Goal: Communication & Community: Participate in discussion

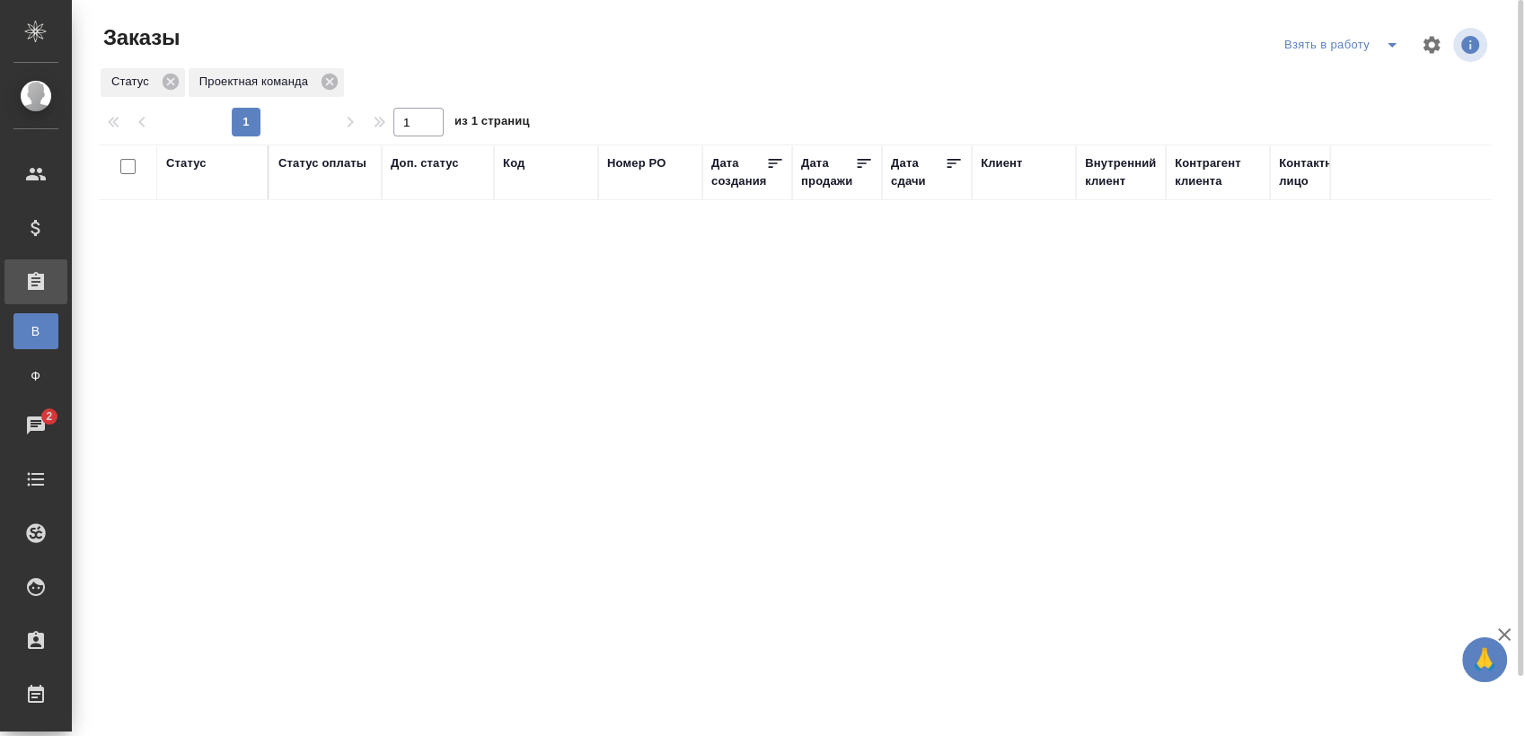
click at [859, 450] on div "Статус Статус оплаты Доп. статус Код Номер PO Дата создания Дата продажи Дата с…" at bounding box center [795, 468] width 1392 height 647
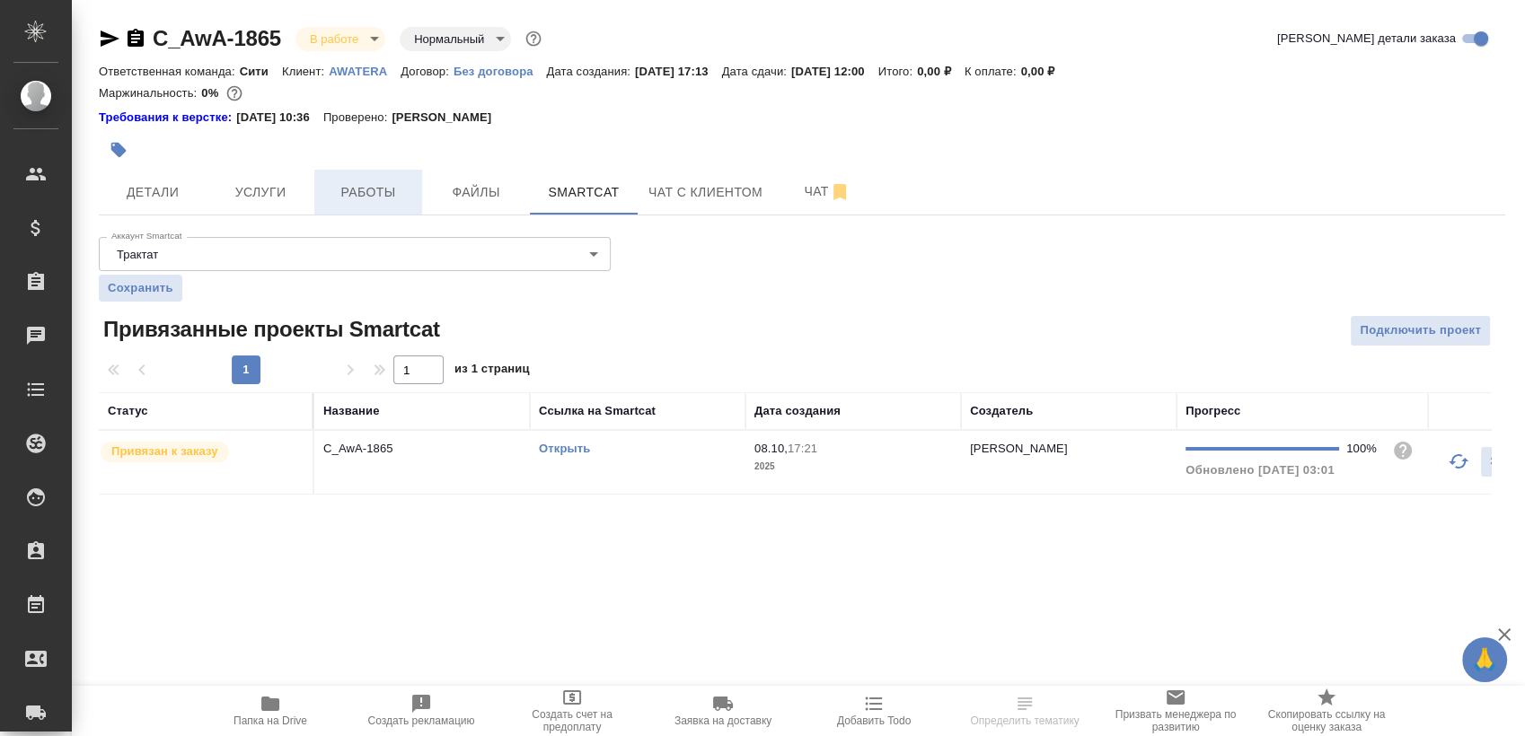
click at [353, 184] on span "Работы" at bounding box center [368, 192] width 86 height 22
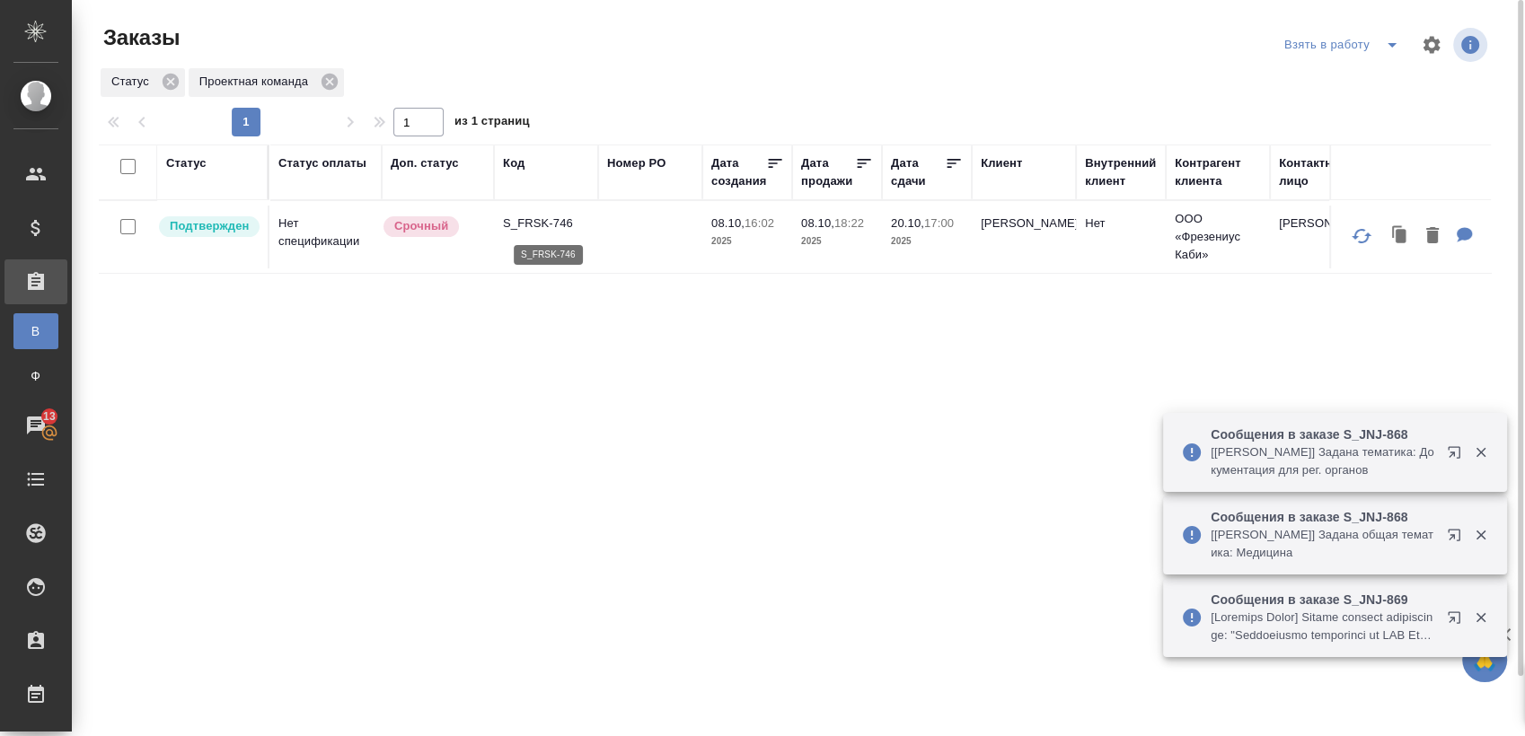
click at [543, 226] on p "S_FRSK-746" at bounding box center [546, 224] width 86 height 18
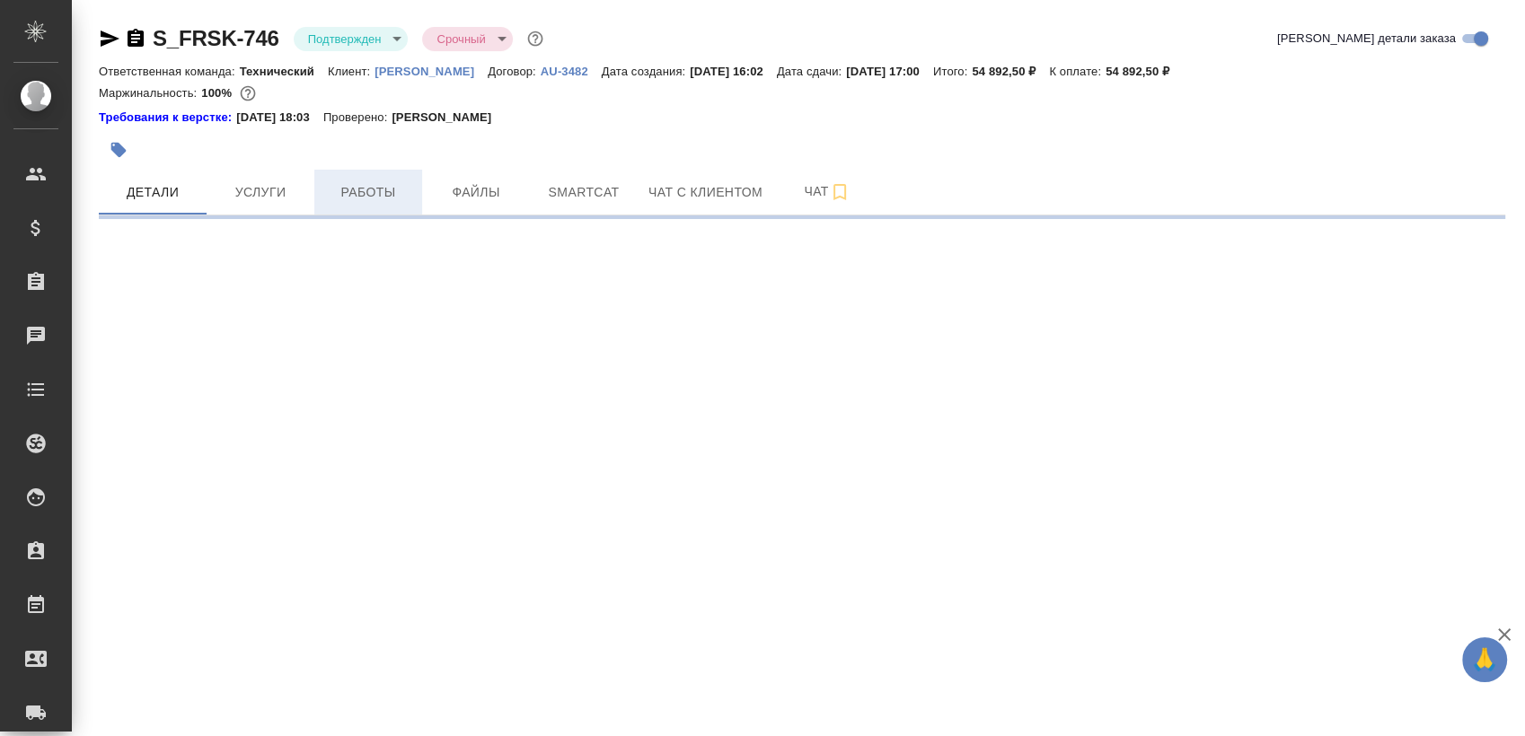
select select "RU"
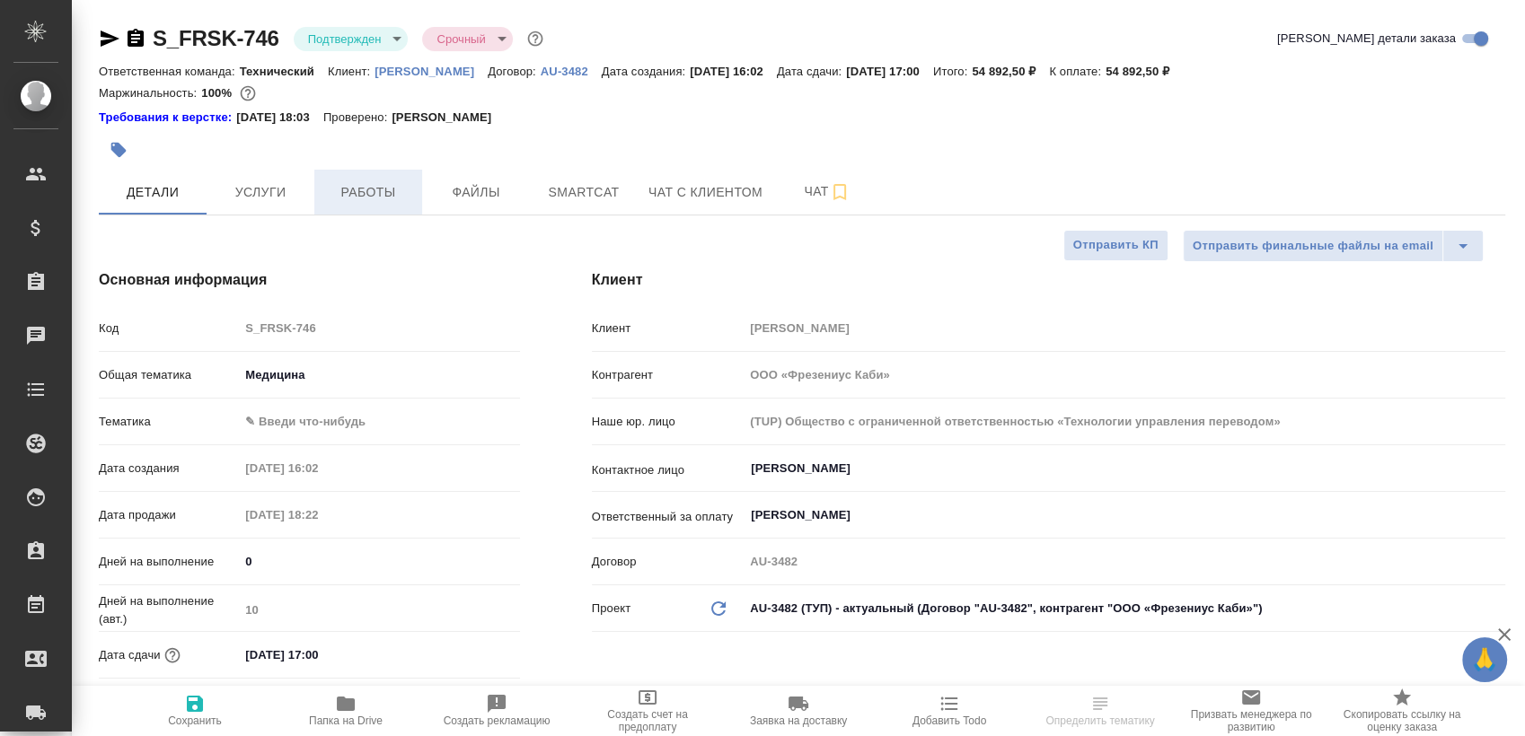
type textarea "x"
click at [386, 189] on span "Работы" at bounding box center [368, 192] width 86 height 22
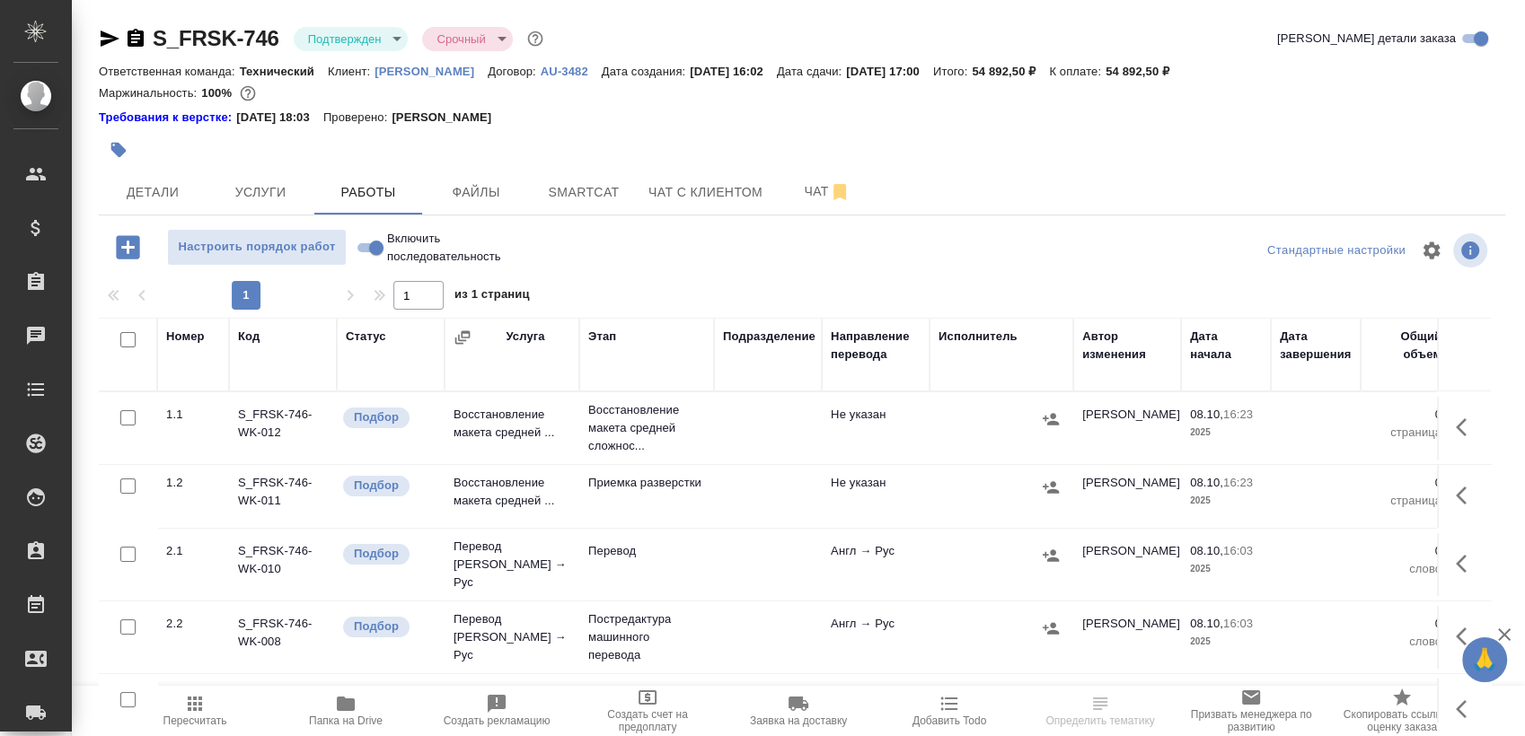
scroll to position [31, 0]
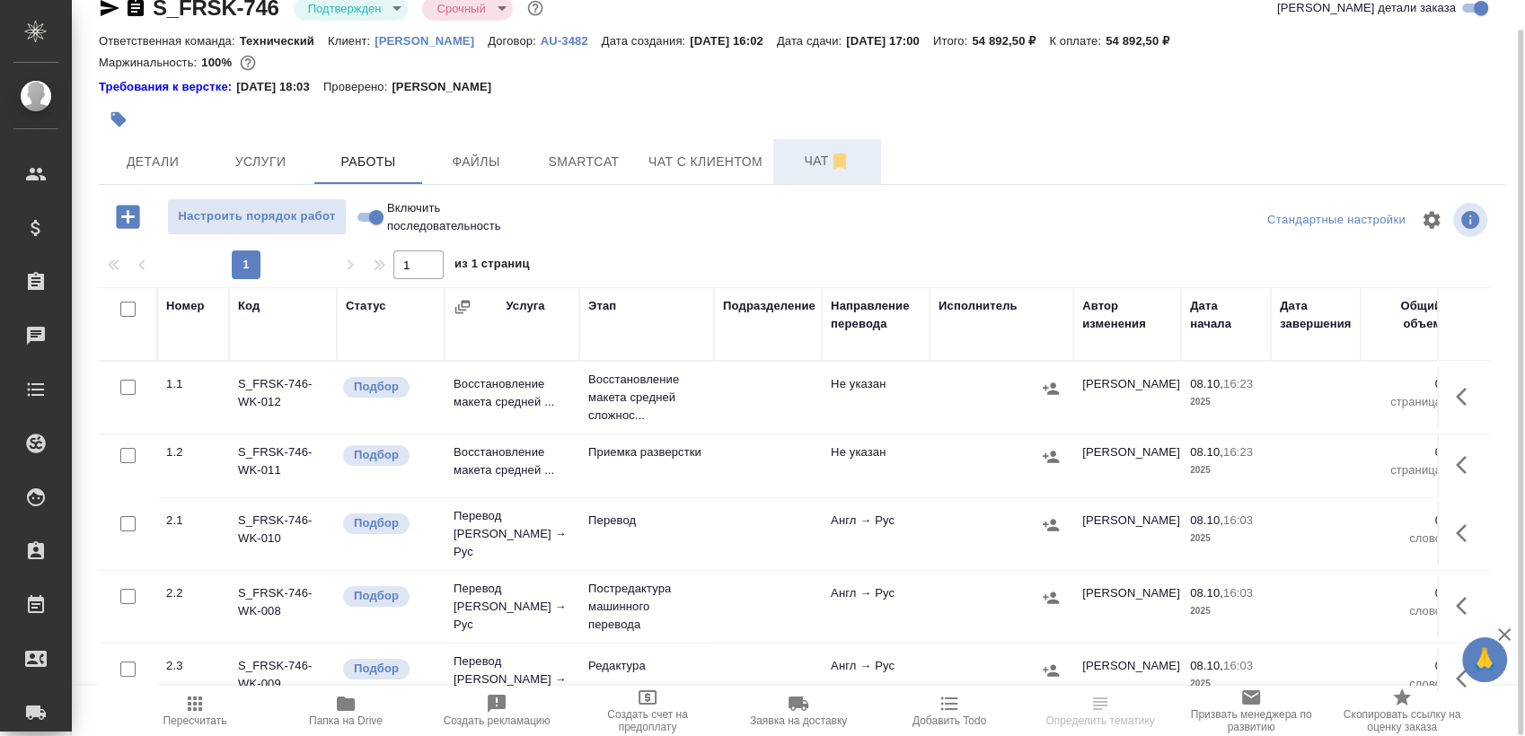
click at [802, 150] on span "Чат" at bounding box center [827, 161] width 86 height 22
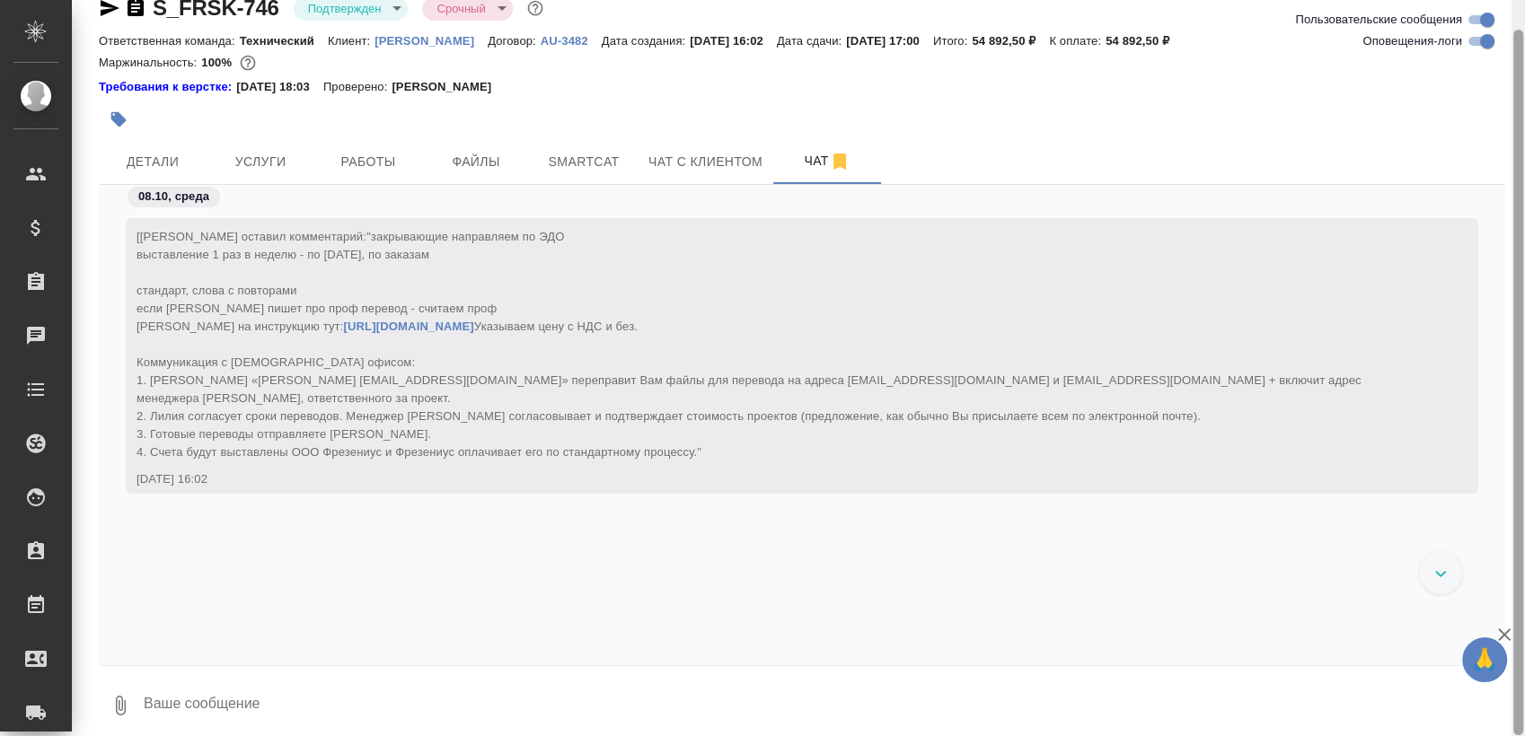
scroll to position [3638, 0]
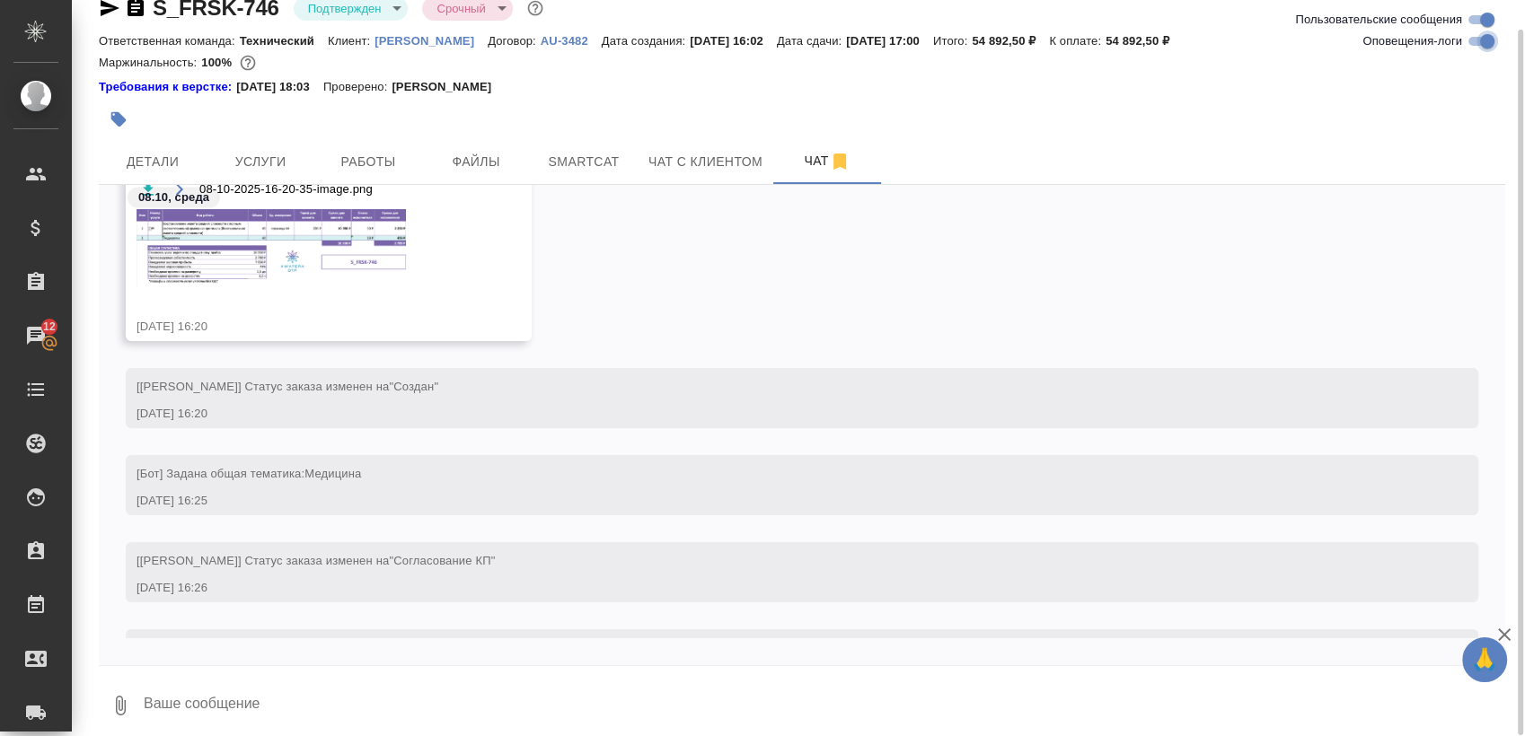
click at [1477, 39] on input "Оповещения-логи" at bounding box center [1487, 42] width 65 height 22
checkbox input "false"
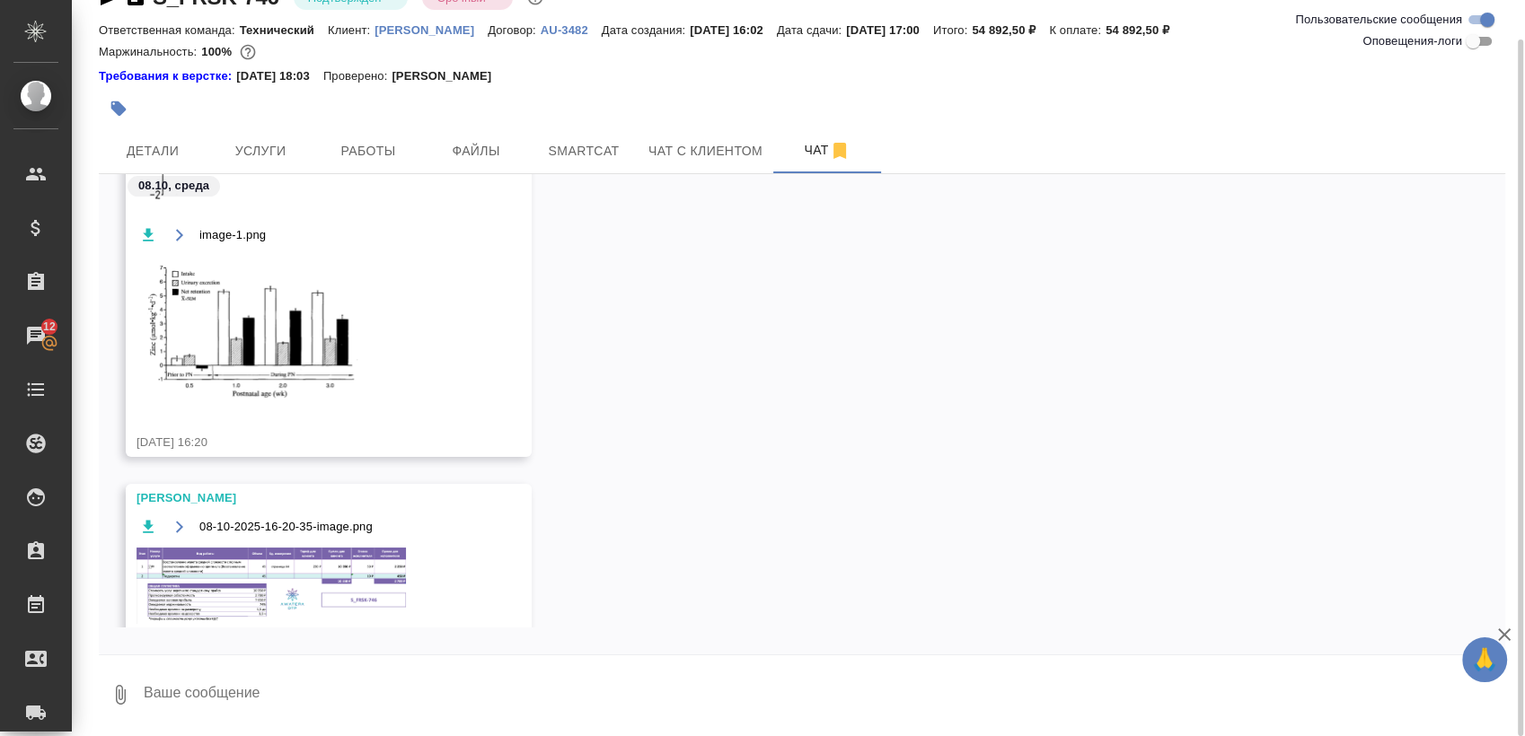
scroll to position [371, 0]
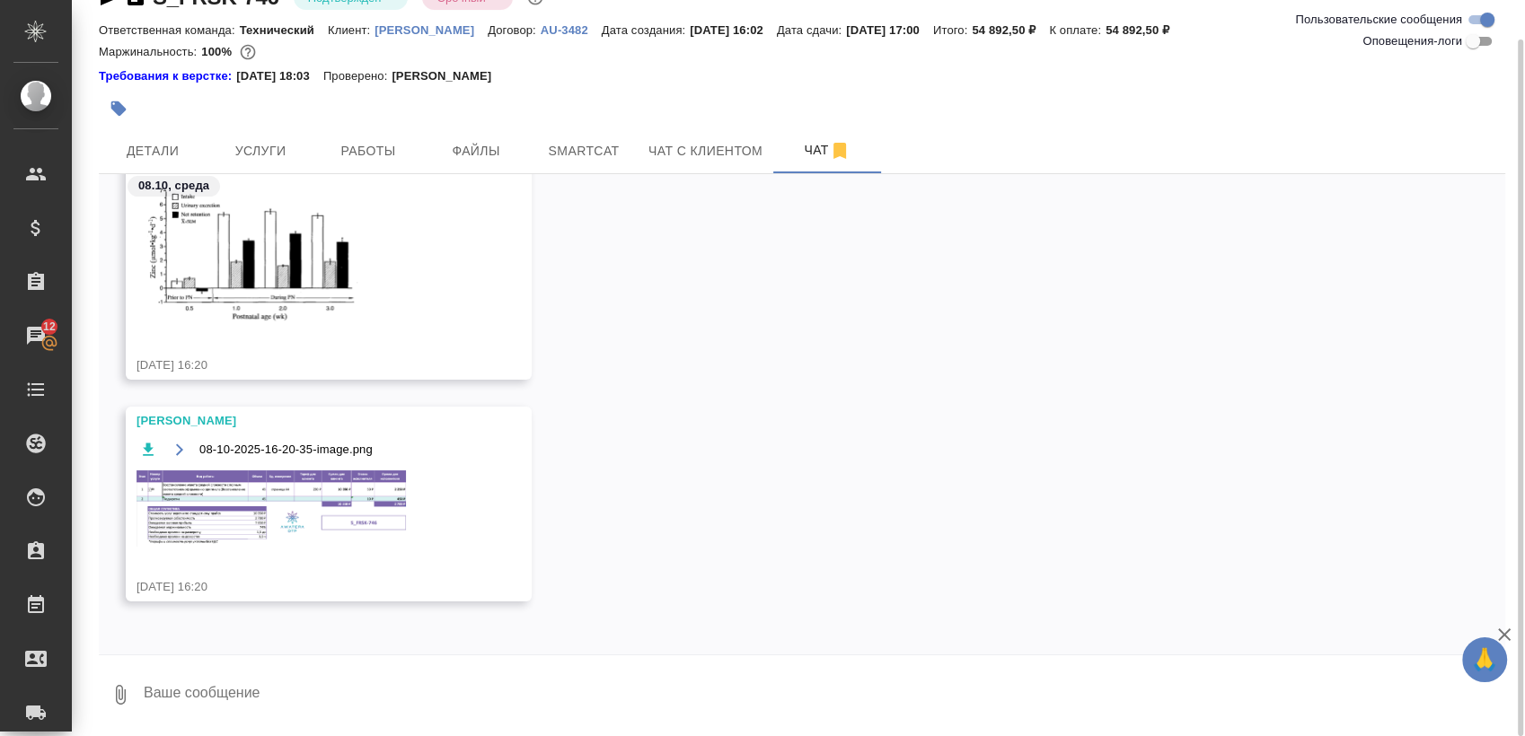
click at [268, 692] on textarea at bounding box center [823, 694] width 1363 height 61
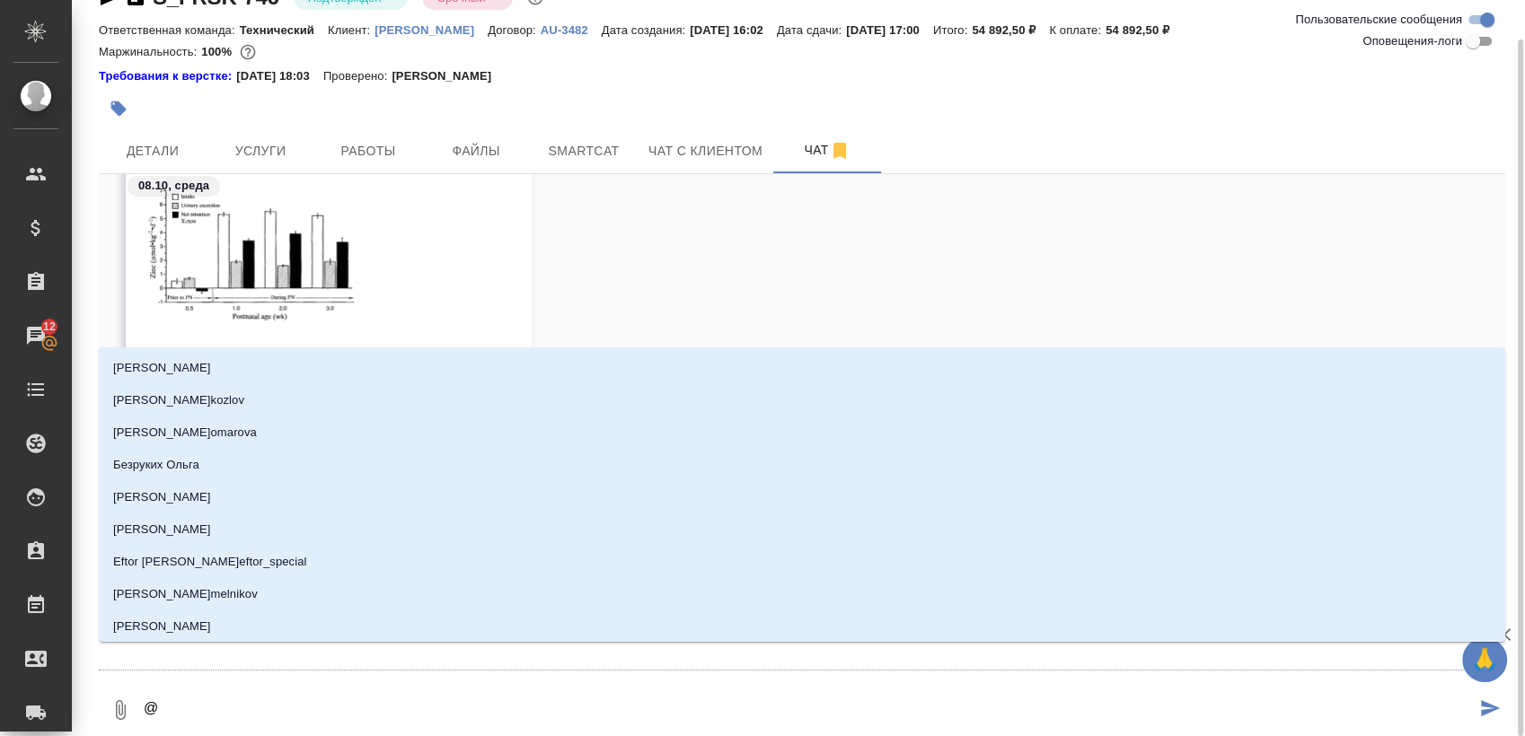
type textarea "@н"
type input "н"
type textarea "@ни"
type input "ни"
type textarea "@ник"
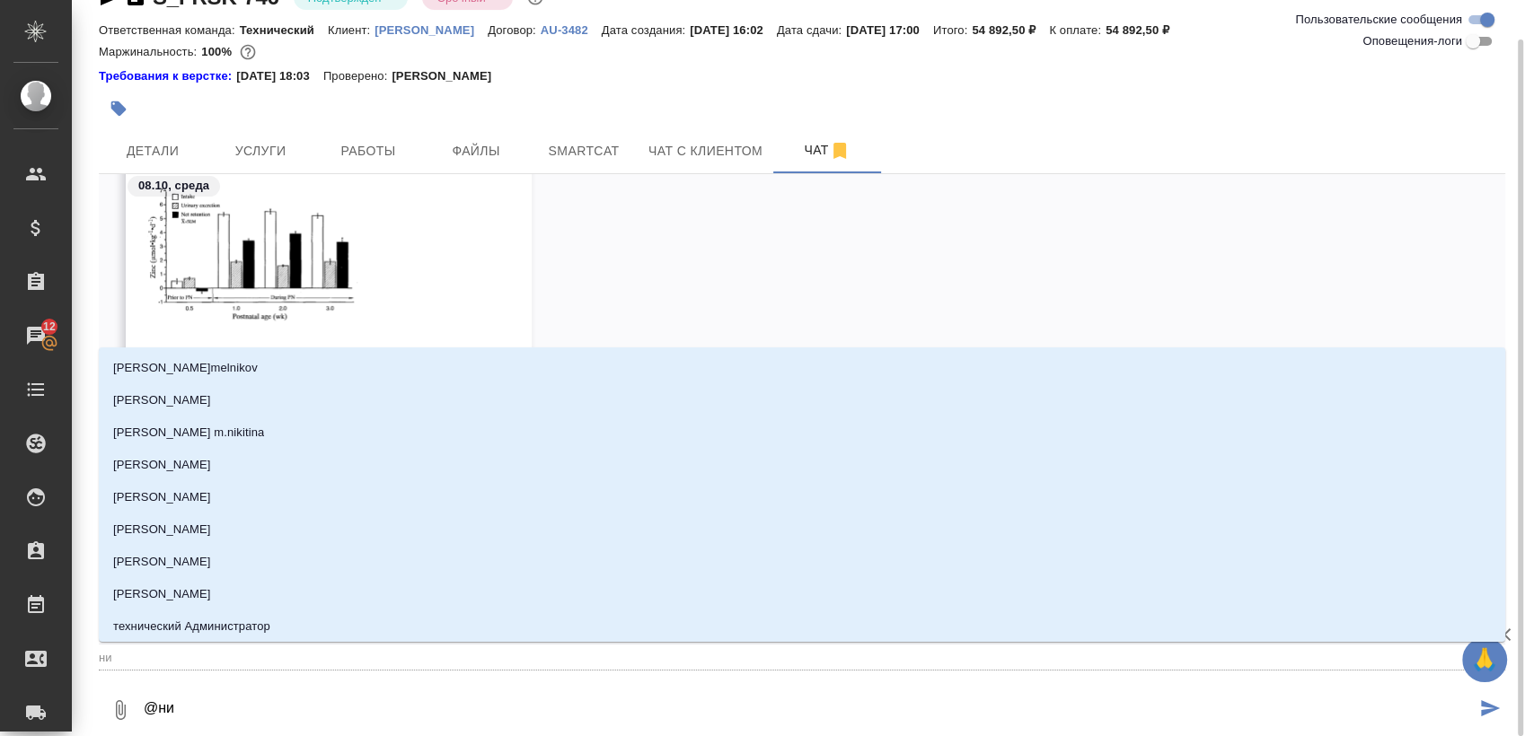
type input "ник"
type textarea "@ники"
type input "ники"
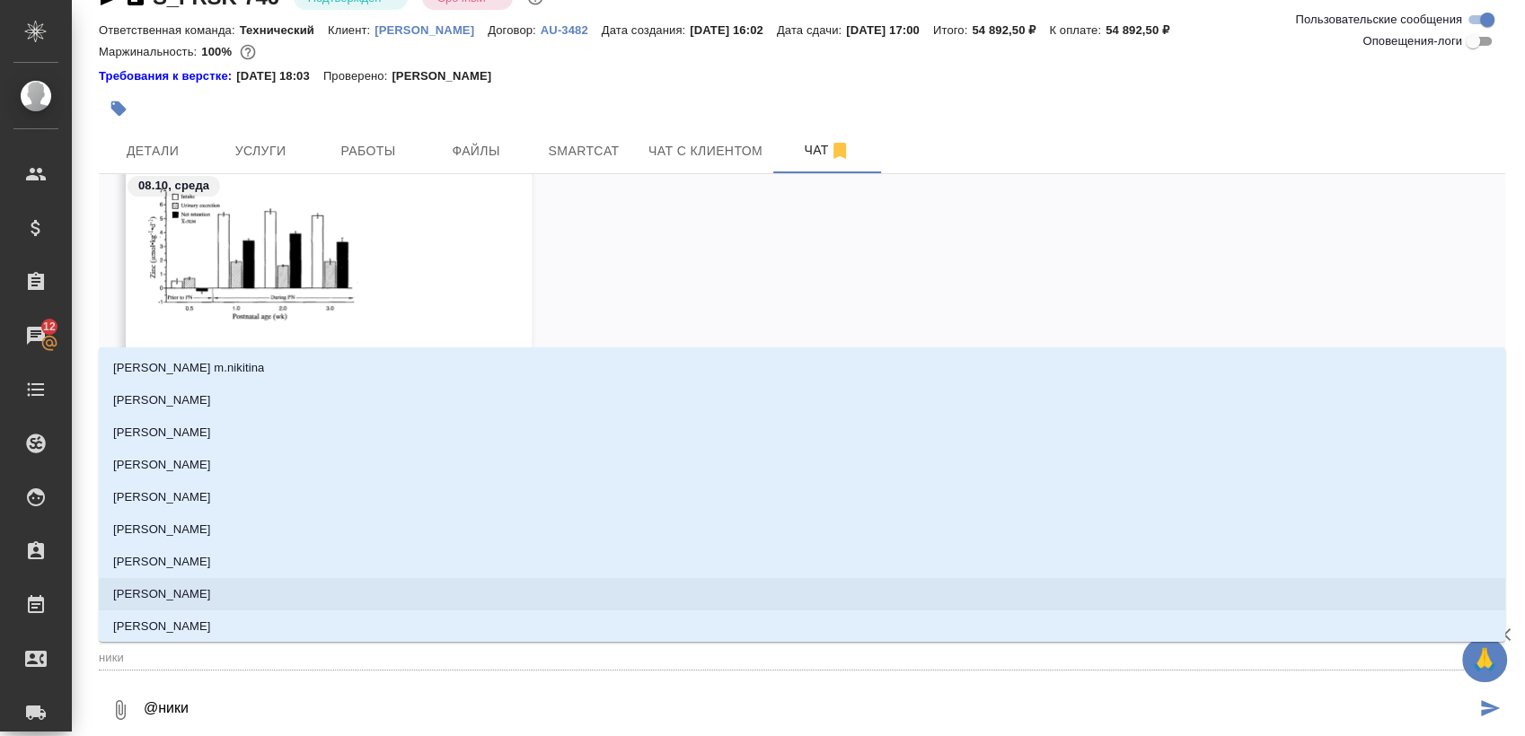
click at [203, 595] on p "[PERSON_NAME]" at bounding box center [162, 594] width 98 height 18
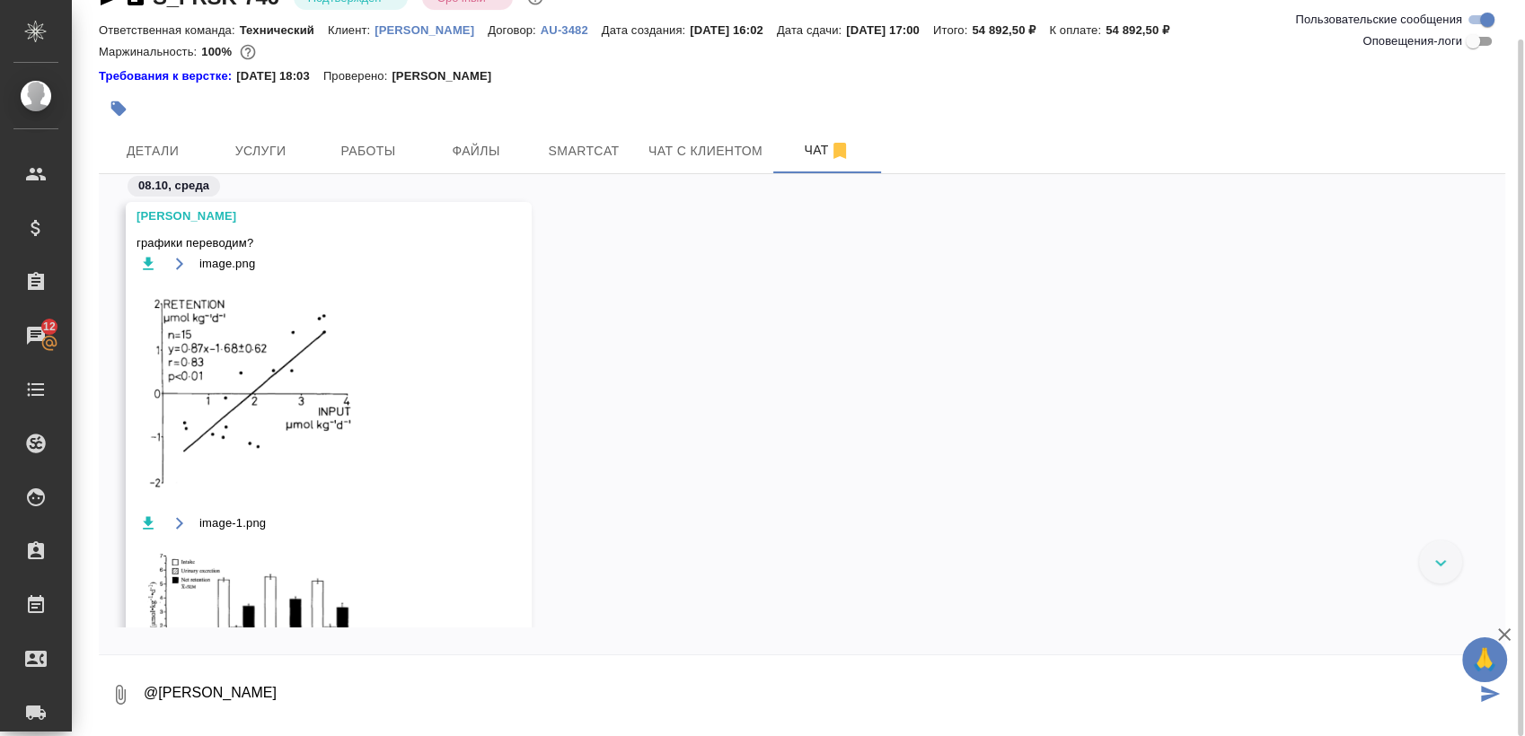
scroll to position [0, 0]
type textarea "@Никифорова Валерия нужен ли перевод графиков?"
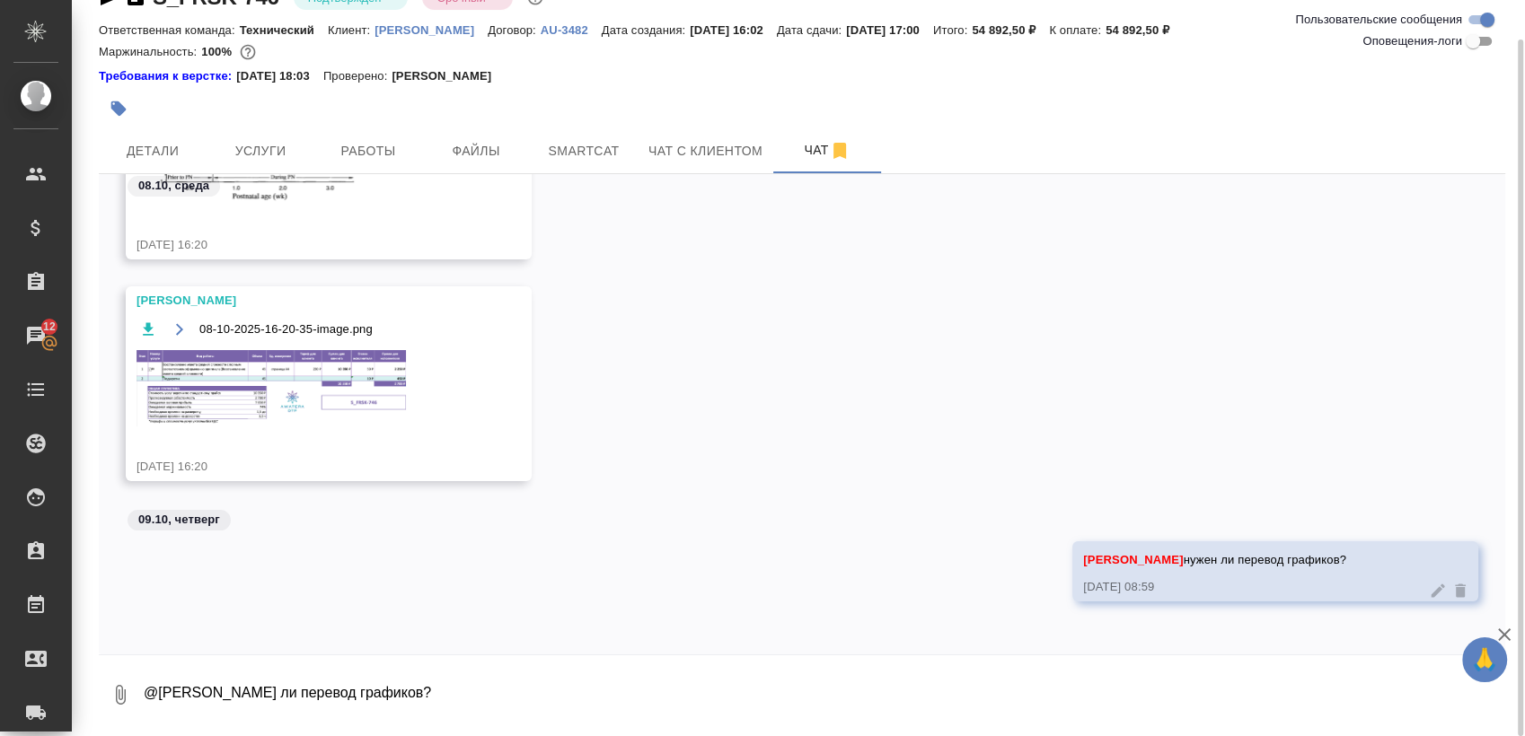
click at [216, 383] on img at bounding box center [270, 388] width 269 height 77
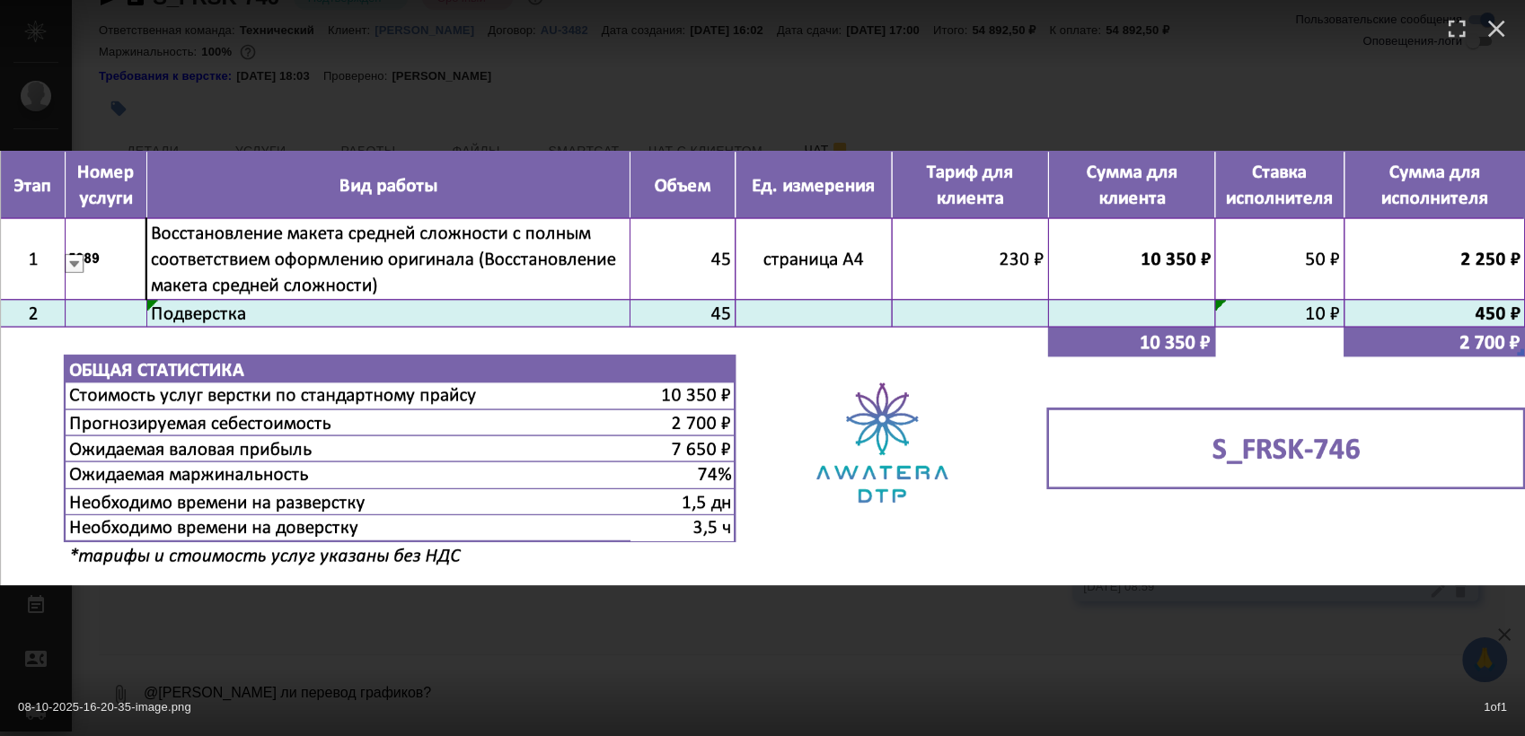
click at [574, 641] on div "08-10-2025-16-20-35-image.png 1 of 1" at bounding box center [762, 368] width 1525 height 736
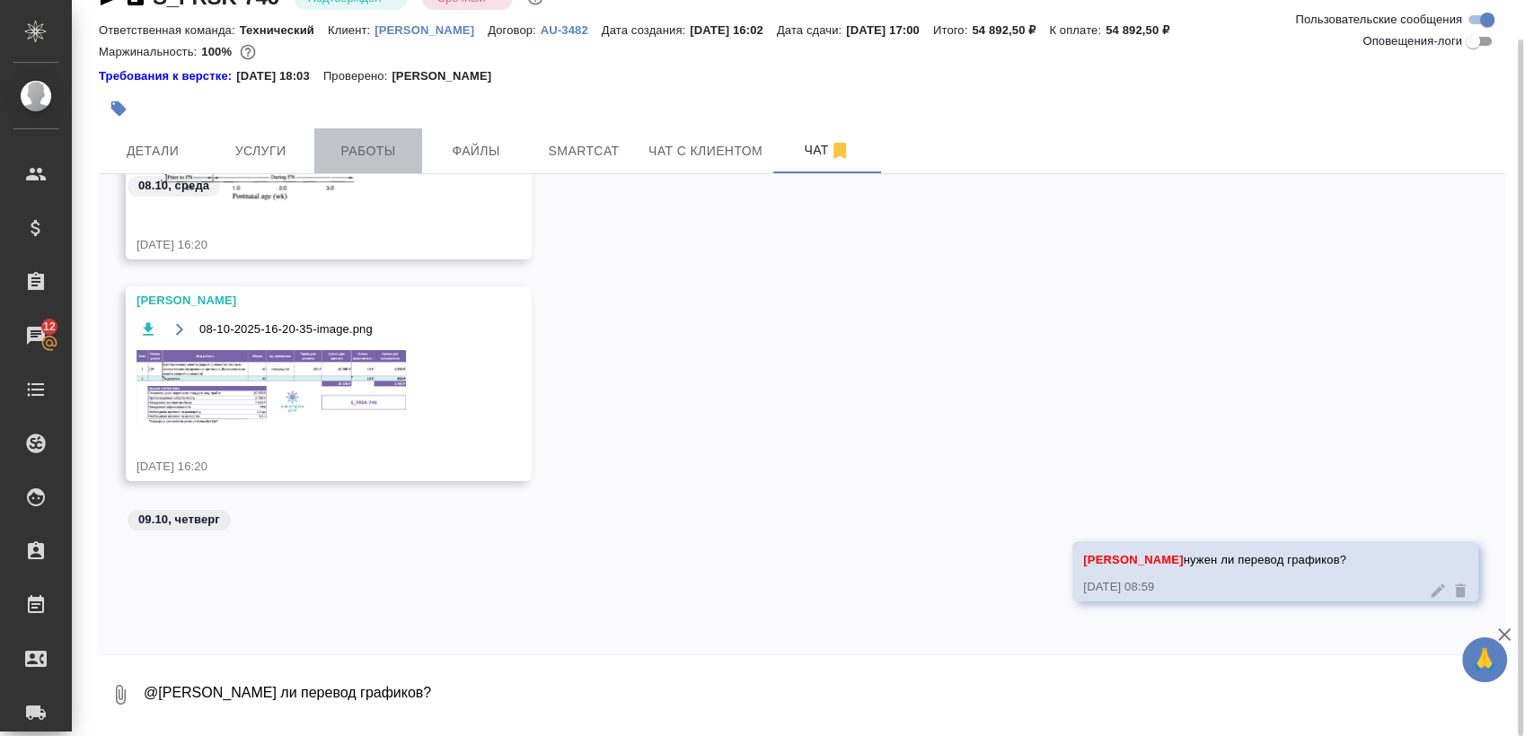
click at [384, 145] on span "Работы" at bounding box center [368, 151] width 86 height 22
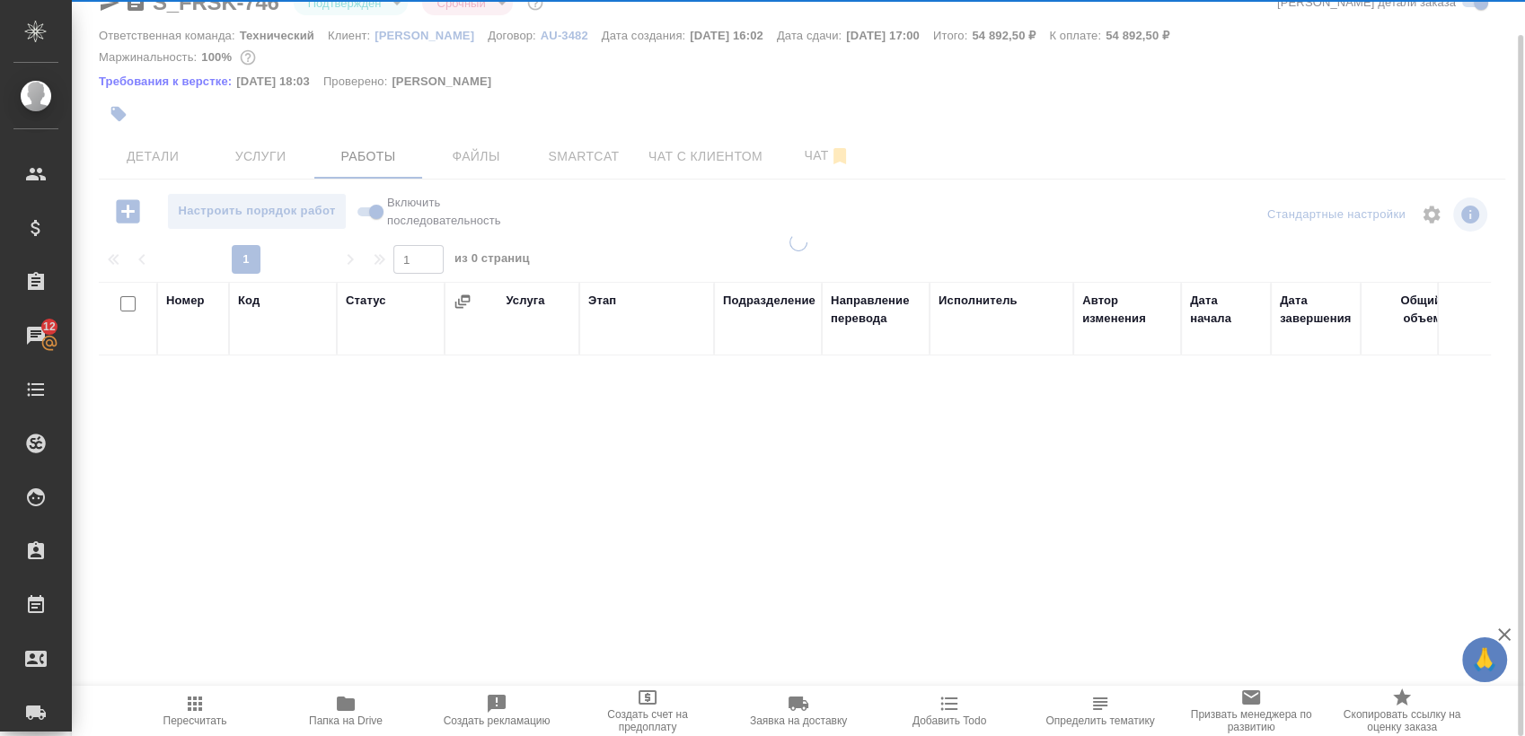
scroll to position [36, 0]
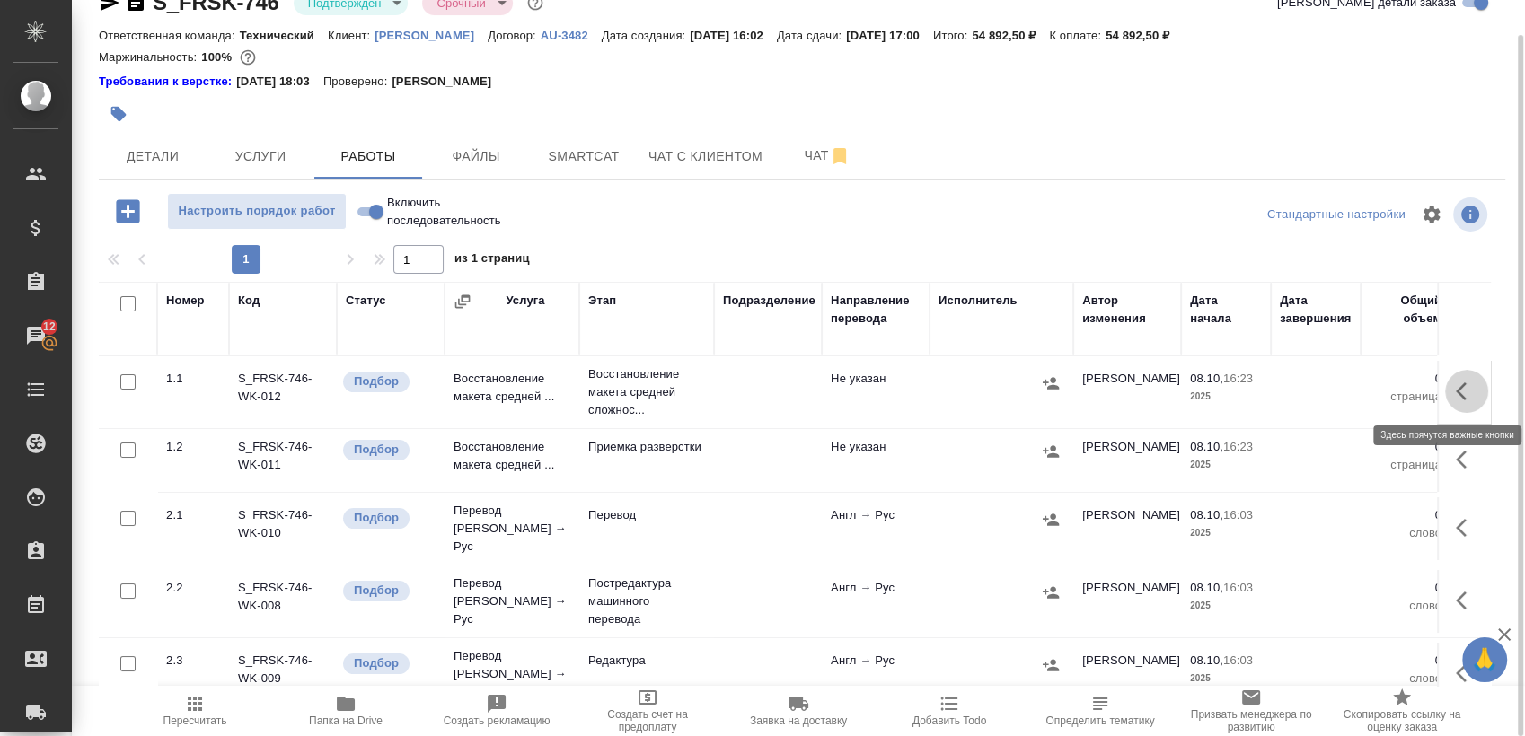
click at [1456, 399] on icon "button" at bounding box center [1467, 392] width 22 height 22
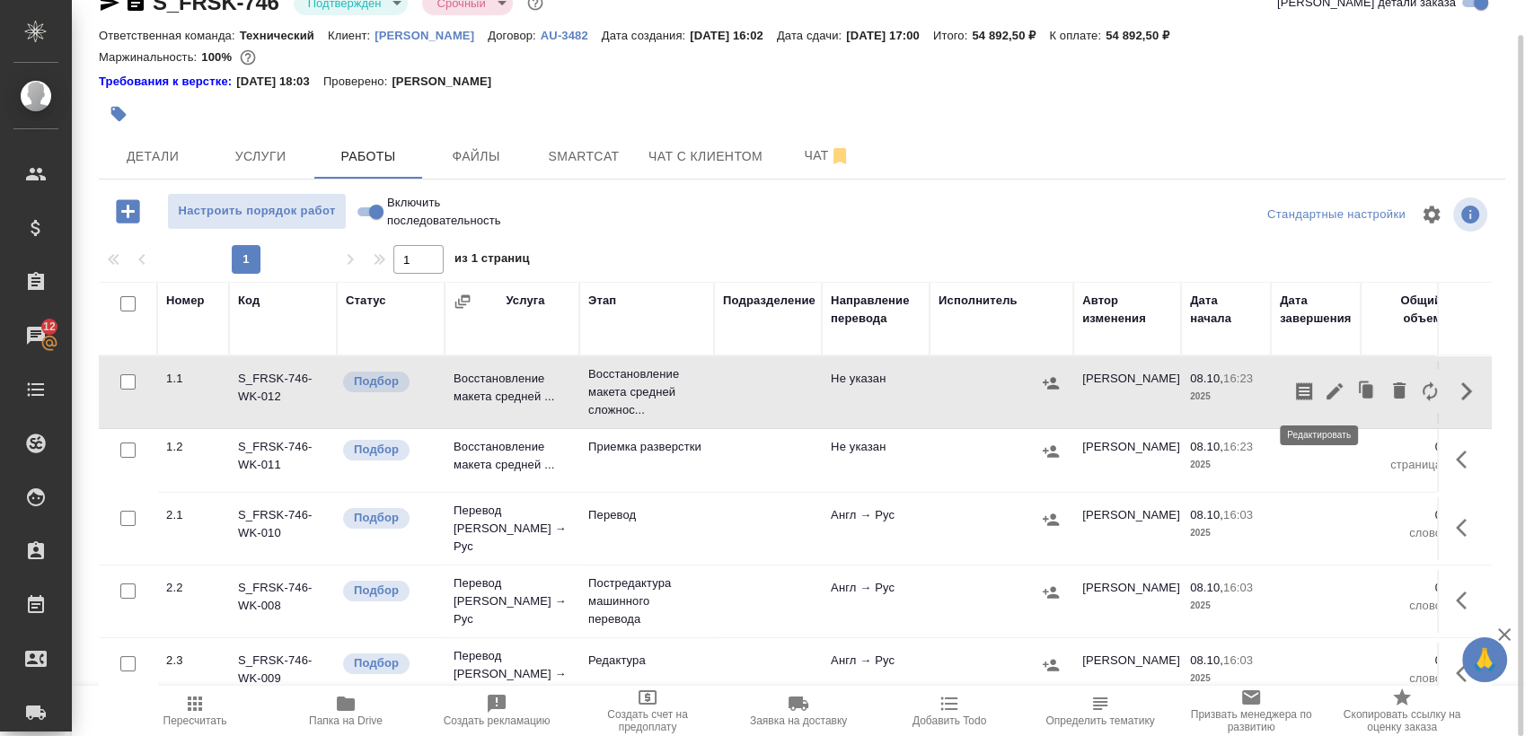
click at [1326, 392] on icon "button" at bounding box center [1334, 391] width 16 height 16
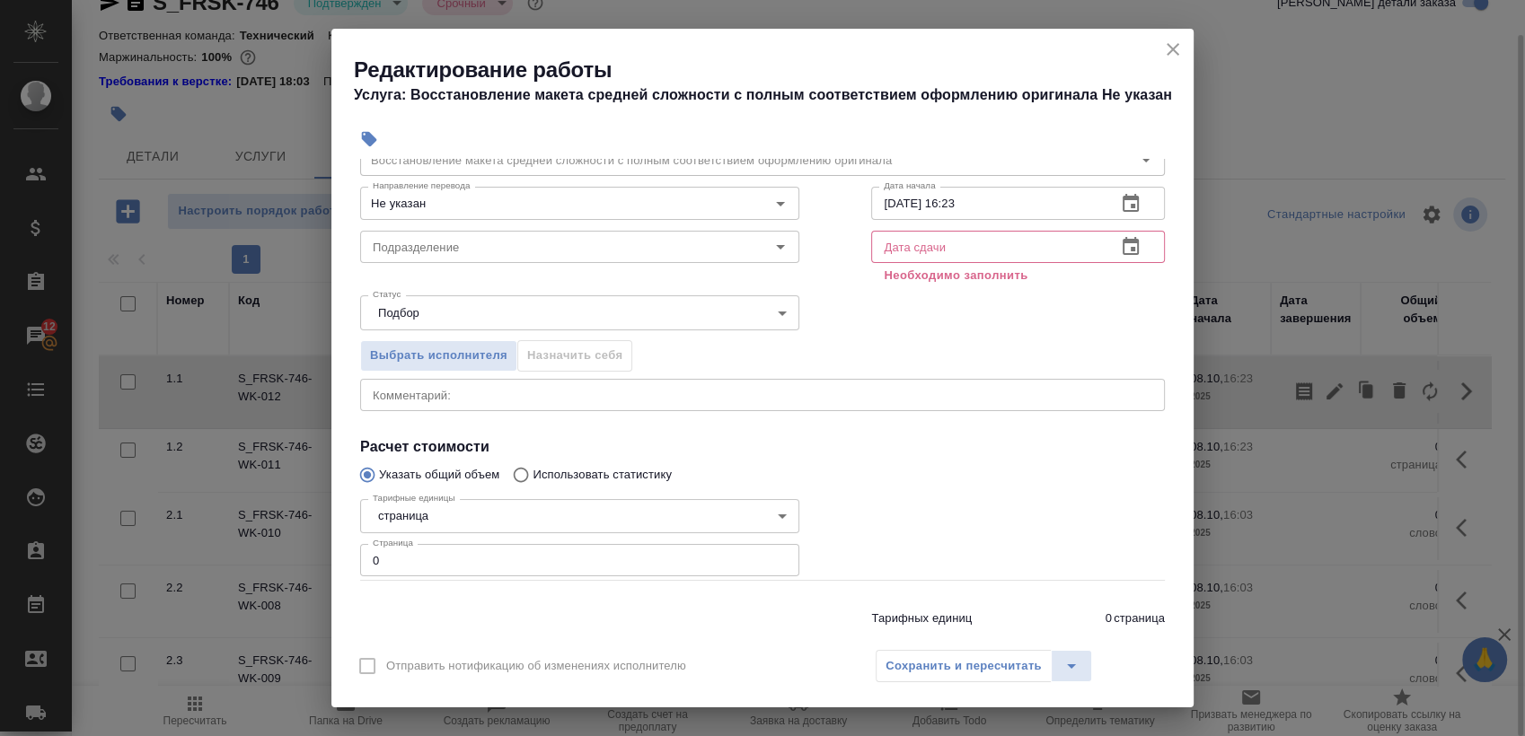
scroll to position [130, 0]
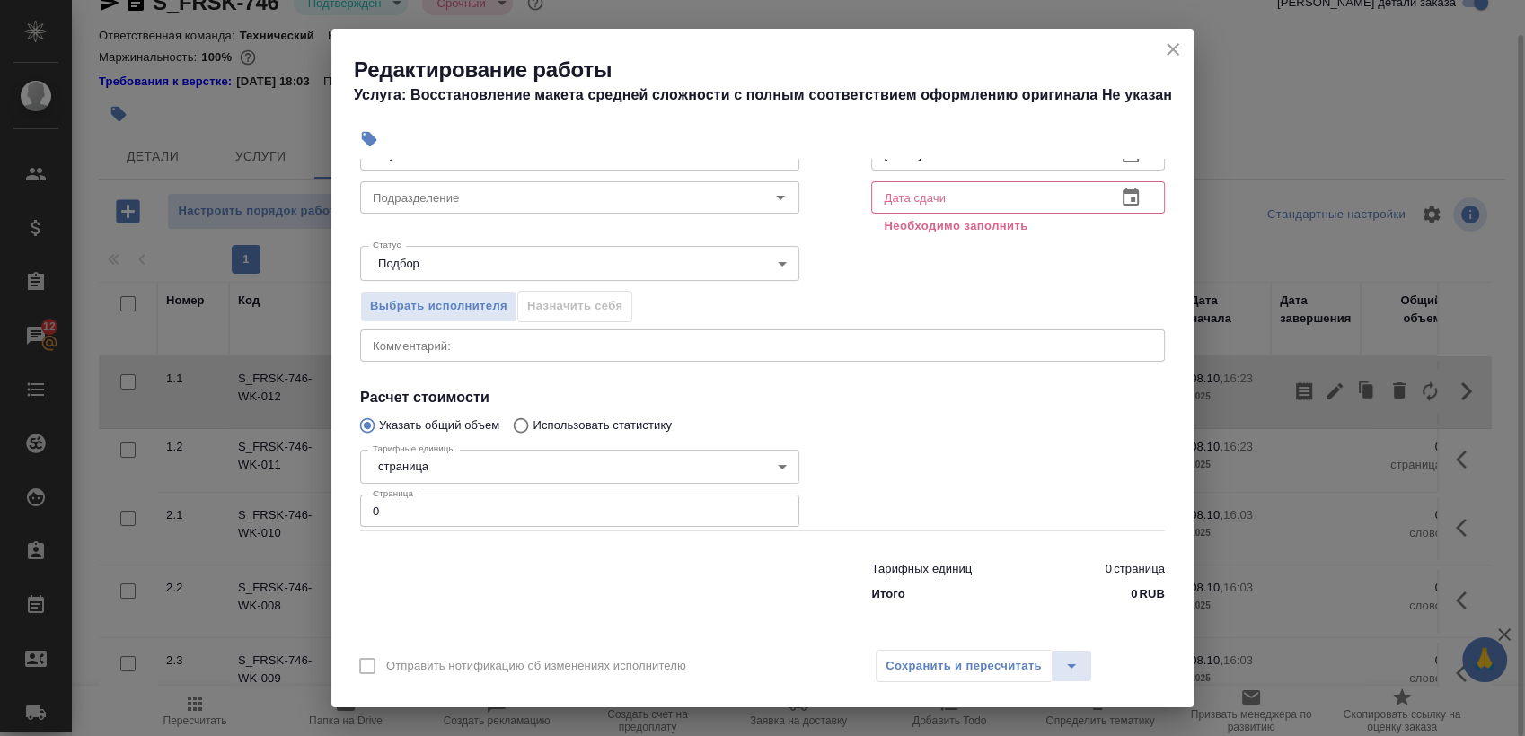
click at [488, 506] on input "0" at bounding box center [579, 511] width 439 height 32
click at [488, 505] on input "0" at bounding box center [579, 511] width 439 height 32
type input "45"
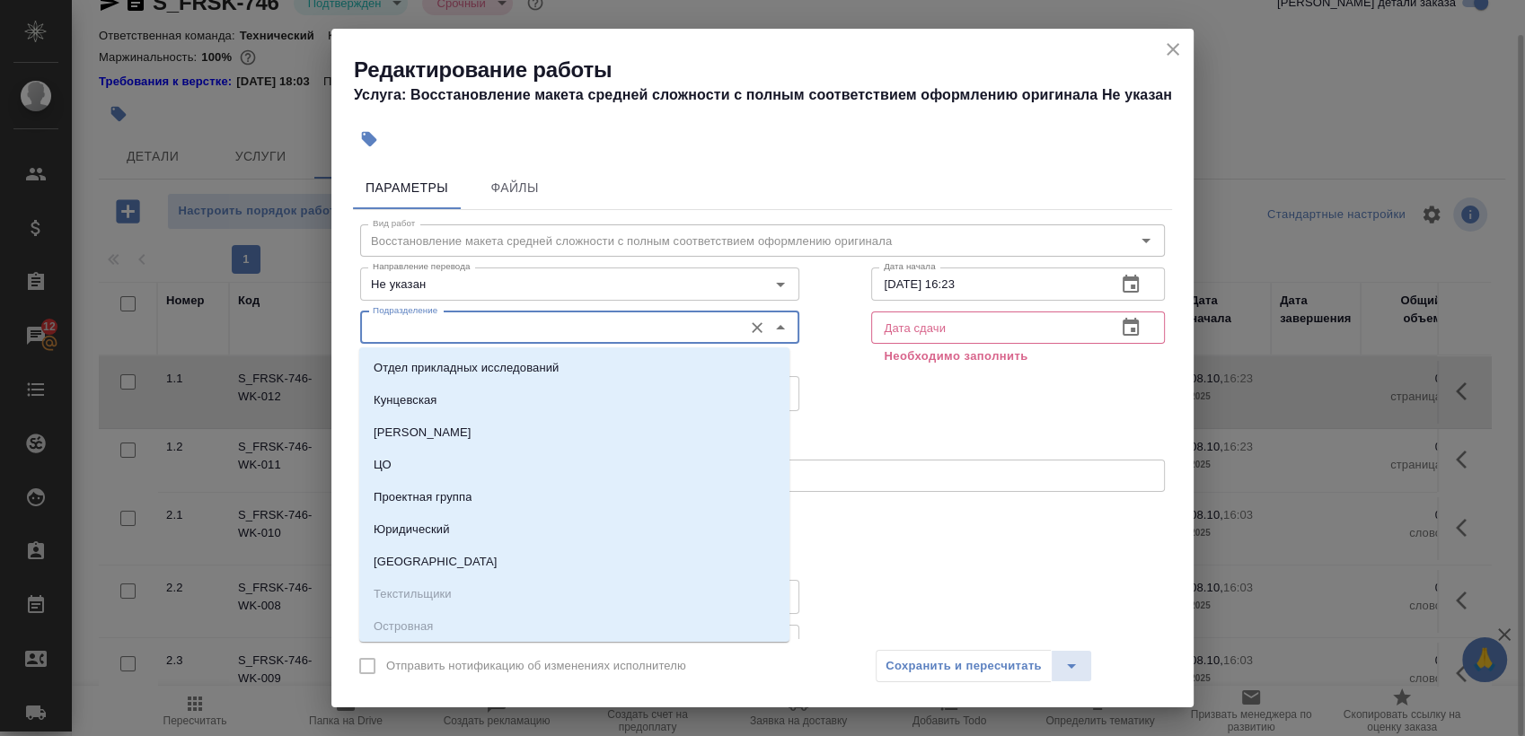
click at [557, 334] on input "Подразделение" at bounding box center [549, 328] width 368 height 22
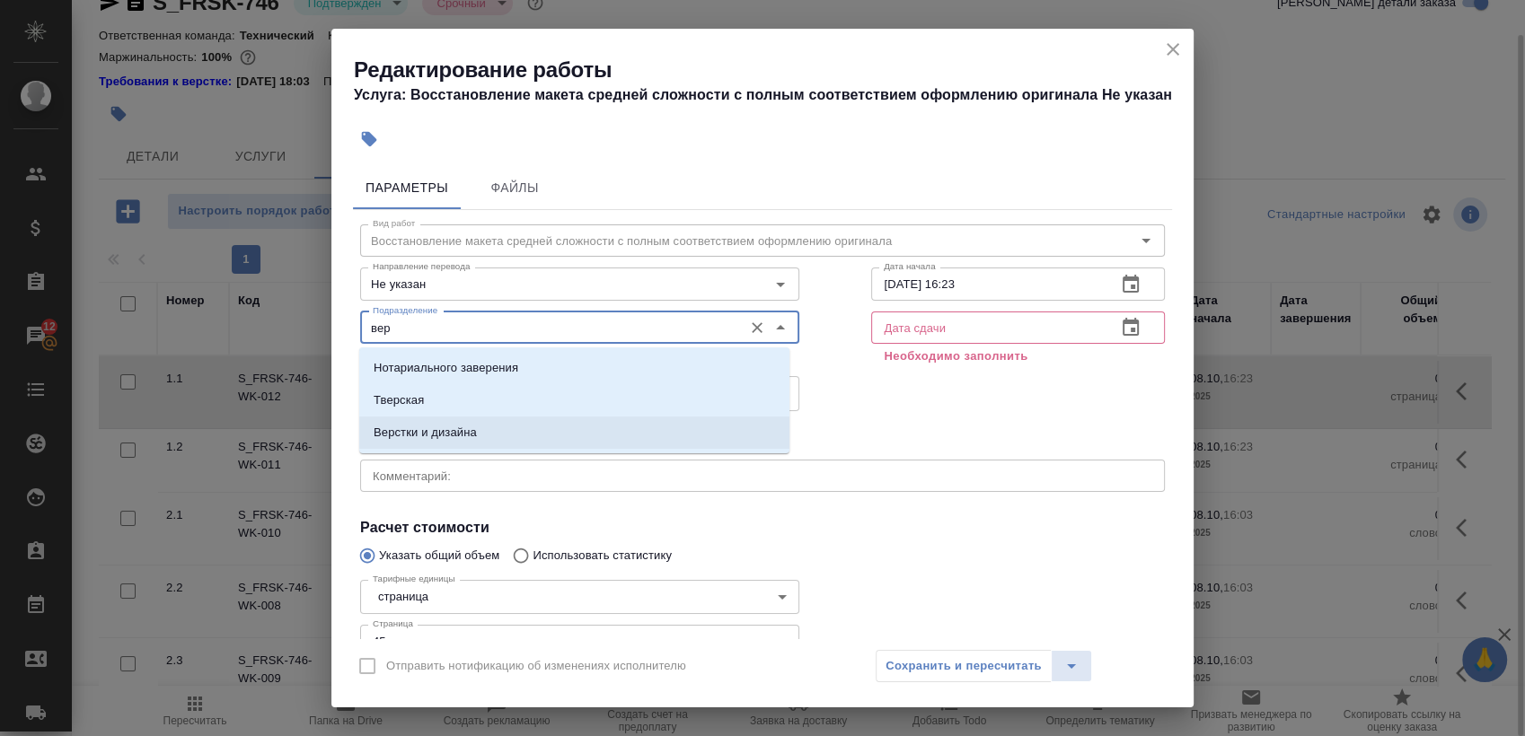
drag, startPoint x: 486, startPoint y: 443, endPoint x: 805, endPoint y: 342, distance: 335.1
click at [487, 443] on li "Верстки и дизайна" at bounding box center [574, 433] width 430 height 32
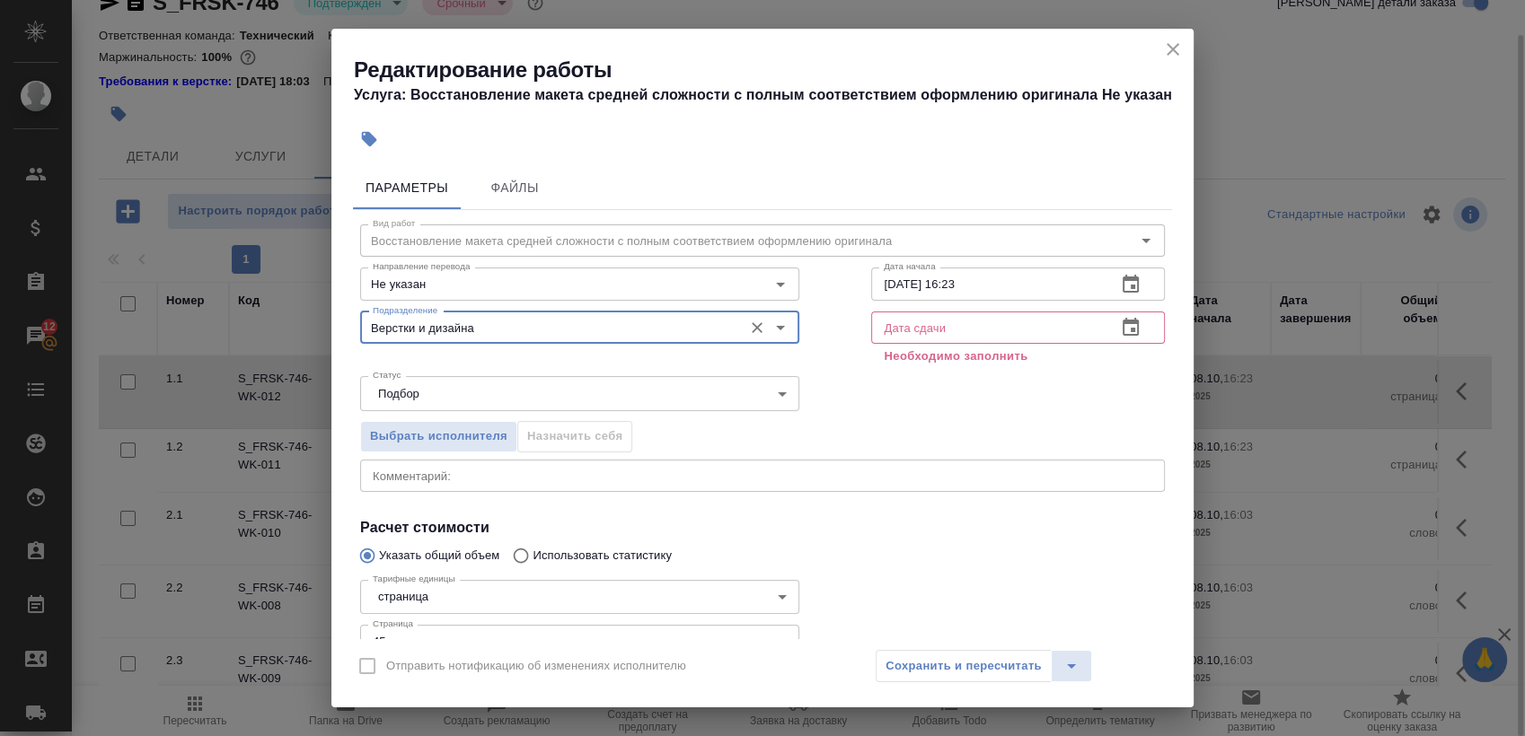
type input "Верстки и дизайна"
click at [1121, 271] on button "button" at bounding box center [1130, 284] width 43 height 43
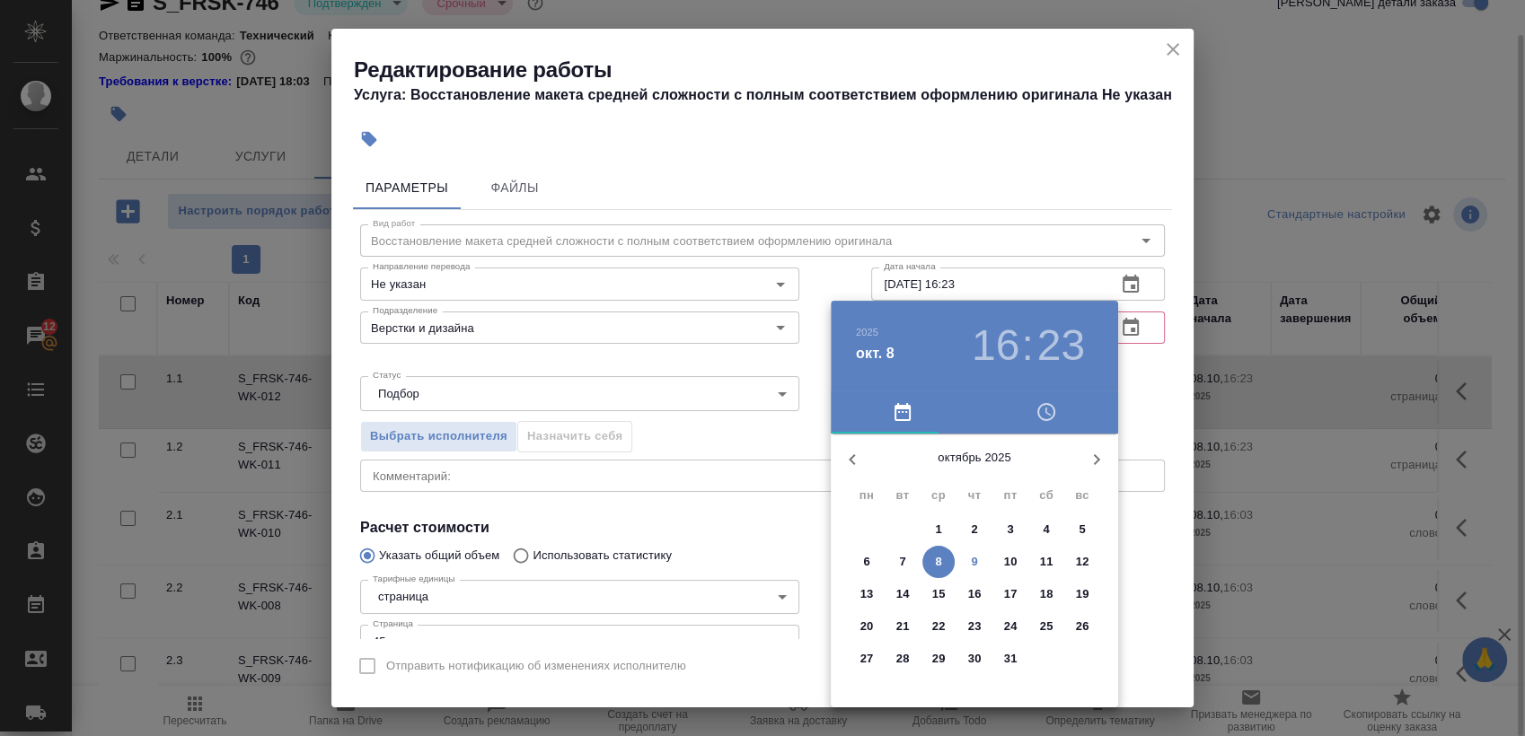
click at [966, 568] on span "9" at bounding box center [974, 562] width 32 height 18
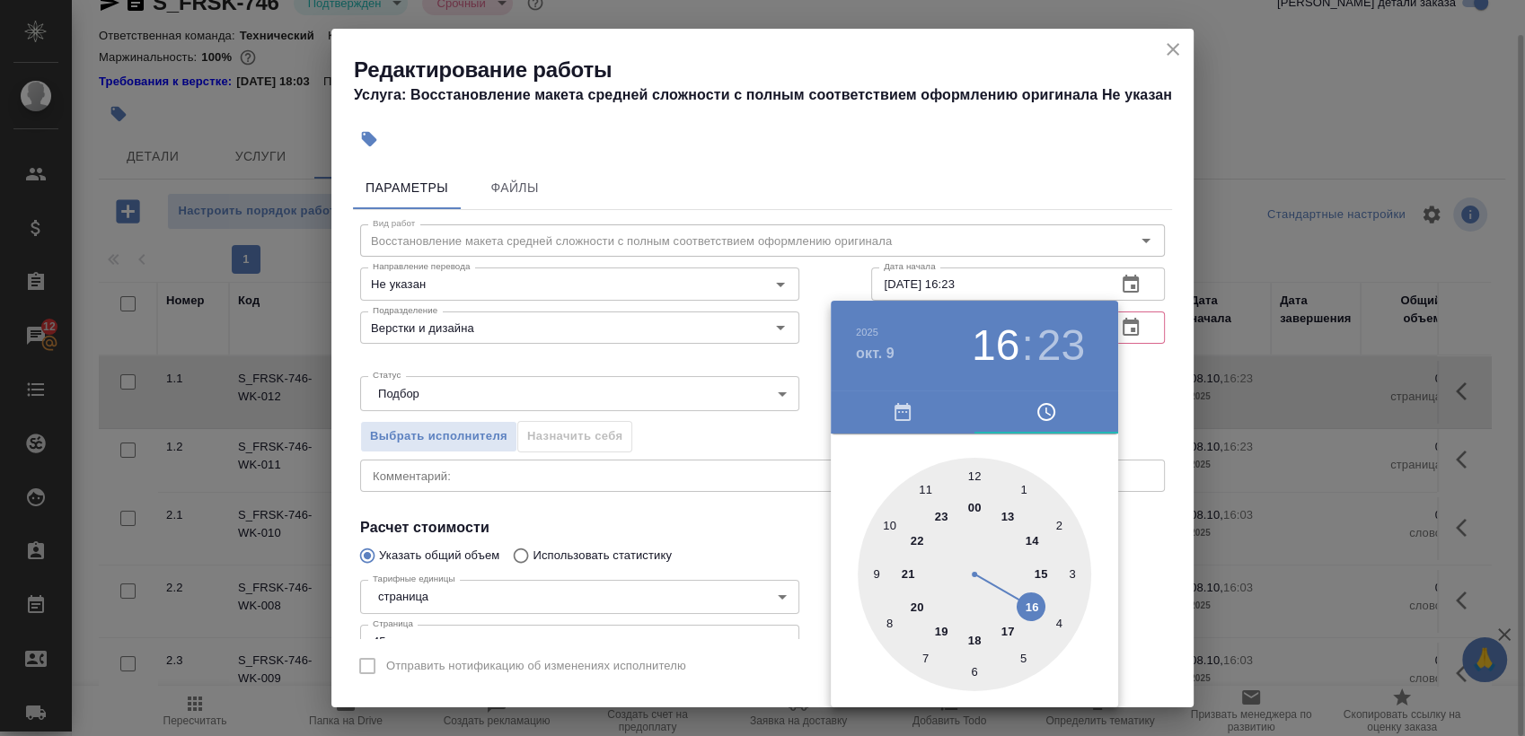
click at [885, 521] on div at bounding box center [974, 574] width 233 height 233
click at [974, 472] on div at bounding box center [974, 574] width 233 height 233
type input "09.10.2025 10:00"
click at [1193, 379] on div at bounding box center [762, 368] width 1525 height 736
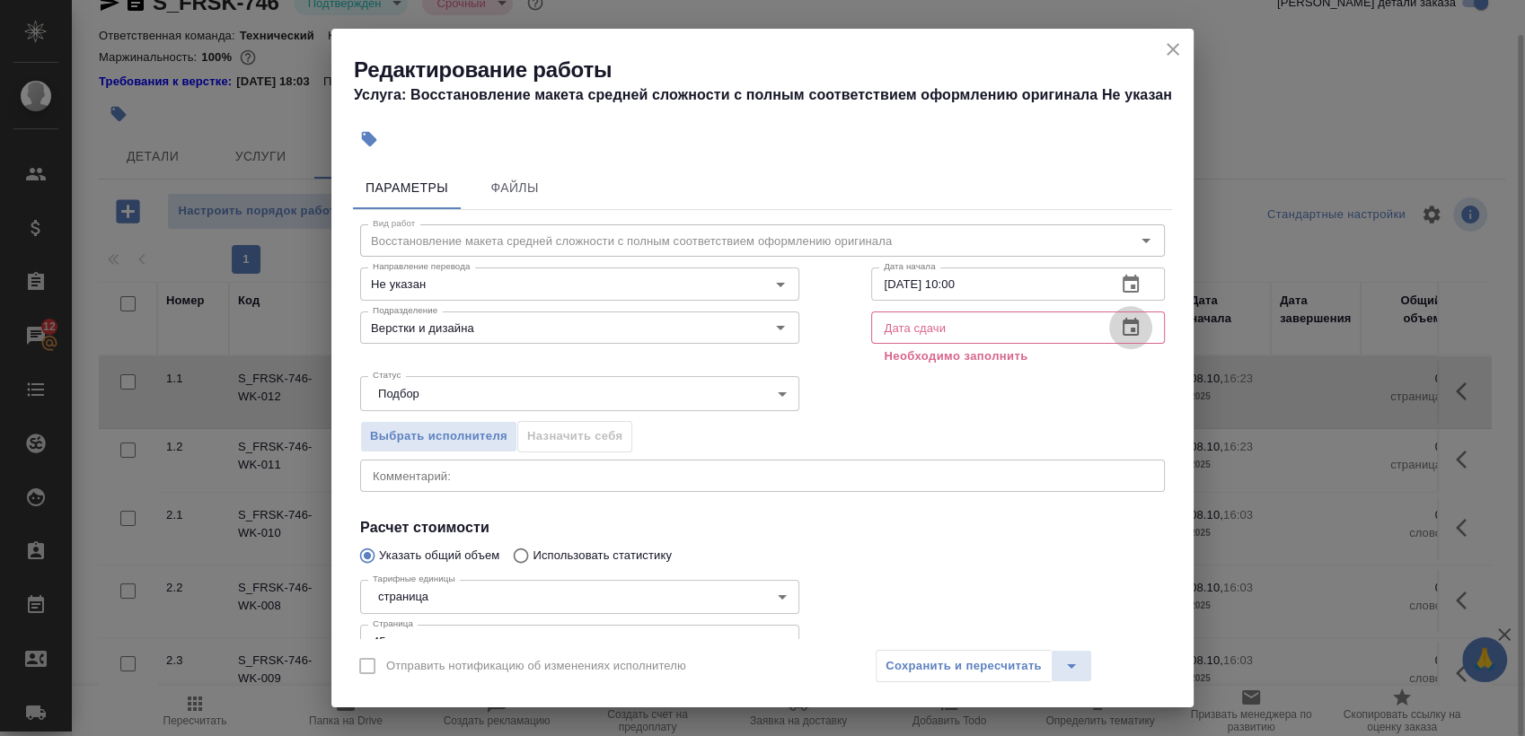
click at [1120, 333] on icon "button" at bounding box center [1131, 328] width 22 height 22
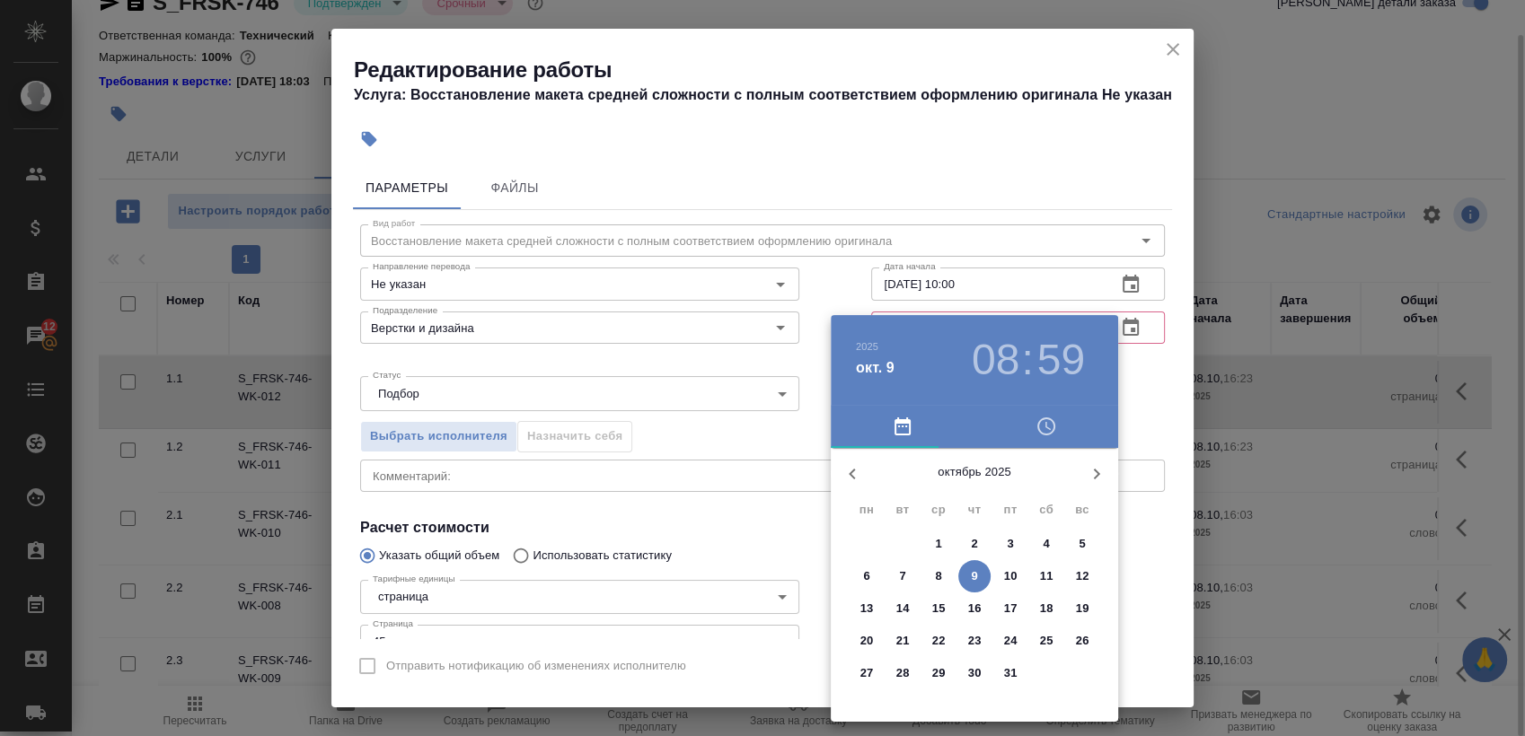
click at [1013, 572] on p "10" at bounding box center [1010, 577] width 13 height 18
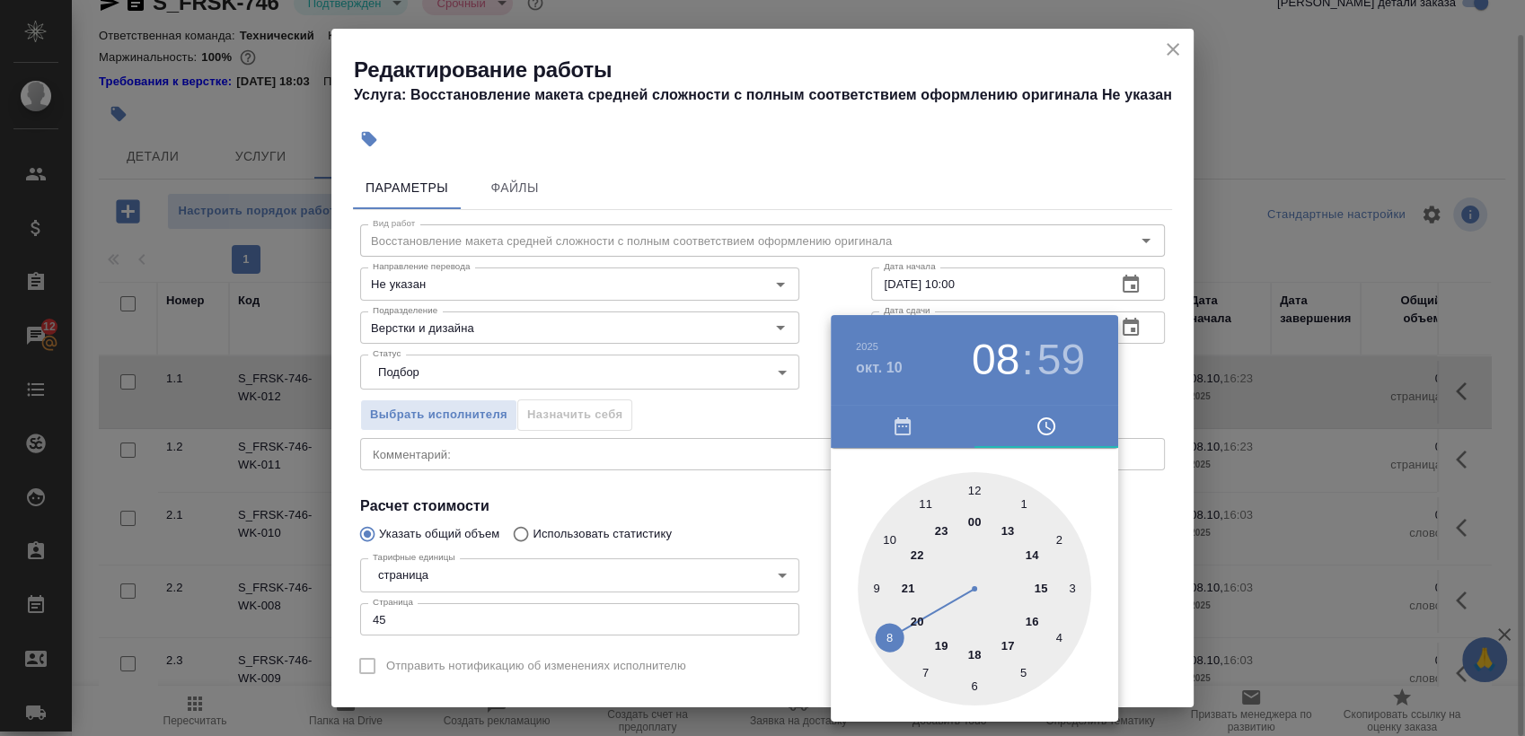
click at [1007, 640] on div at bounding box center [974, 588] width 233 height 233
click at [972, 484] on div at bounding box center [974, 588] width 233 height 233
type input "10.10.2025 17:00"
click at [1177, 406] on div at bounding box center [762, 368] width 1525 height 736
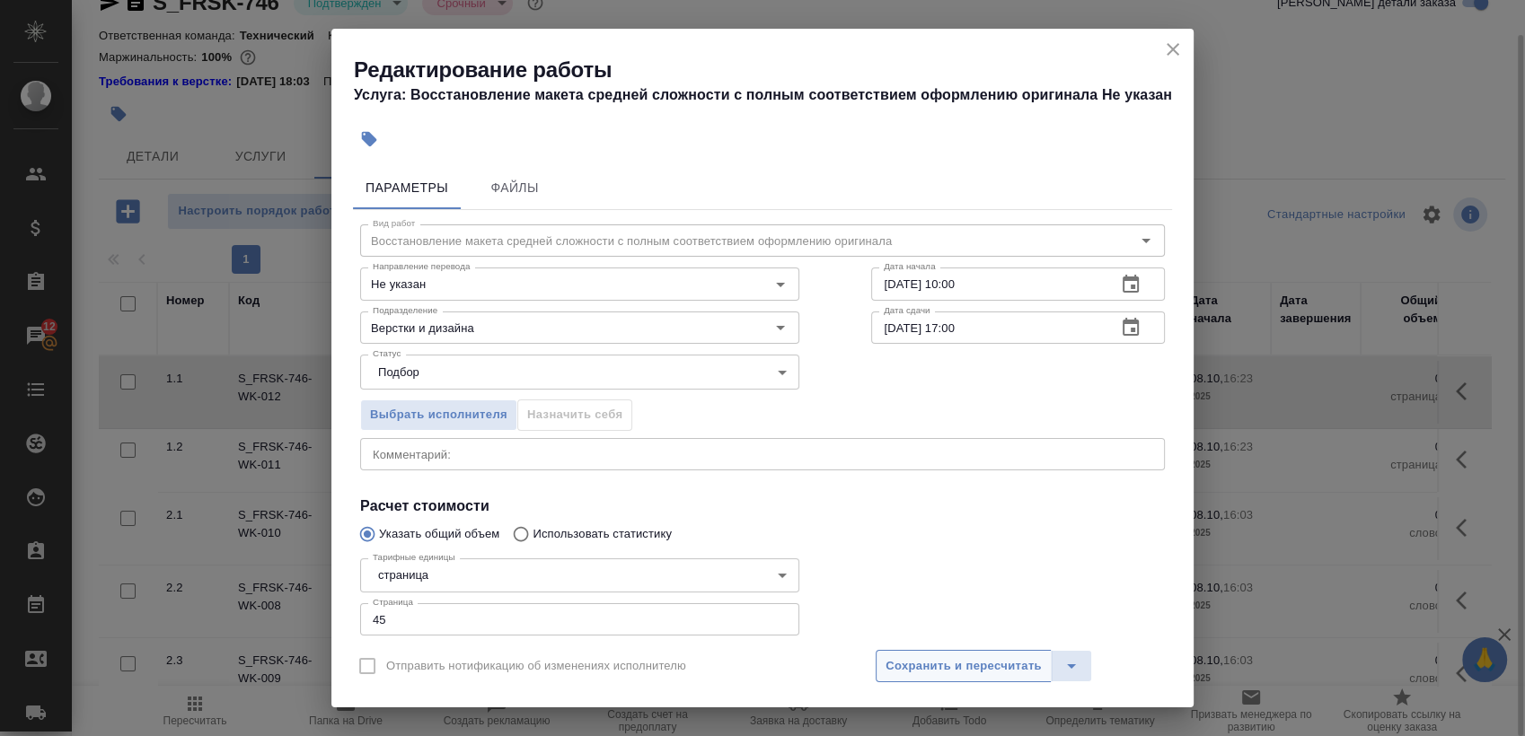
click at [969, 664] on span "Сохранить и пересчитать" at bounding box center [963, 666] width 156 height 21
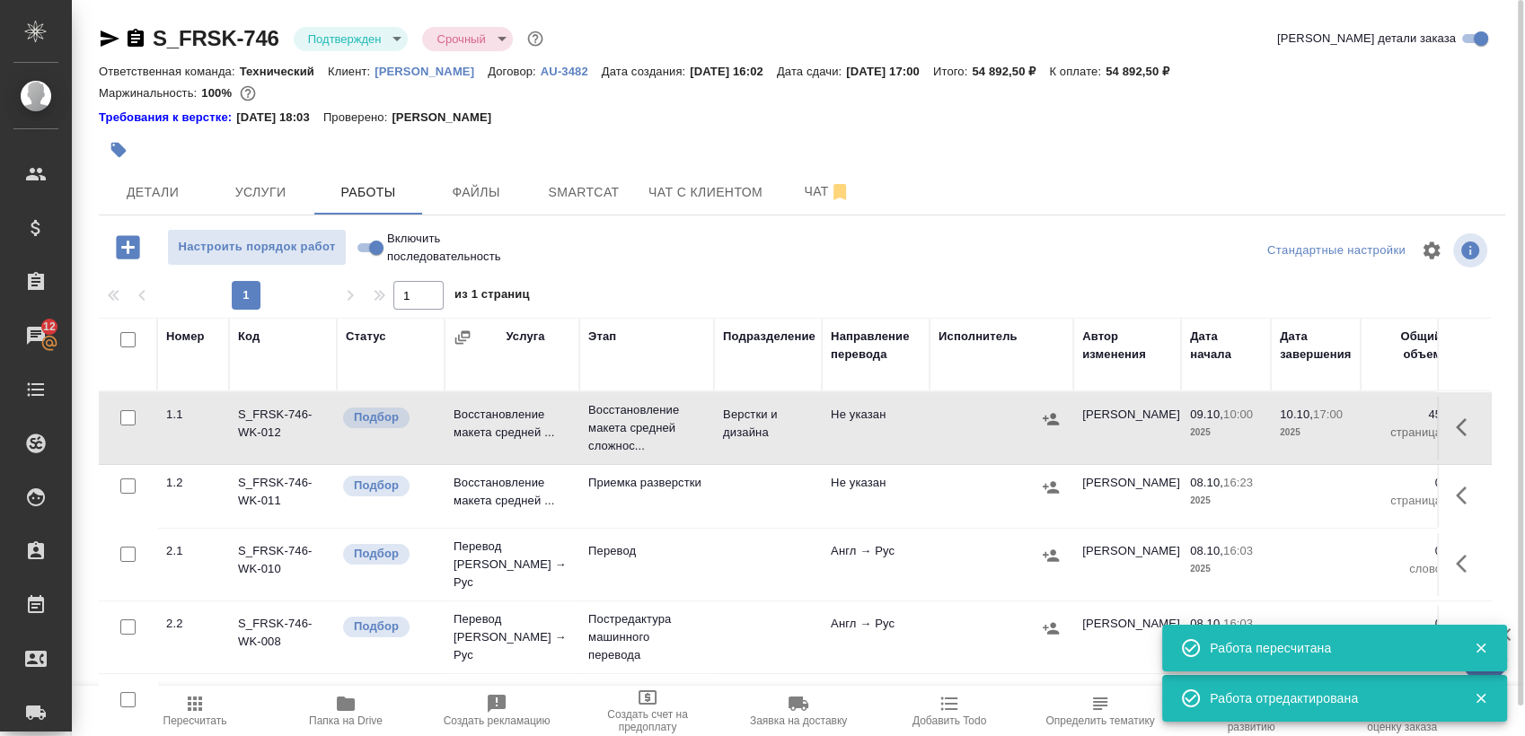
click at [378, 44] on body "🙏 .cls-1 fill:#fff; AWATERA Sergeeva Anastasia Клиенты Спецификации Заказы 12 Ч…" at bounding box center [762, 368] width 1525 height 736
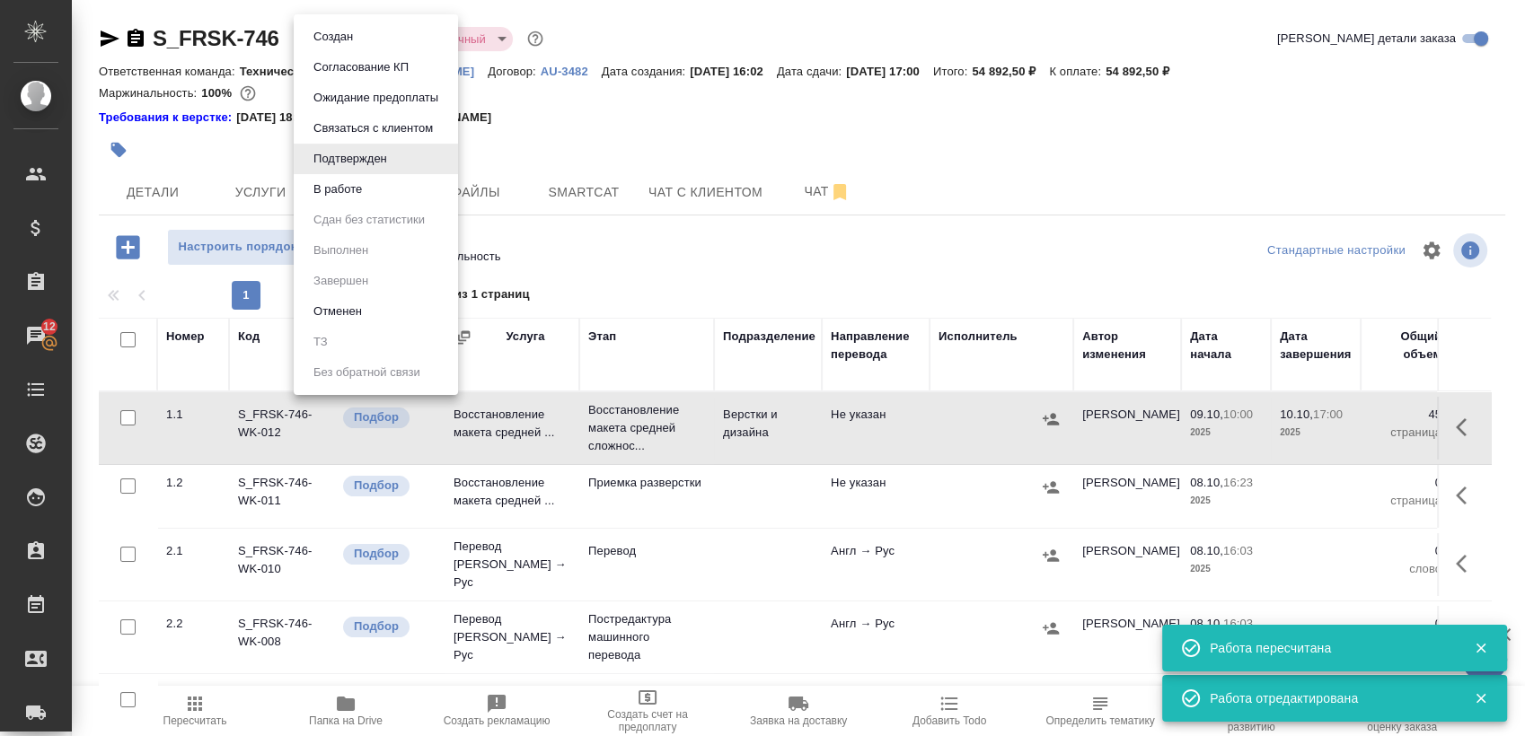
click at [400, 191] on li "В работе" at bounding box center [376, 189] width 164 height 31
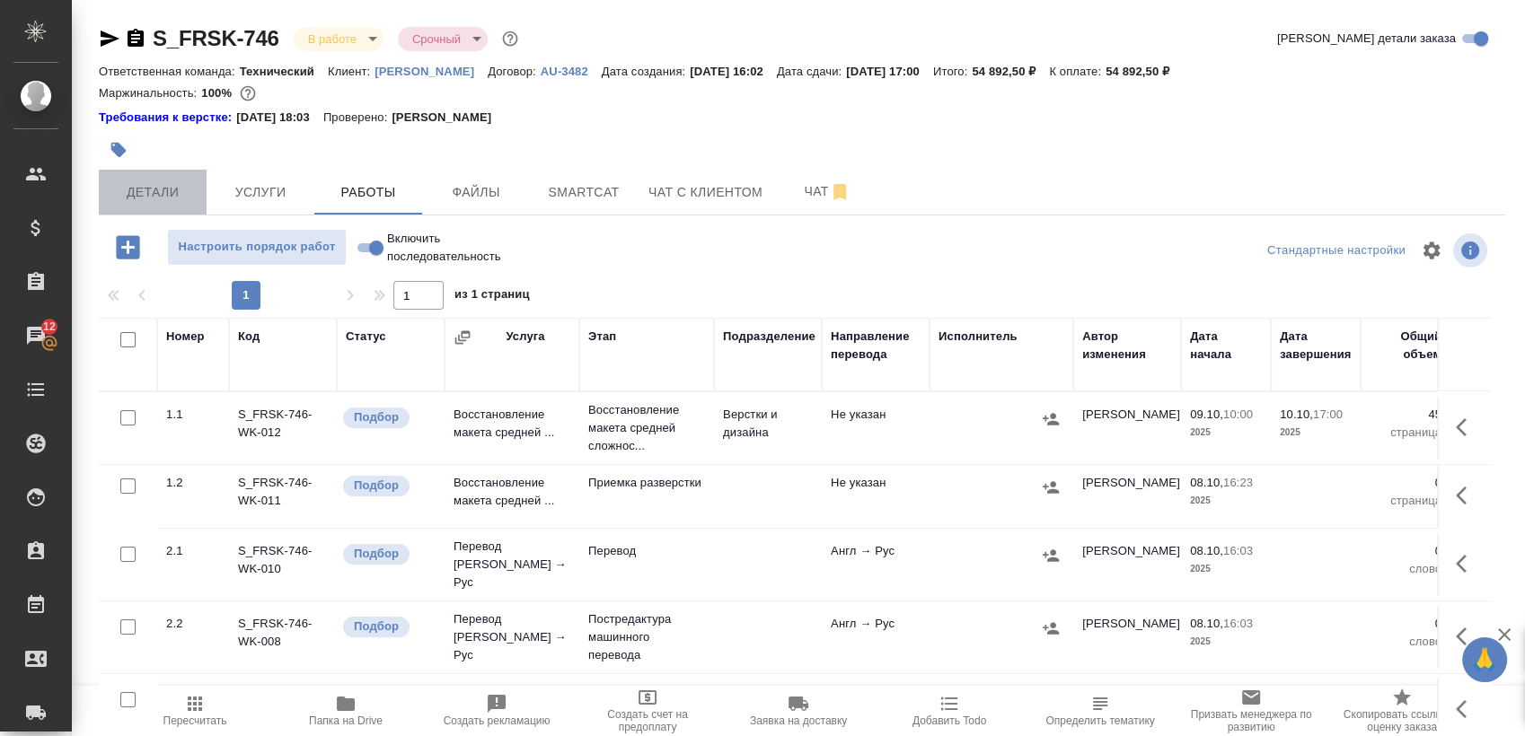
click at [179, 200] on span "Детали" at bounding box center [153, 192] width 86 height 22
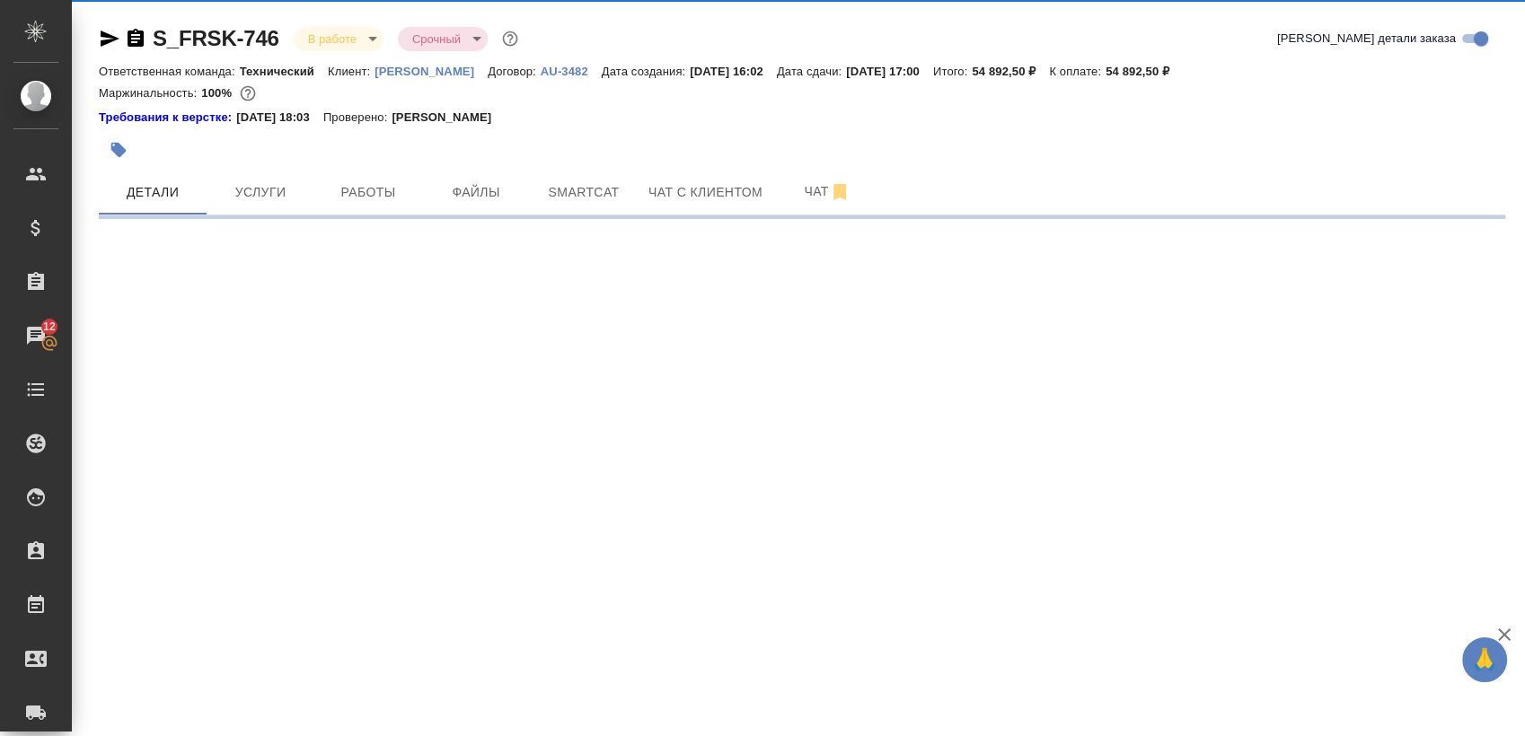
select select "RU"
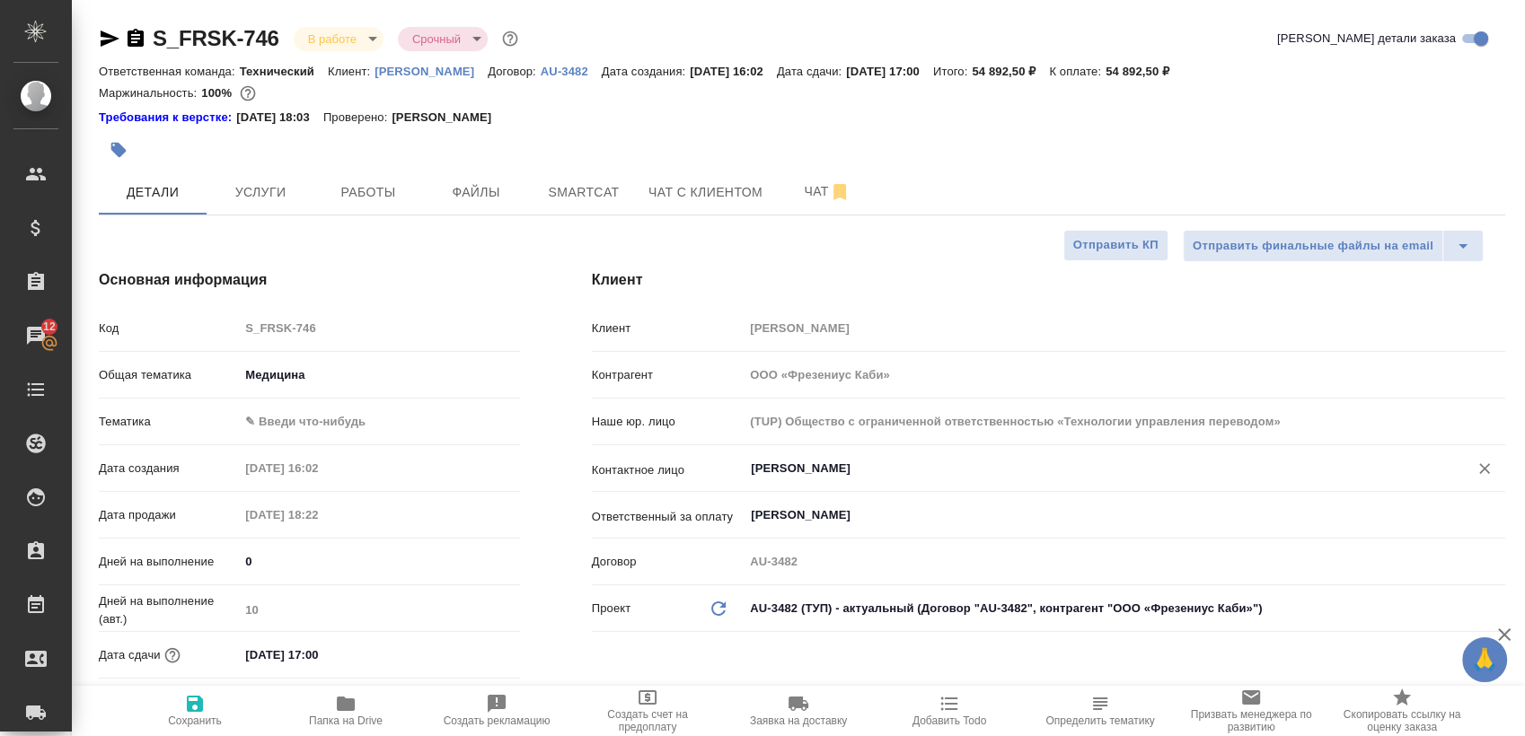
type textarea "x"
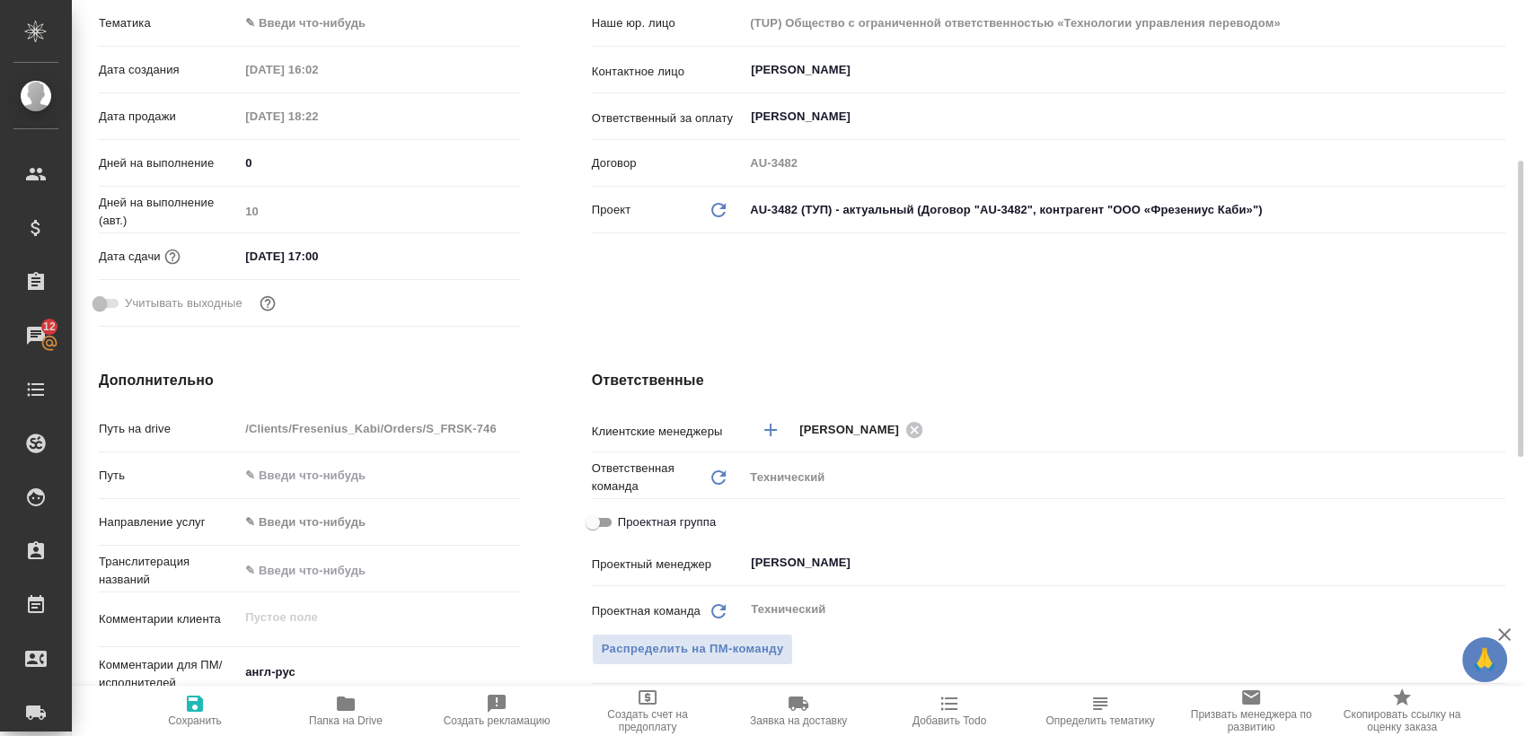
scroll to position [598, 0]
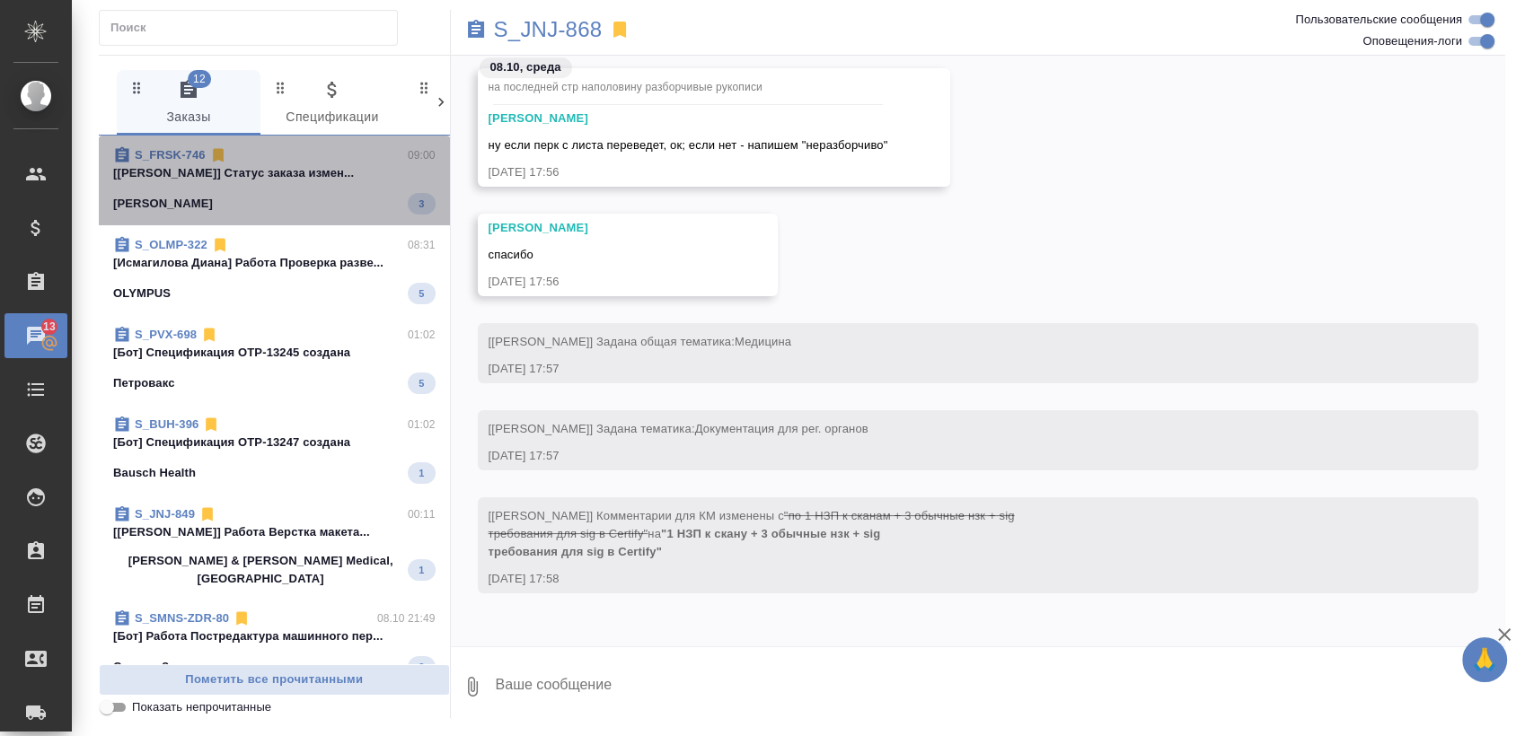
click at [302, 176] on p "[Сергеева Анастасия] Статус заказа измен..." at bounding box center [274, 173] width 322 height 18
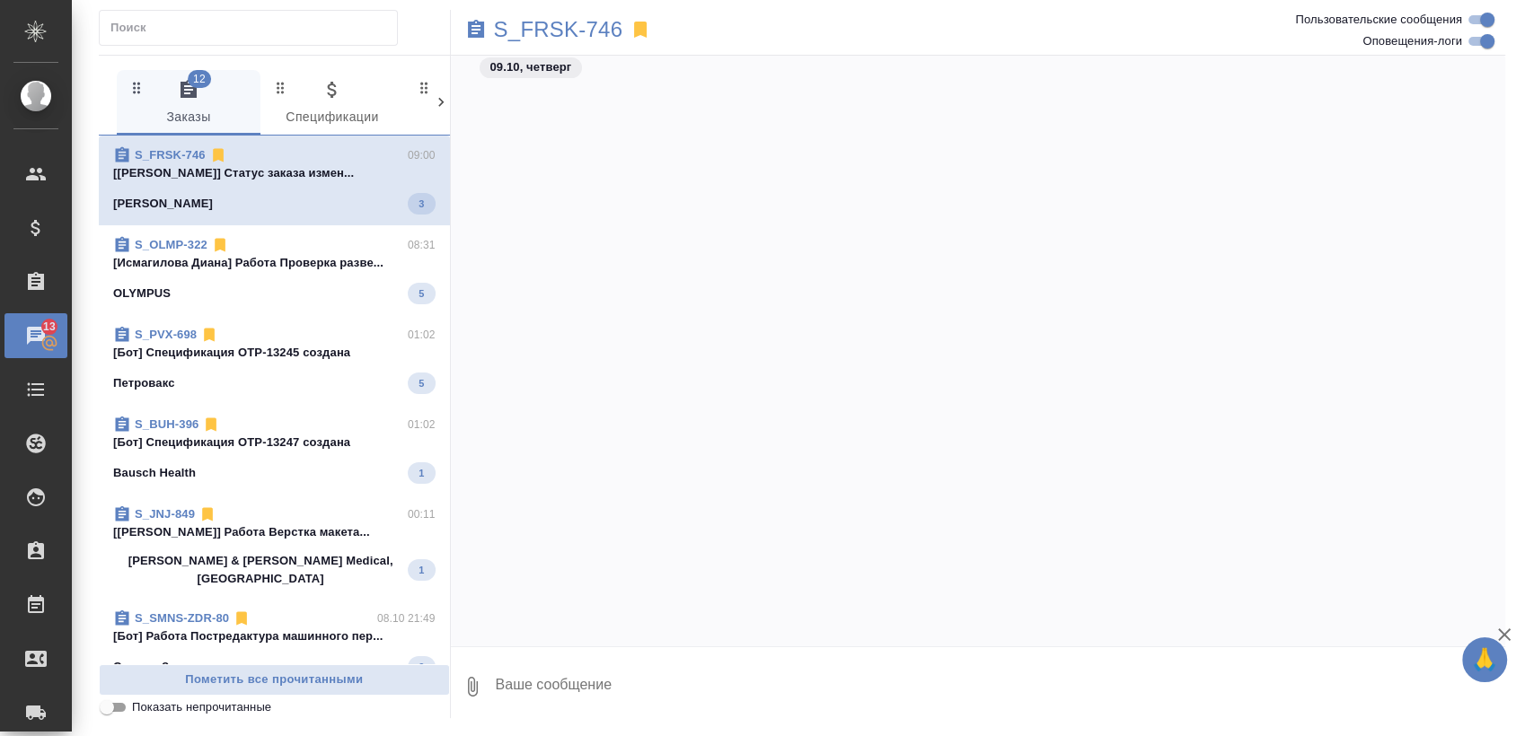
scroll to position [3809, 0]
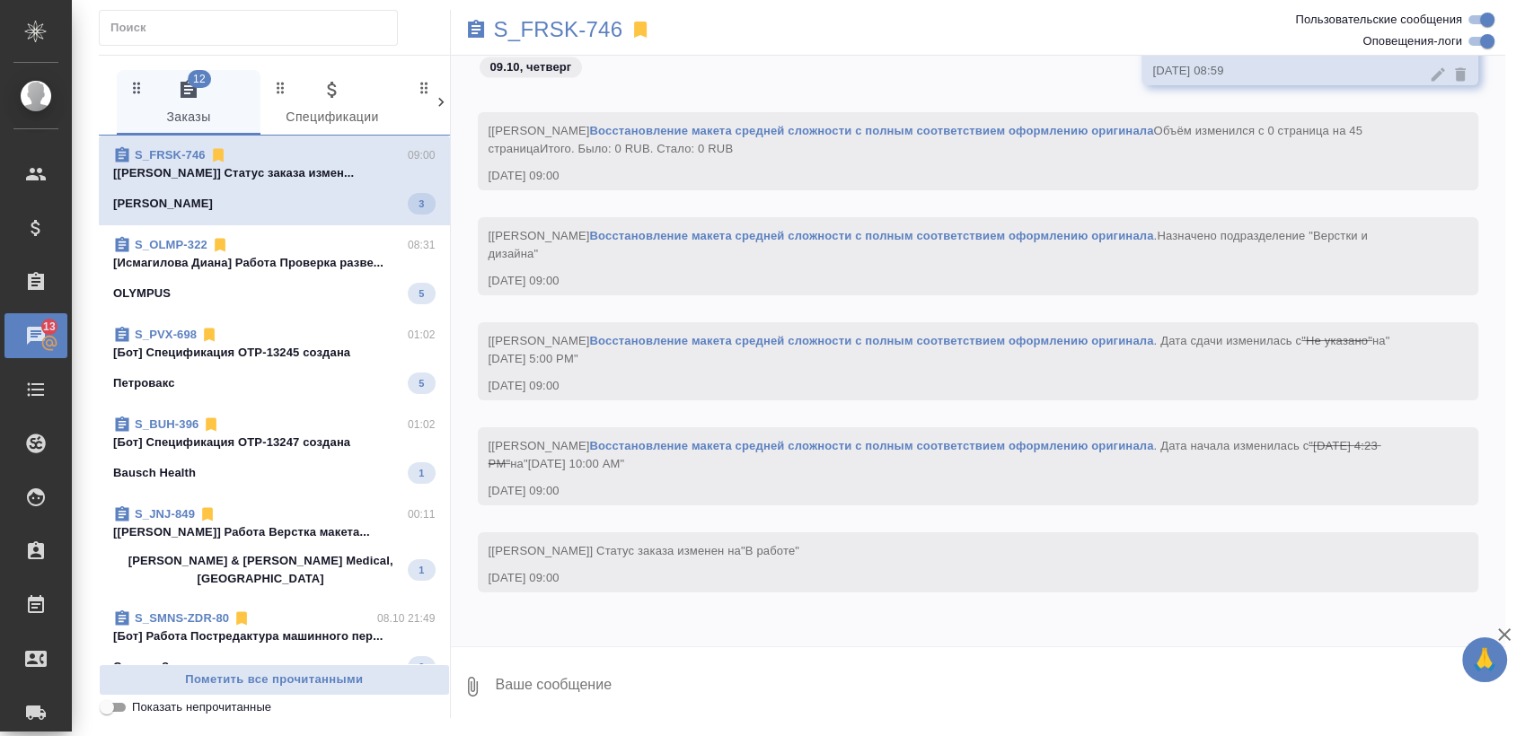
click at [295, 255] on p "[Исмагилова Диана] Работа Проверка разве..." at bounding box center [274, 263] width 322 height 18
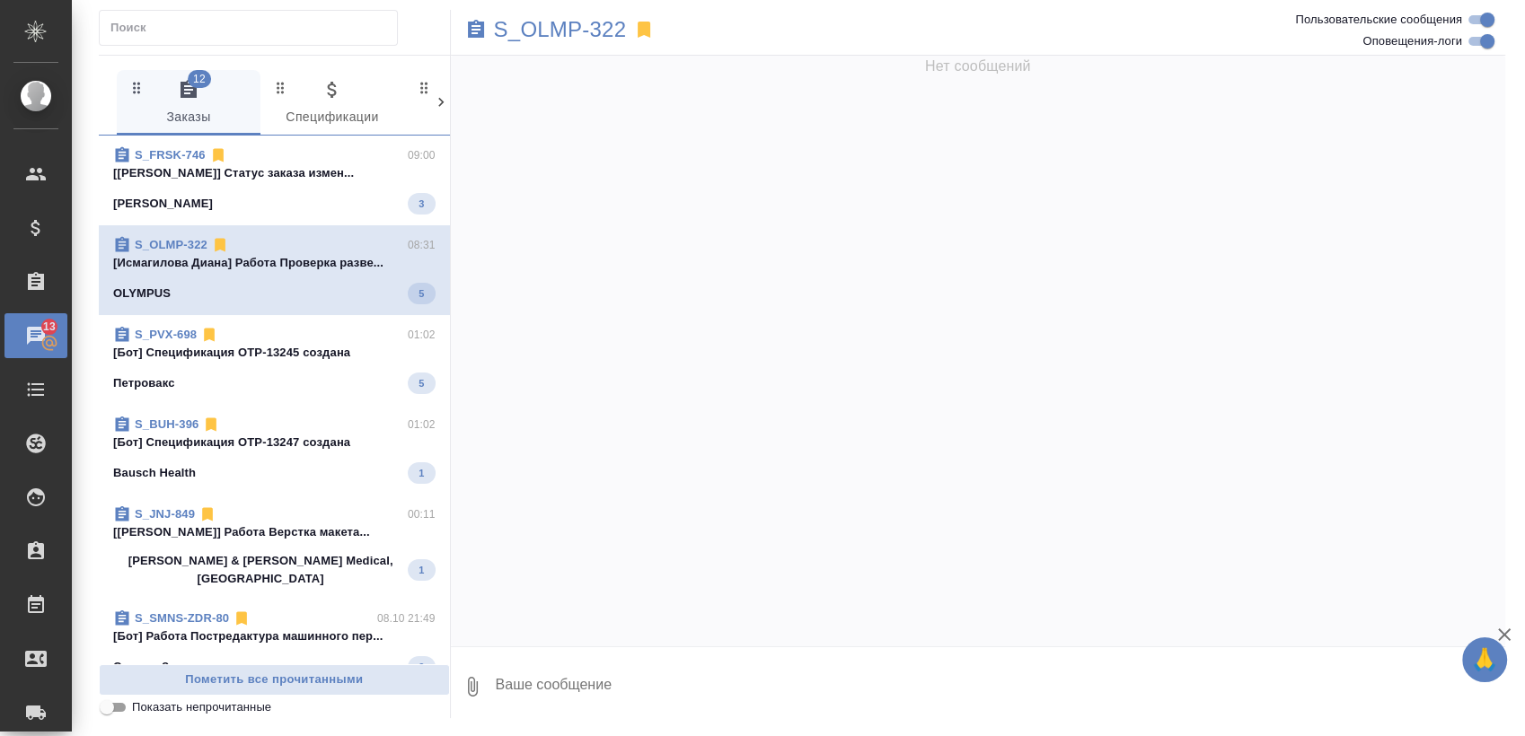
drag, startPoint x: 295, startPoint y: 333, endPoint x: 295, endPoint y: 347, distance: 13.5
click at [295, 334] on div "S_PVX-698 01:02" at bounding box center [274, 335] width 322 height 18
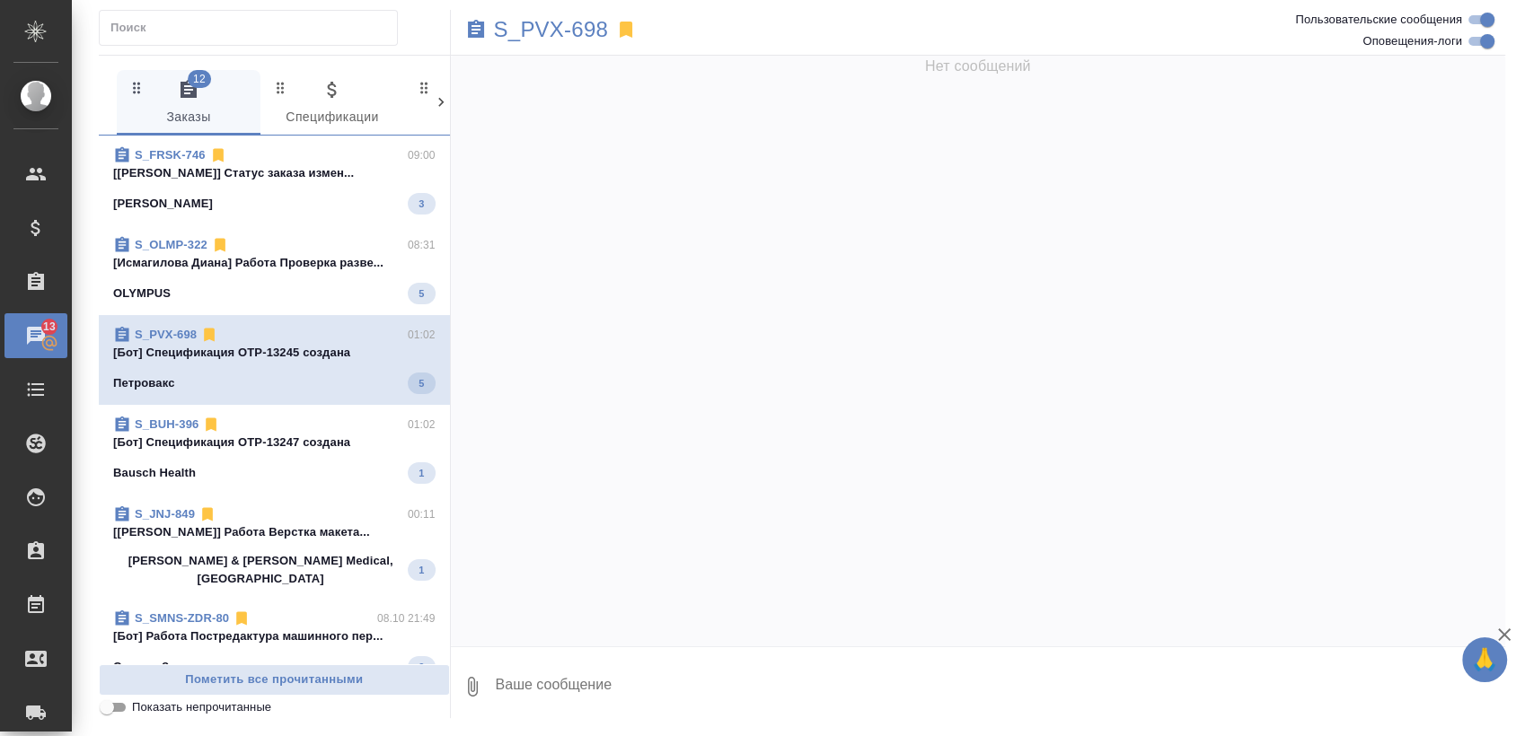
scroll to position [0, 0]
click at [277, 456] on span "S_BUH-396 01:02 [Бот] Спецификация OTP-13247 создана Bausch Health 1" at bounding box center [274, 450] width 322 height 68
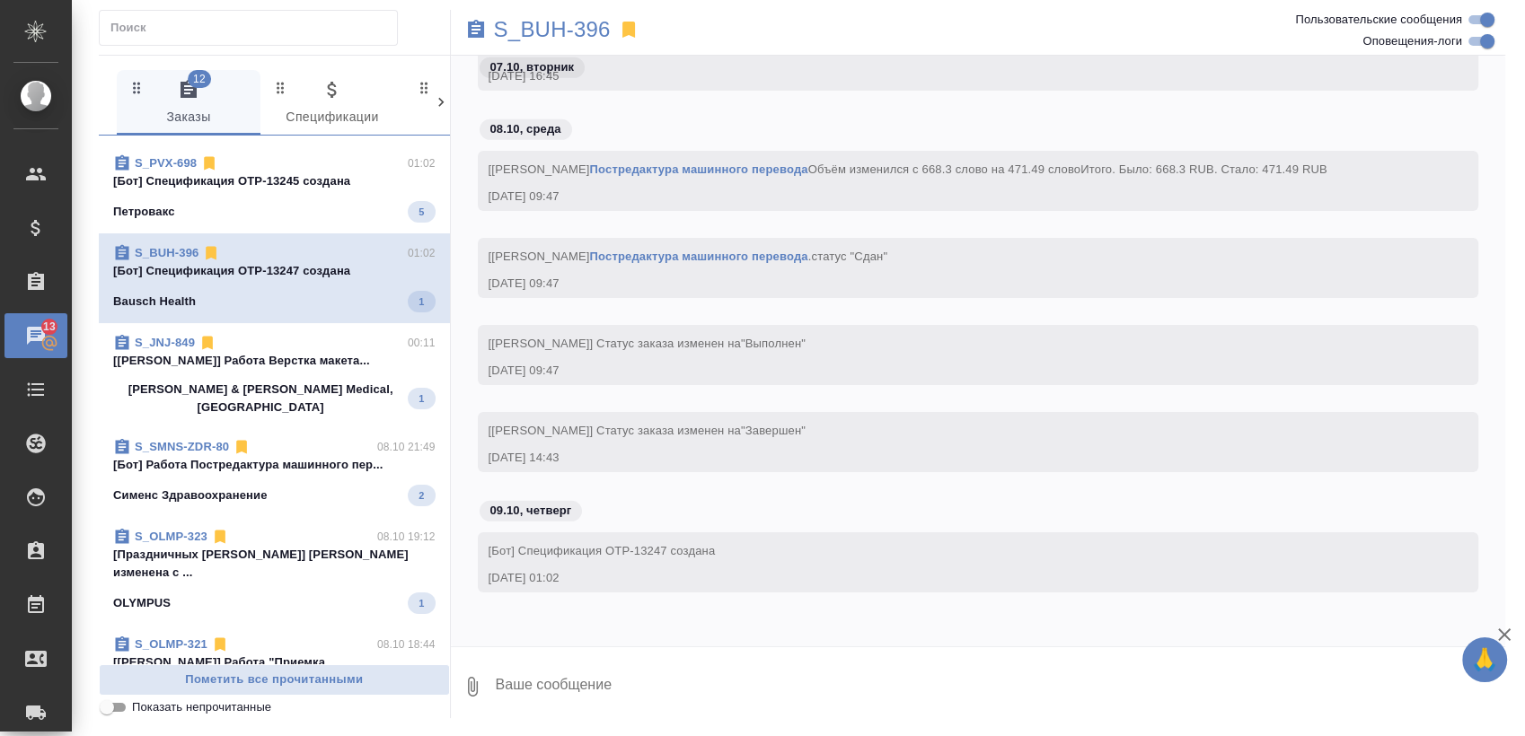
scroll to position [199, 0]
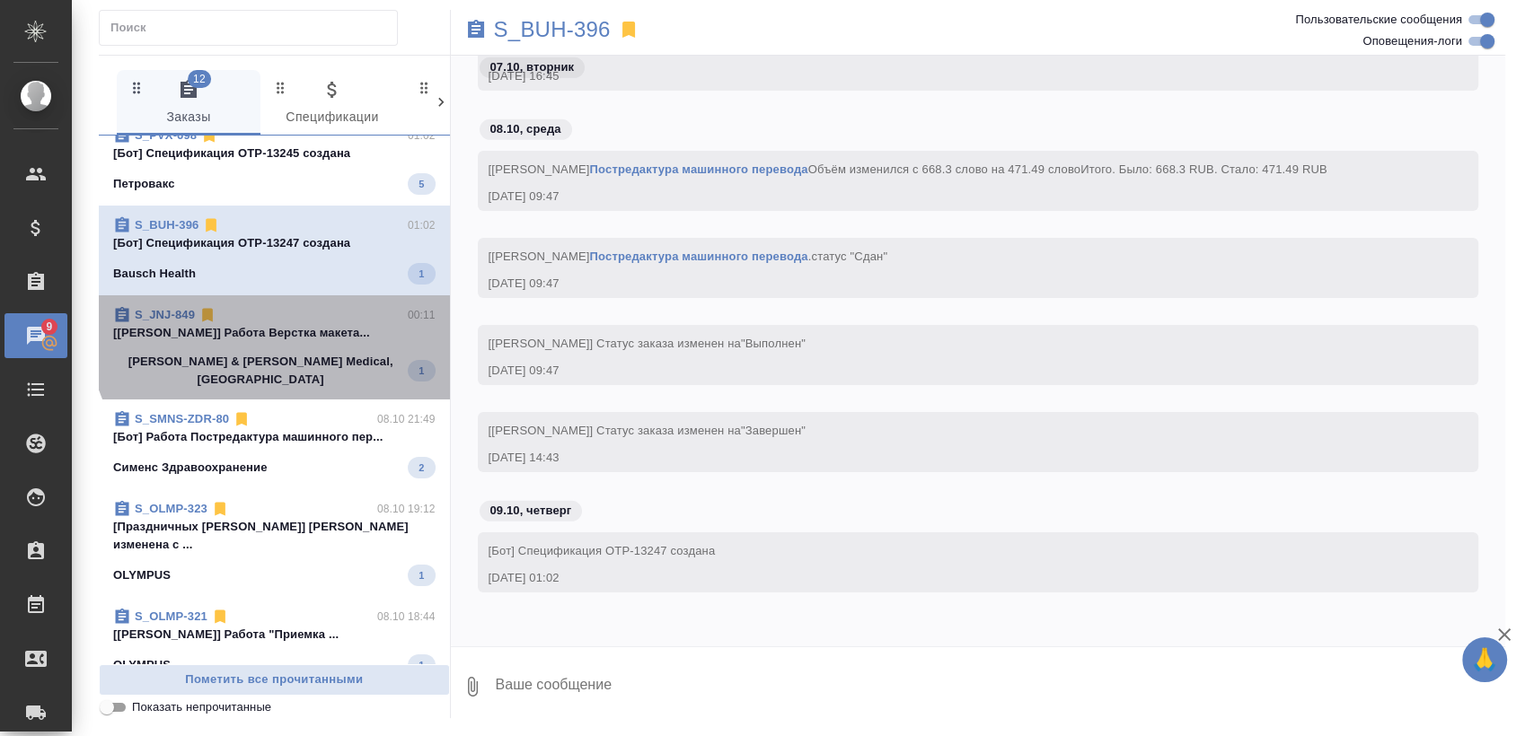
click at [287, 322] on div "S_JNJ-849 00:11" at bounding box center [274, 315] width 322 height 18
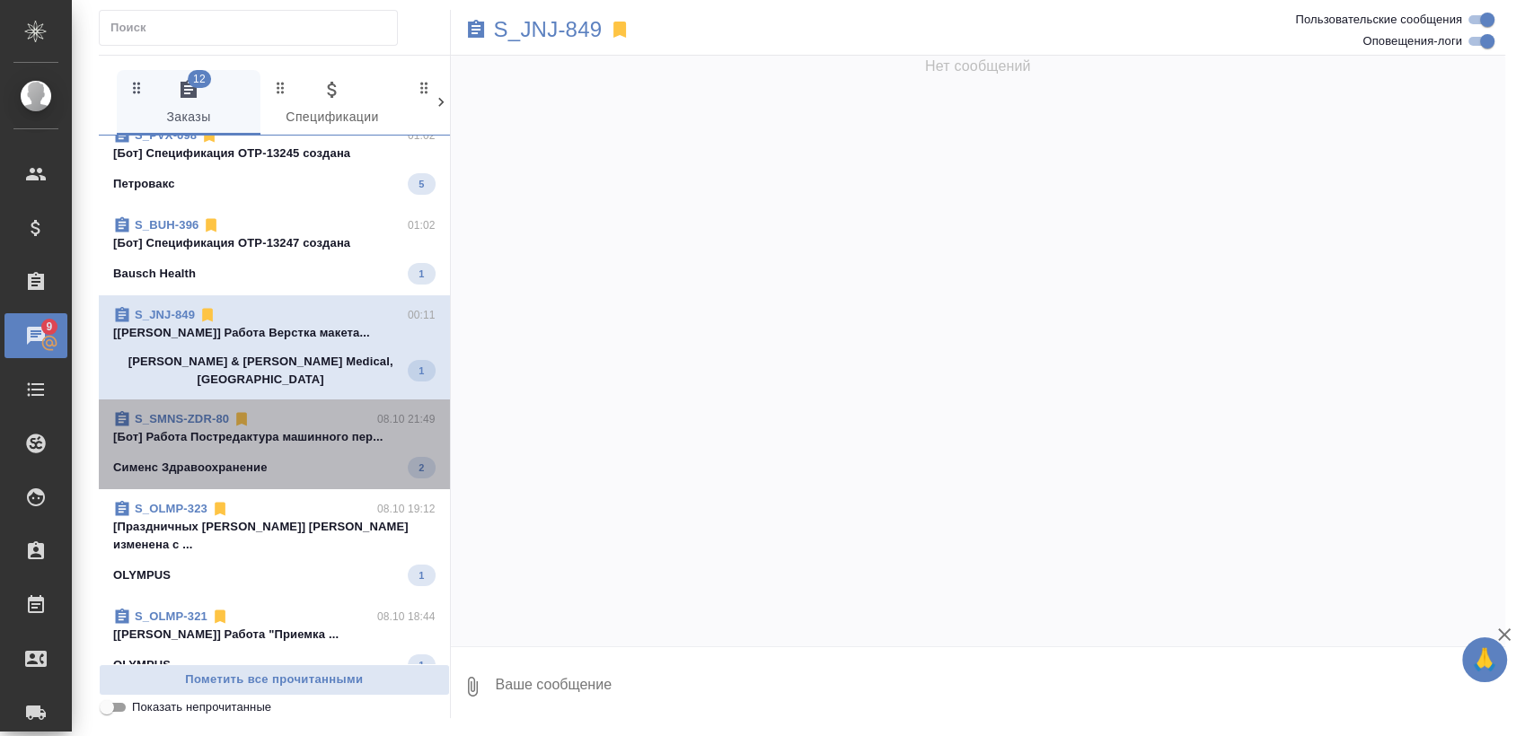
click at [280, 428] on p "[Бот] Работа Постредактура машинного пер..." at bounding box center [274, 437] width 322 height 18
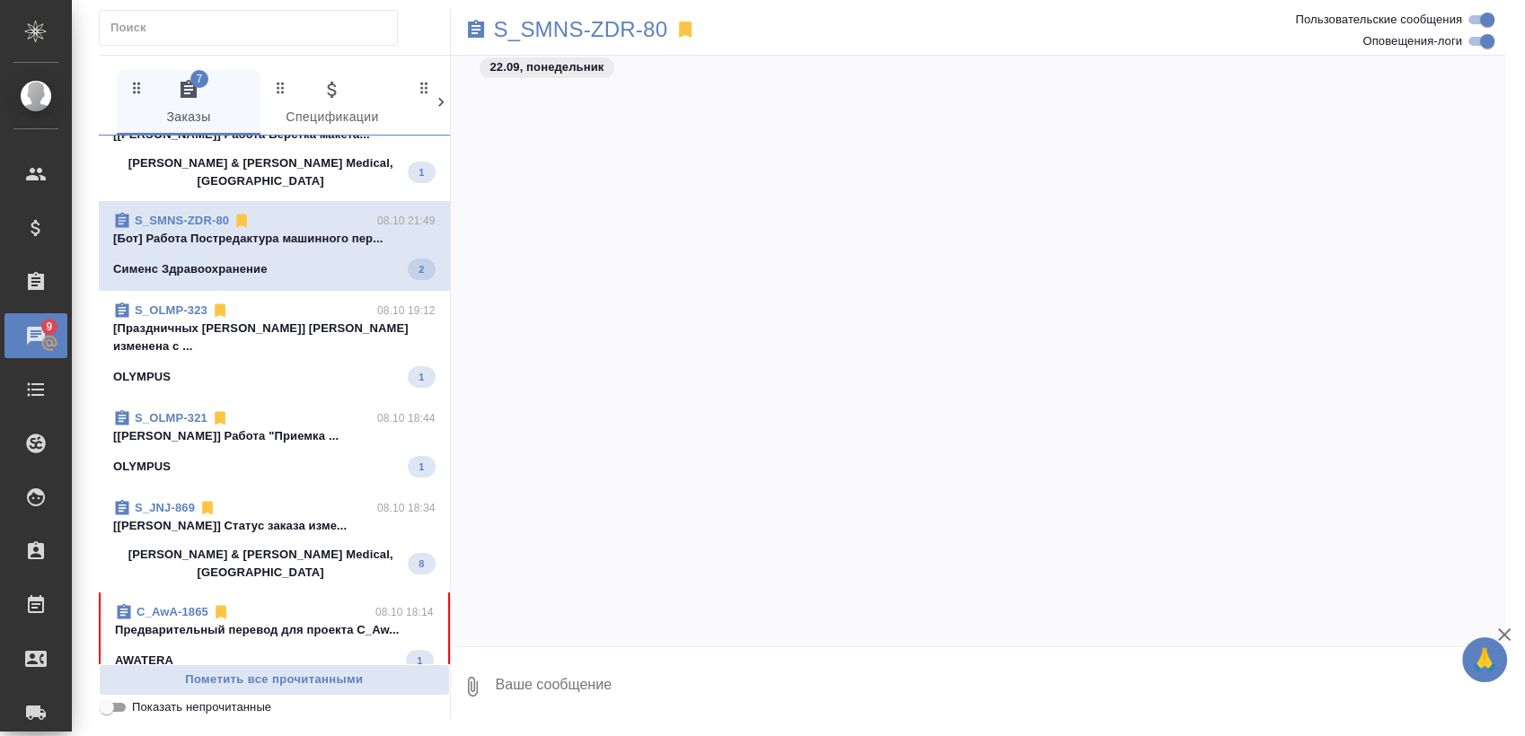
scroll to position [39733, 0]
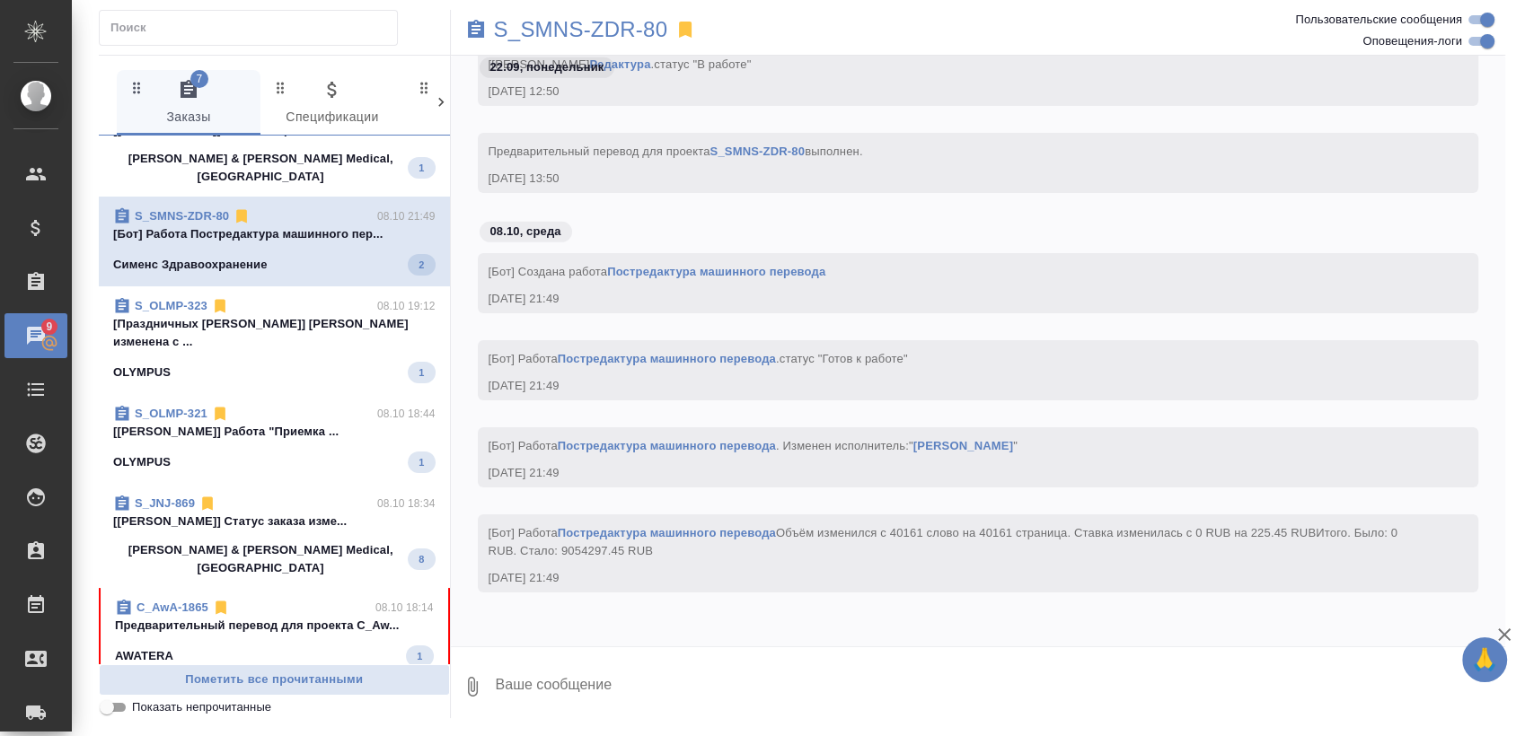
click at [286, 327] on span "S_OLMP-323 08.10 19:12 [Праздничных Ольга] Тематика изменена с ... OLYMPUS 1" at bounding box center [274, 340] width 322 height 86
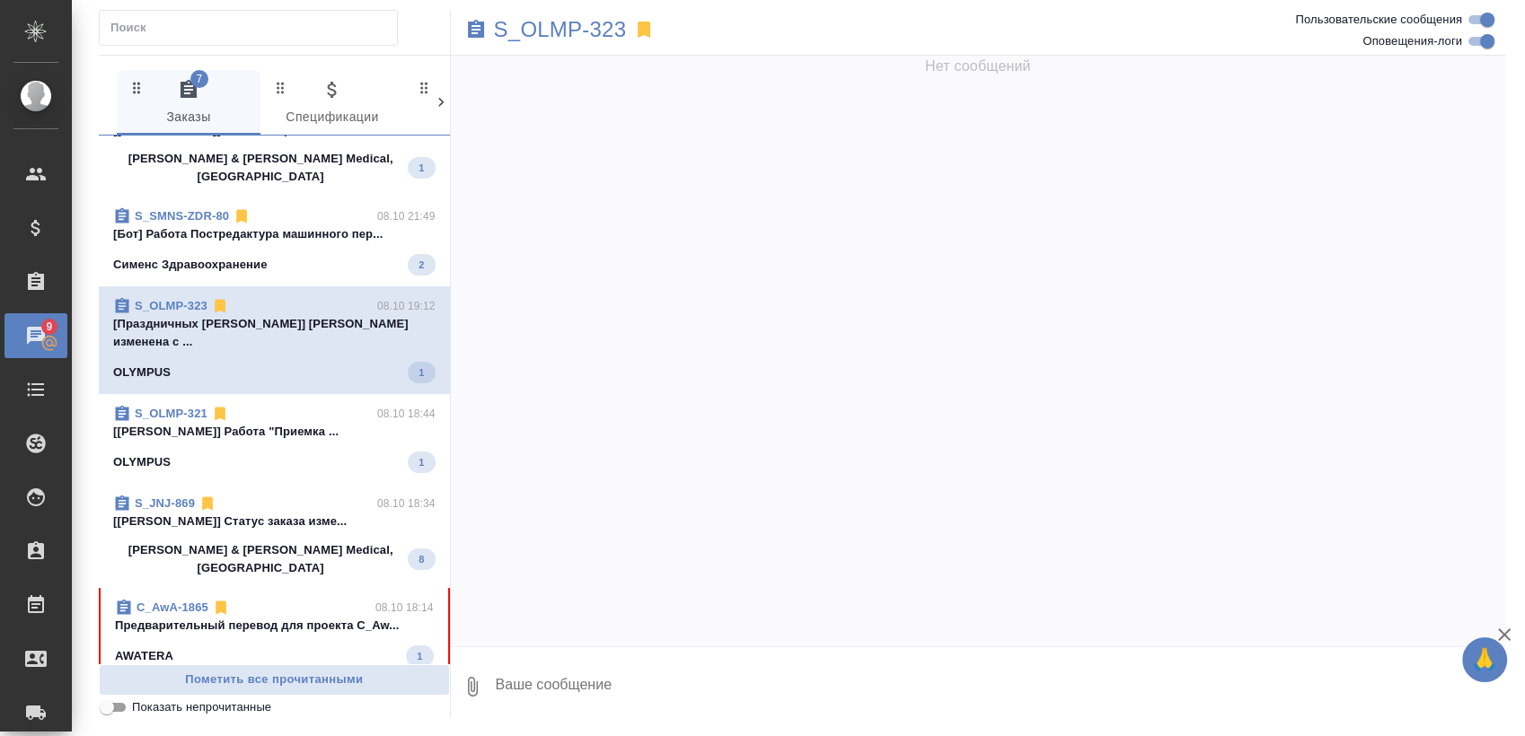
scroll to position [6294, 0]
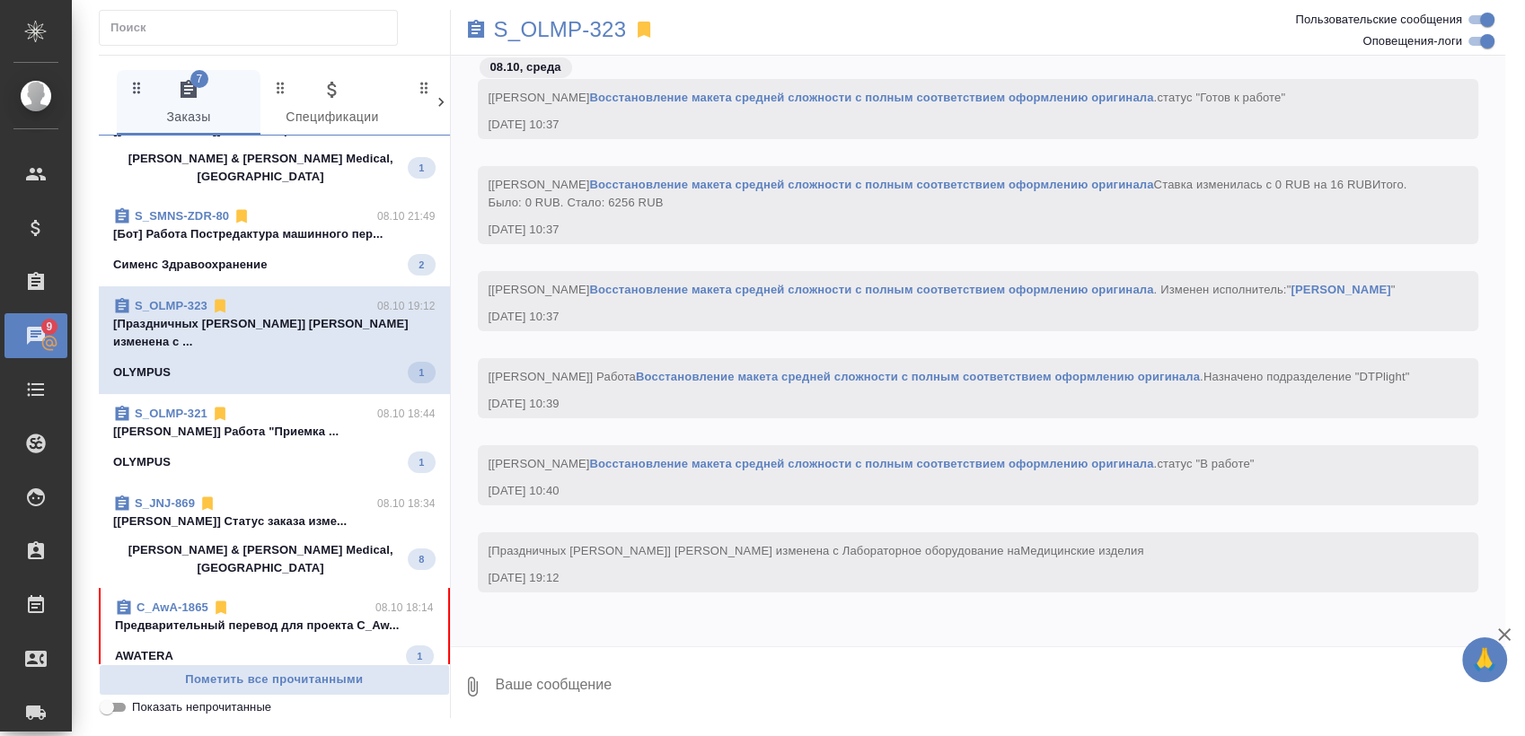
click at [300, 452] on div "OLYMPUS 1" at bounding box center [274, 463] width 322 height 22
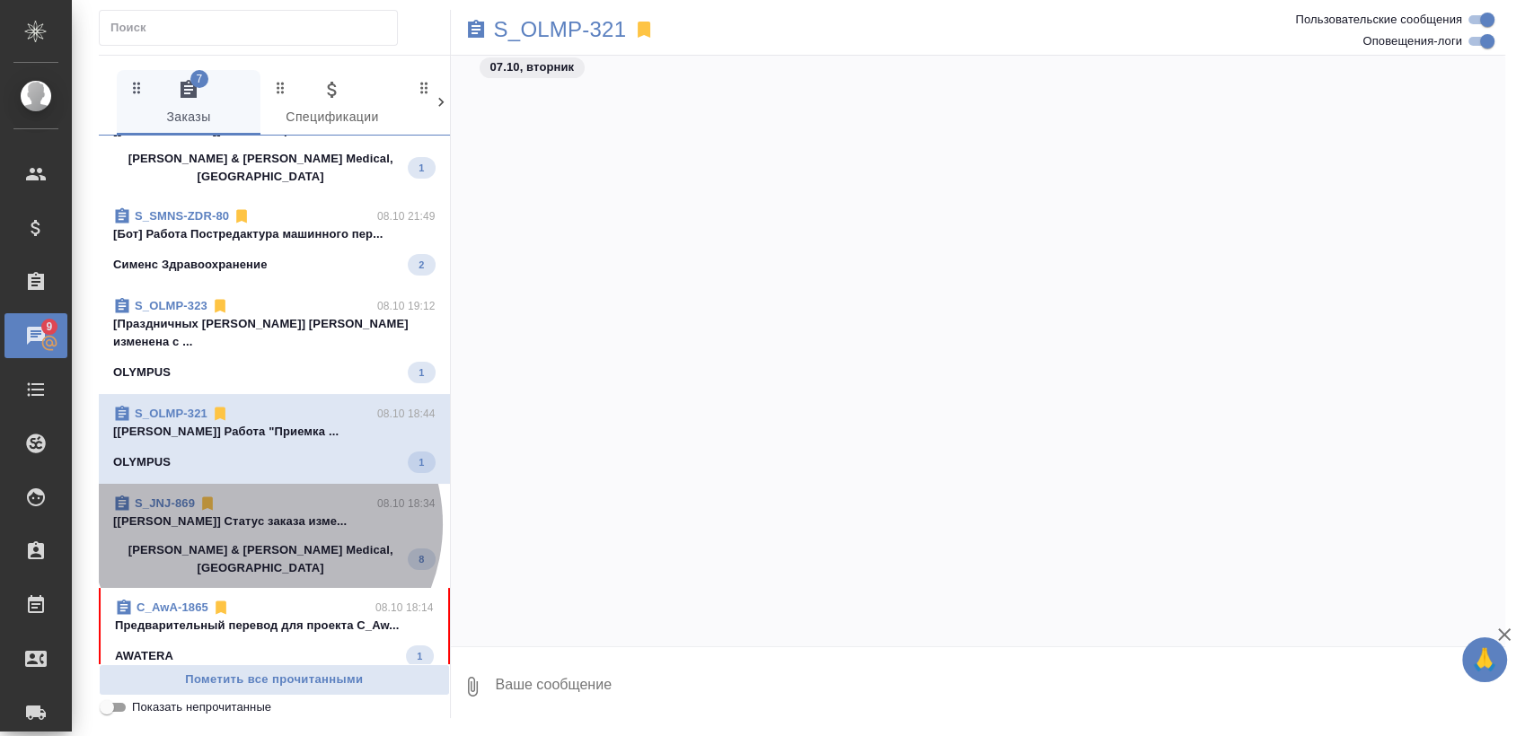
click at [266, 513] on p "[[PERSON_NAME]] Статус заказа изме..." at bounding box center [274, 522] width 322 height 18
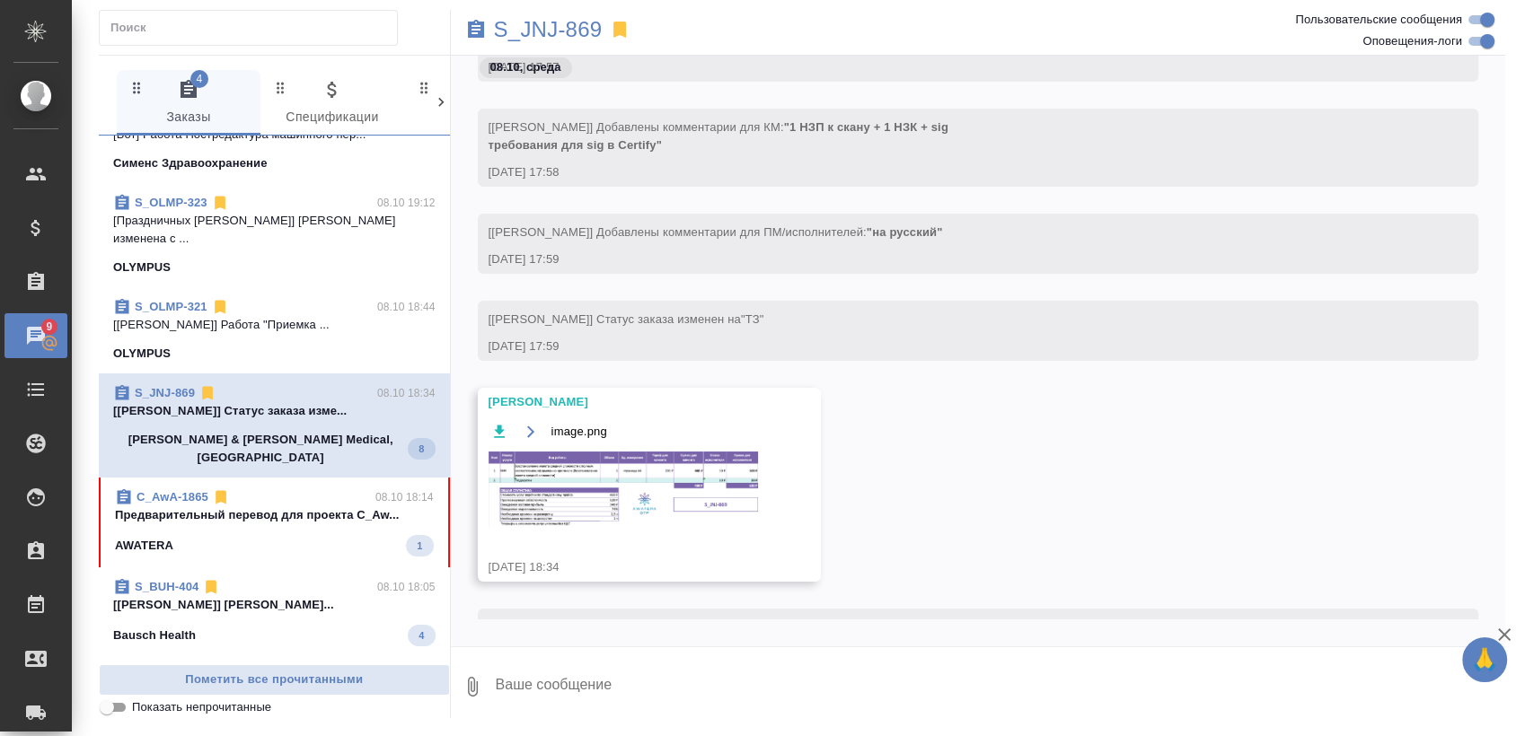
scroll to position [483, 0]
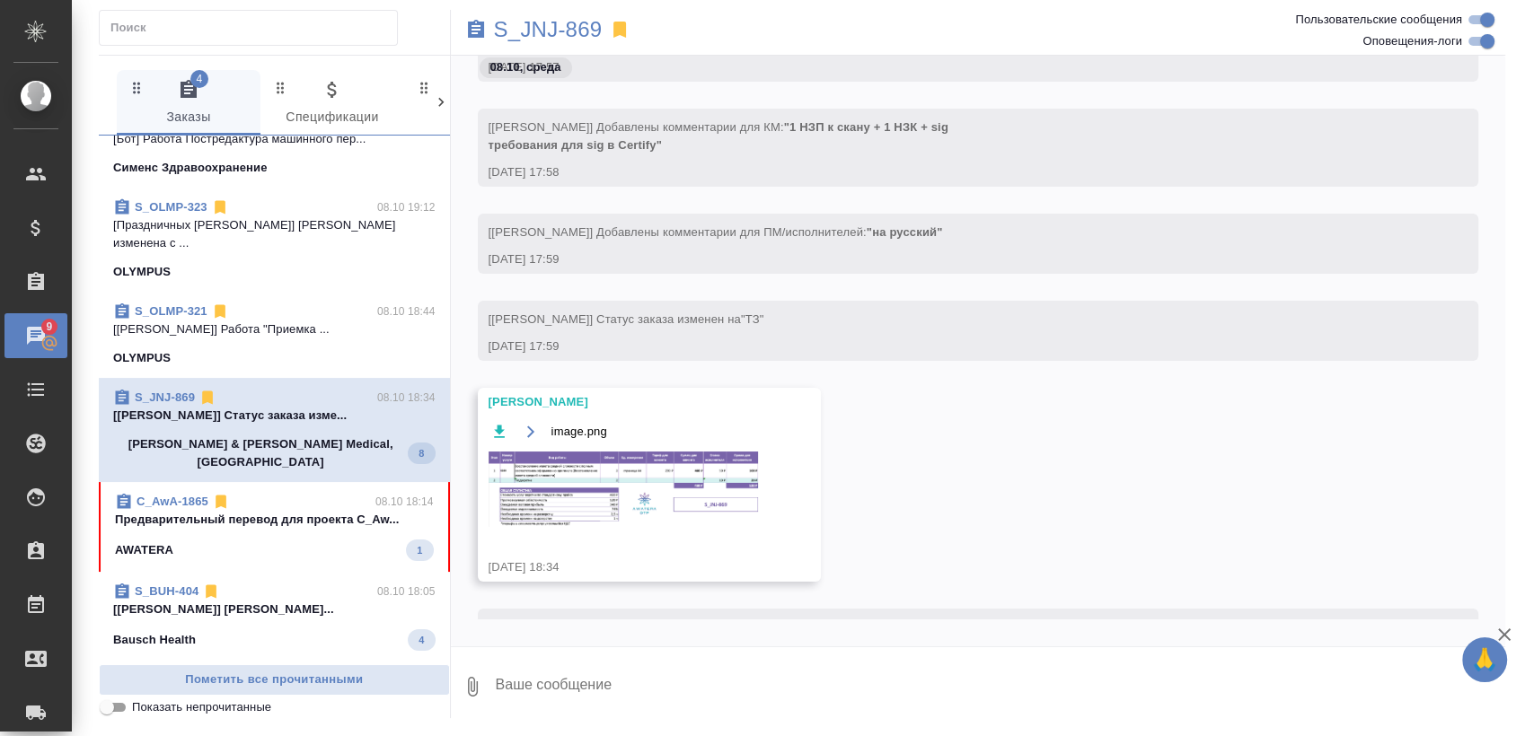
click at [252, 511] on p "Предварительный перевод для проекта C_Aw..." at bounding box center [274, 520] width 319 height 18
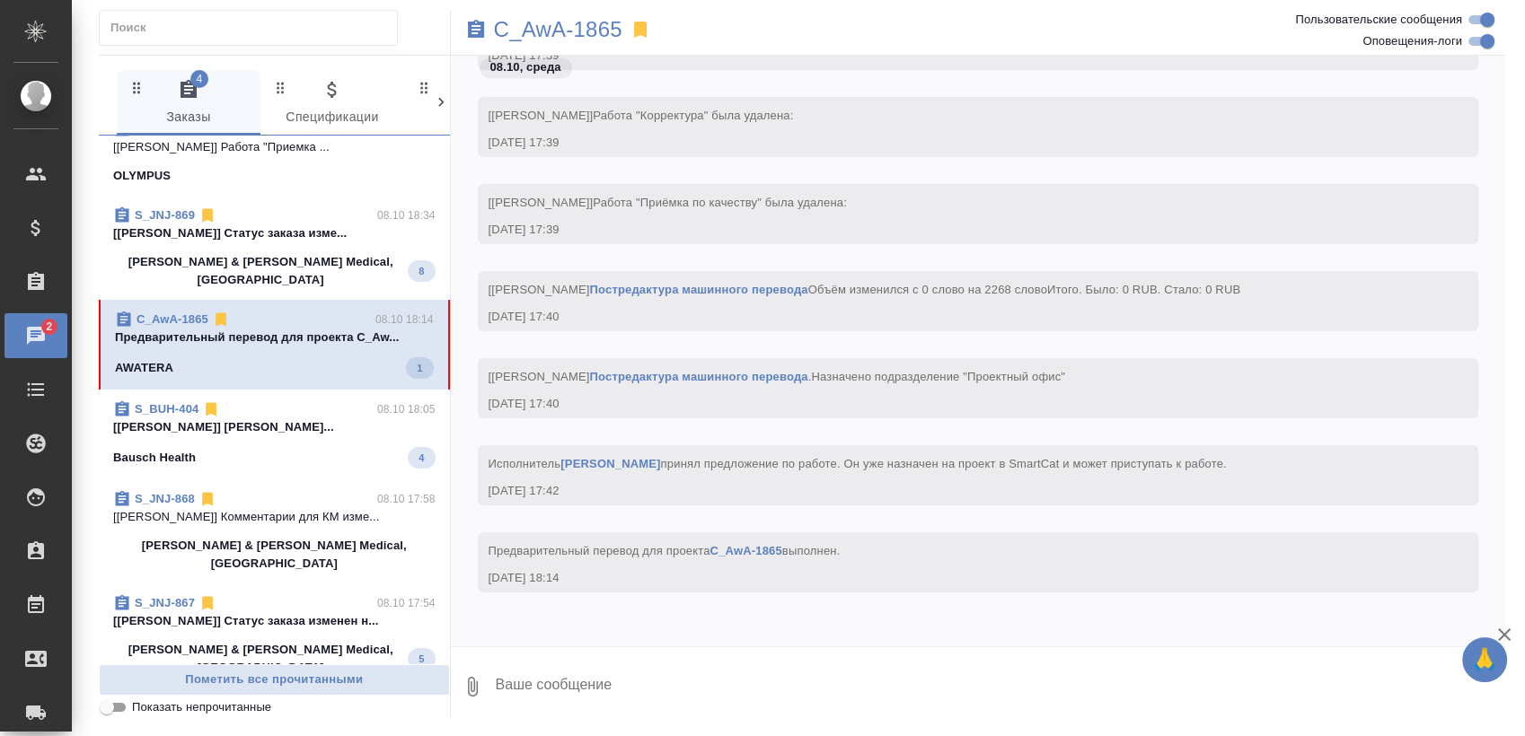
scroll to position [682, 0]
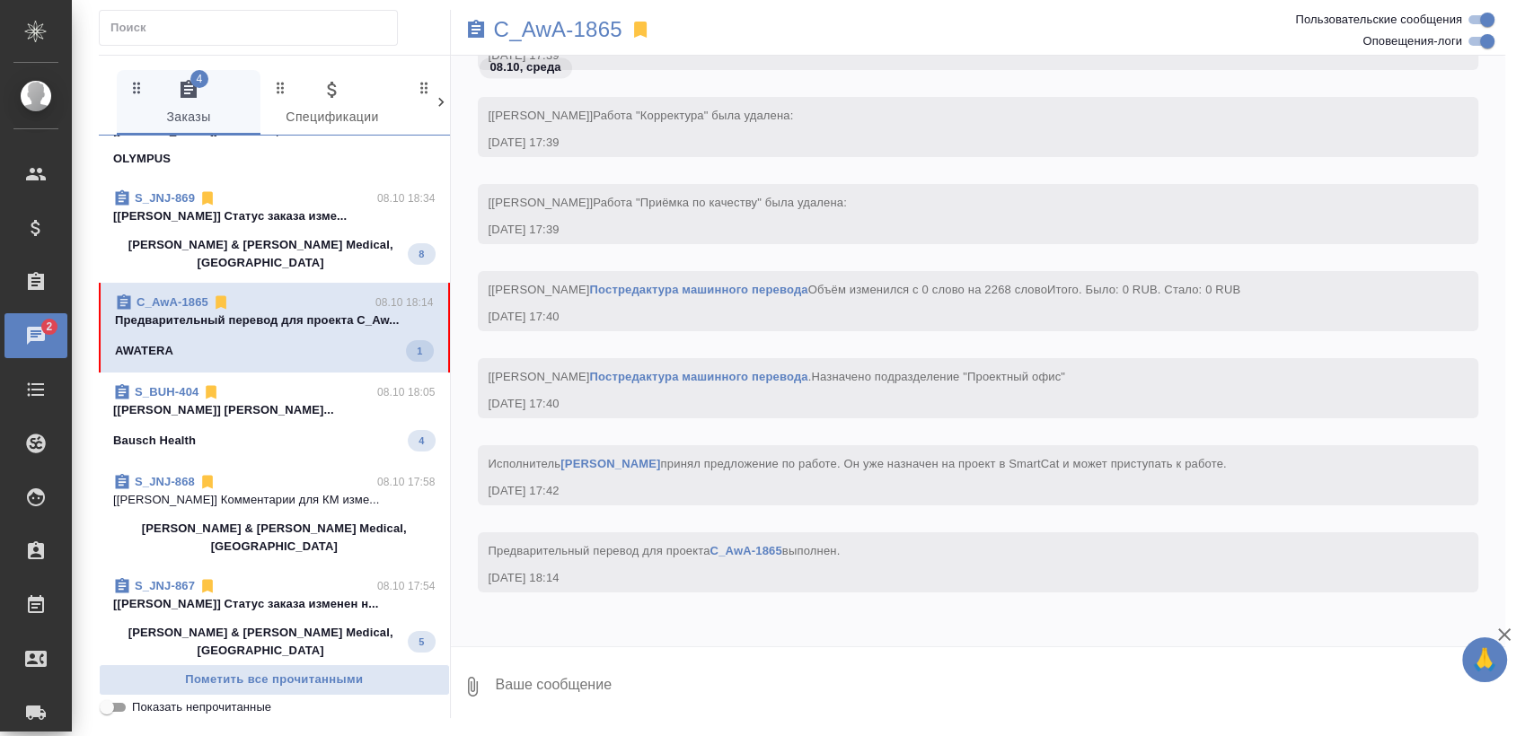
click at [250, 383] on span "S_BUH-404 08.10 18:05 [Заборова Александра] Работа Восстановле... Bausch Health…" at bounding box center [274, 417] width 322 height 68
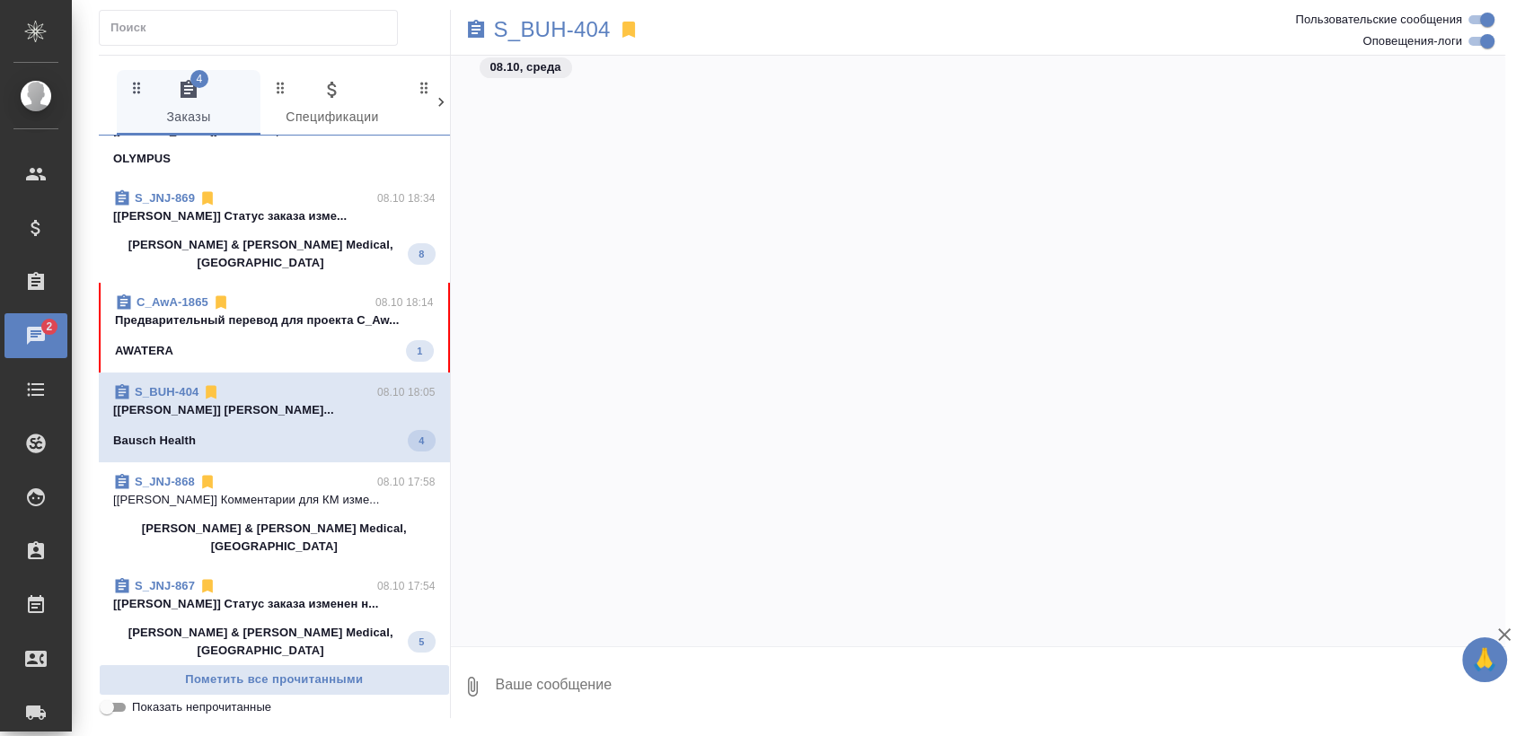
scroll to position [783, 0]
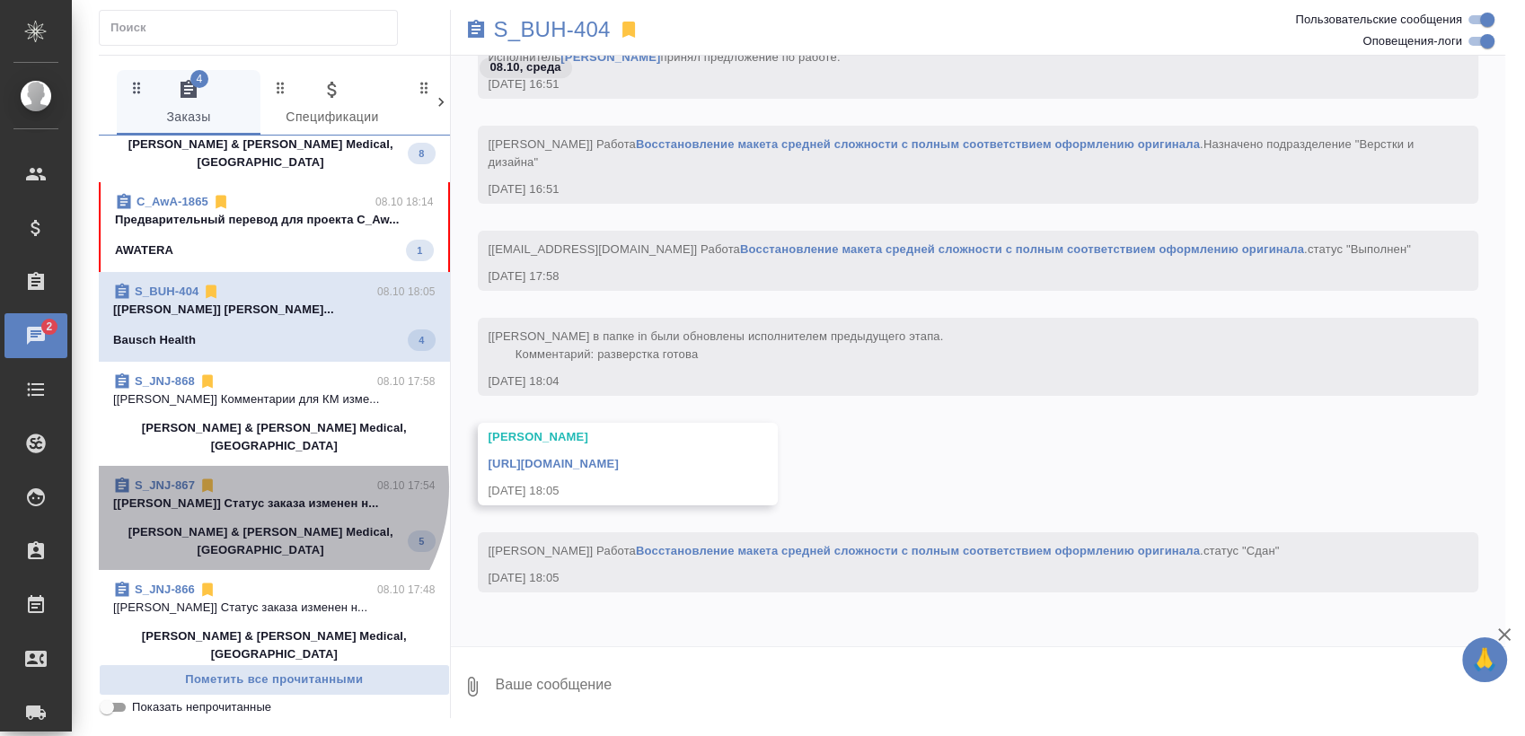
click at [261, 477] on div "S_JNJ-867 08.10 17:54" at bounding box center [274, 486] width 322 height 18
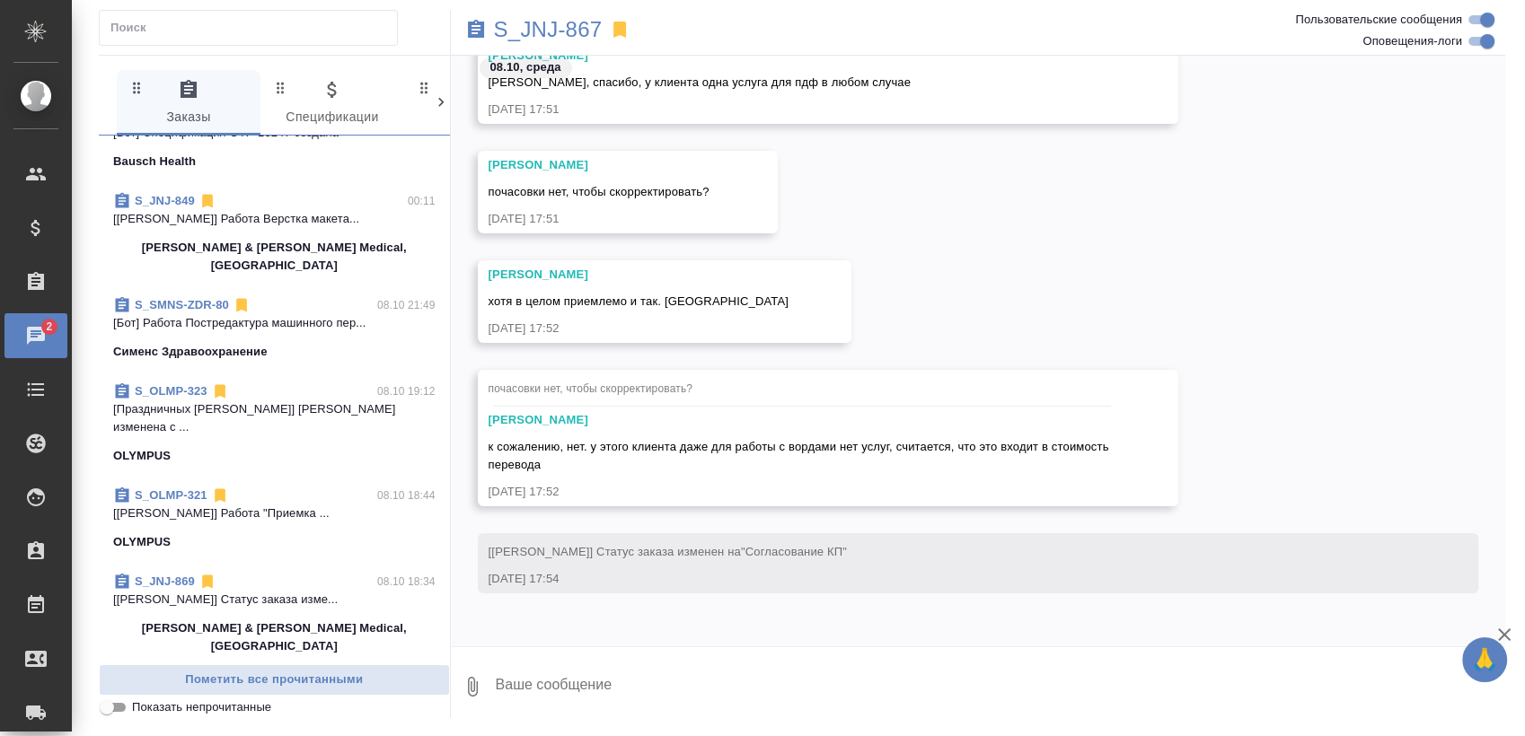
scroll to position [898, 0]
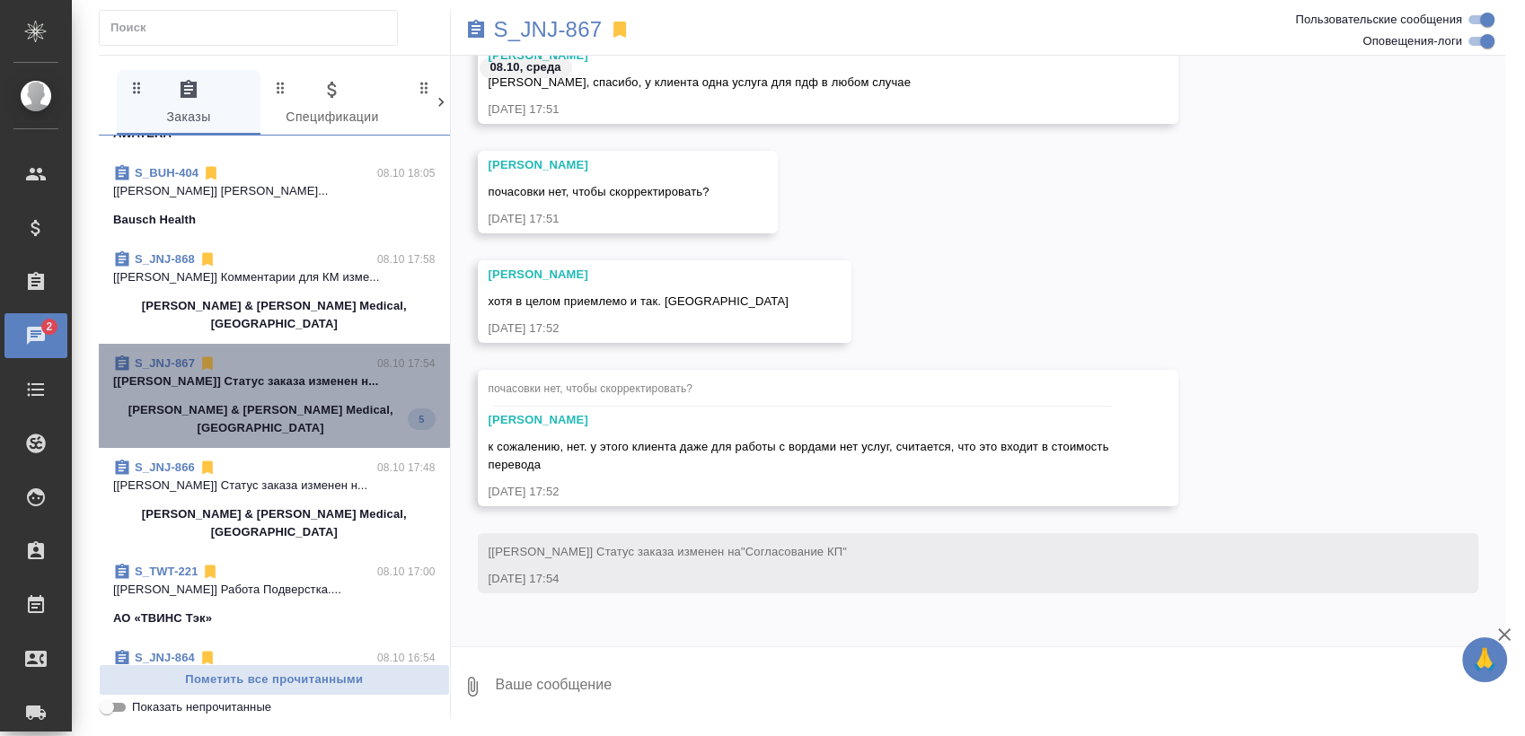
click at [308, 355] on span "S_JNJ-867 08.10 17:54 [Усманова Ольга] Статус заказа изменен н... Johnson & Joh…" at bounding box center [274, 396] width 322 height 83
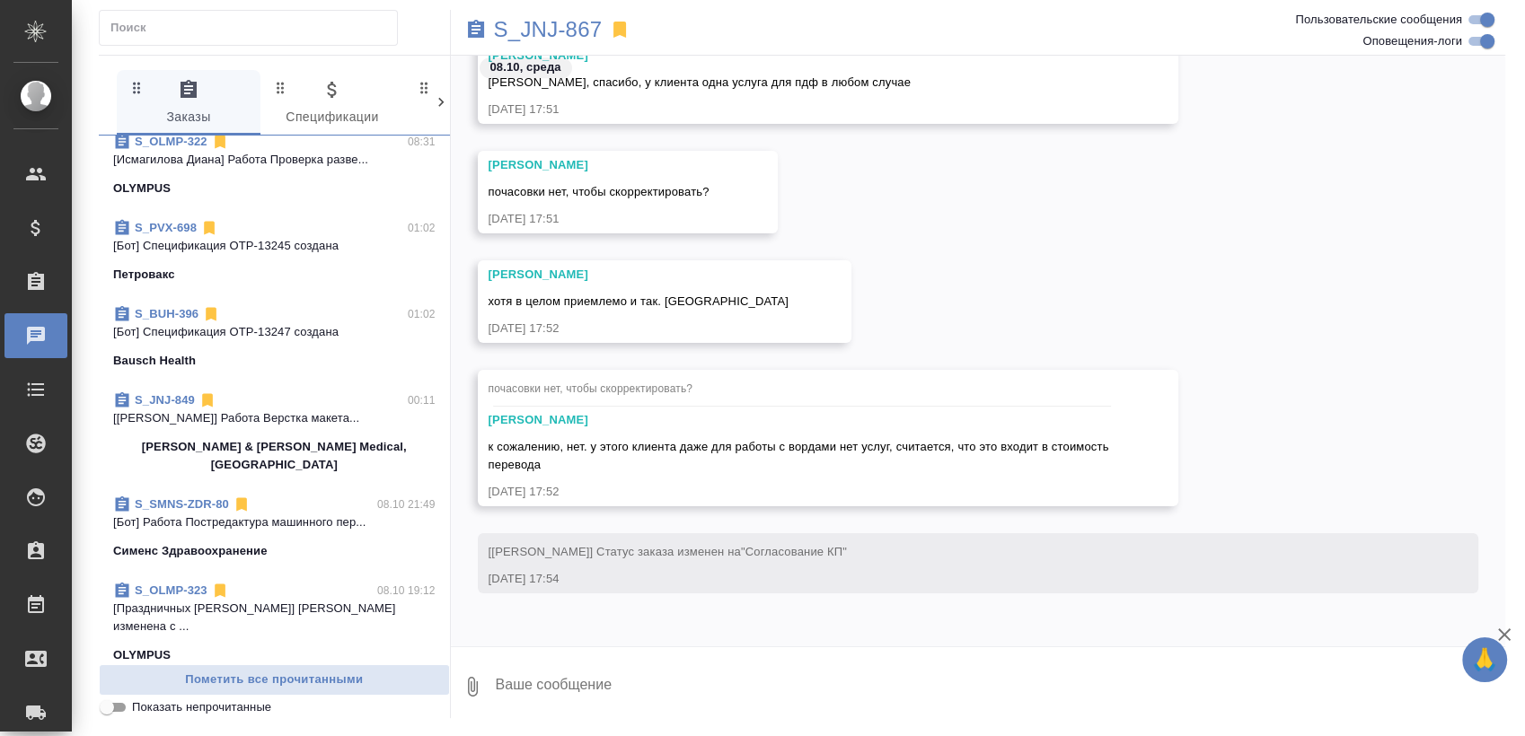
scroll to position [0, 0]
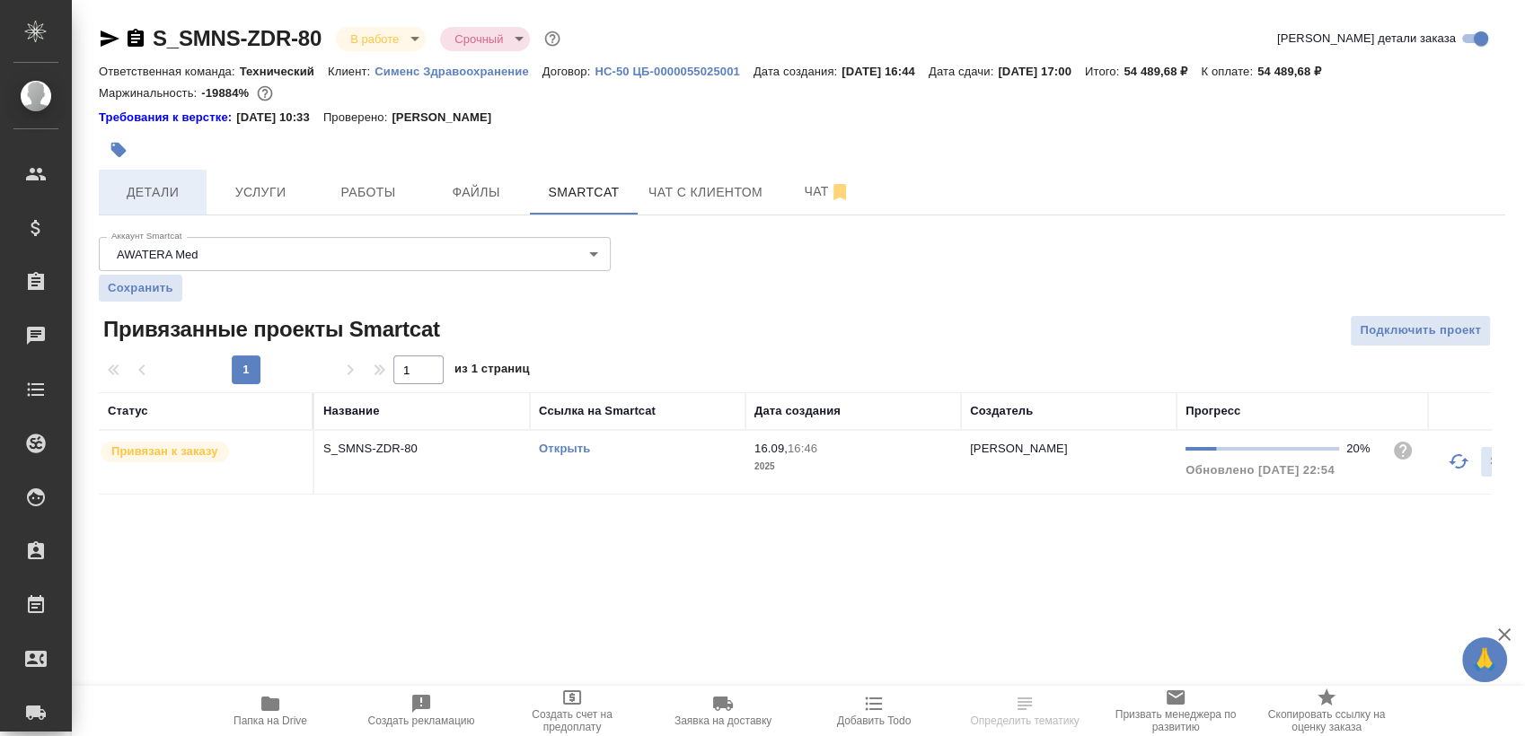
click at [149, 183] on span "Детали" at bounding box center [153, 192] width 86 height 22
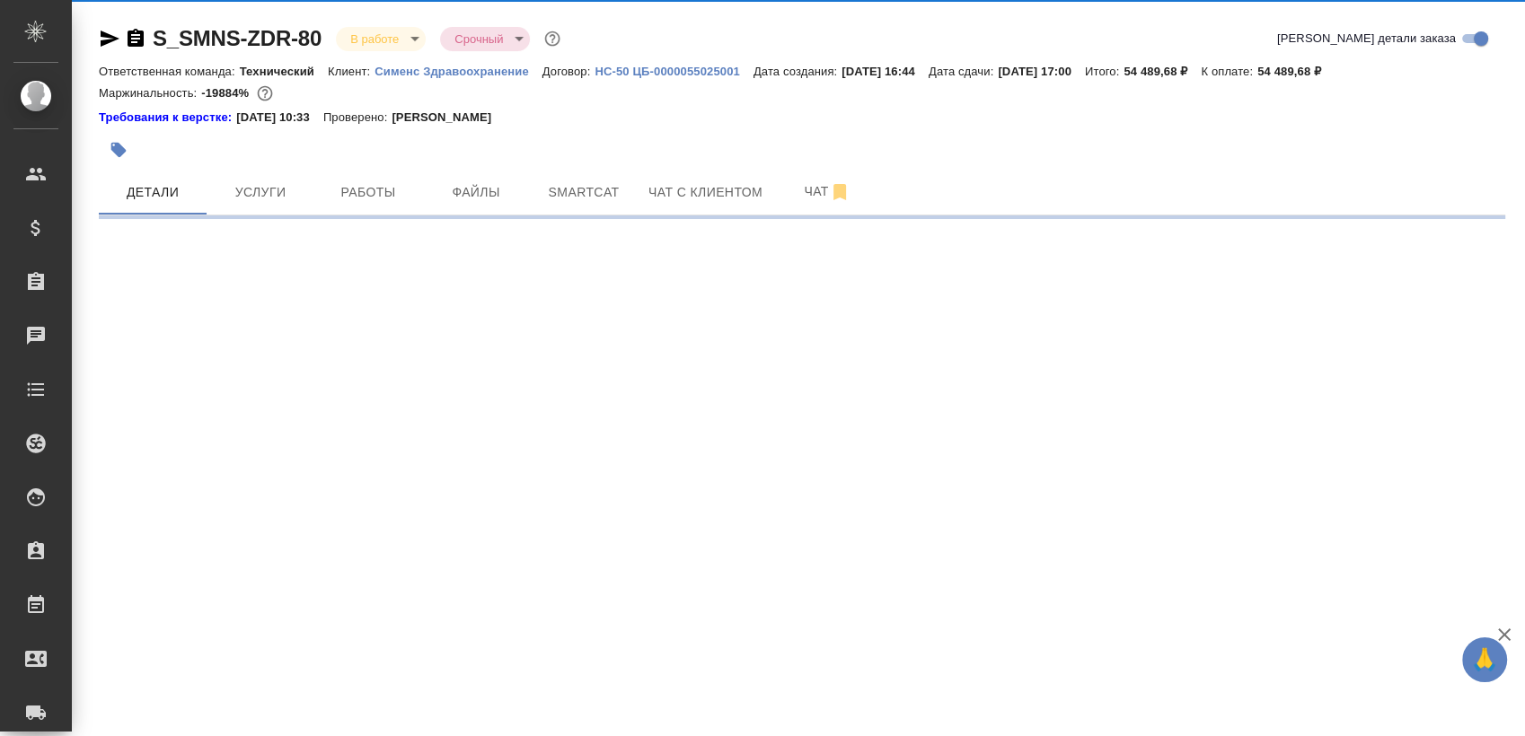
select select "RU"
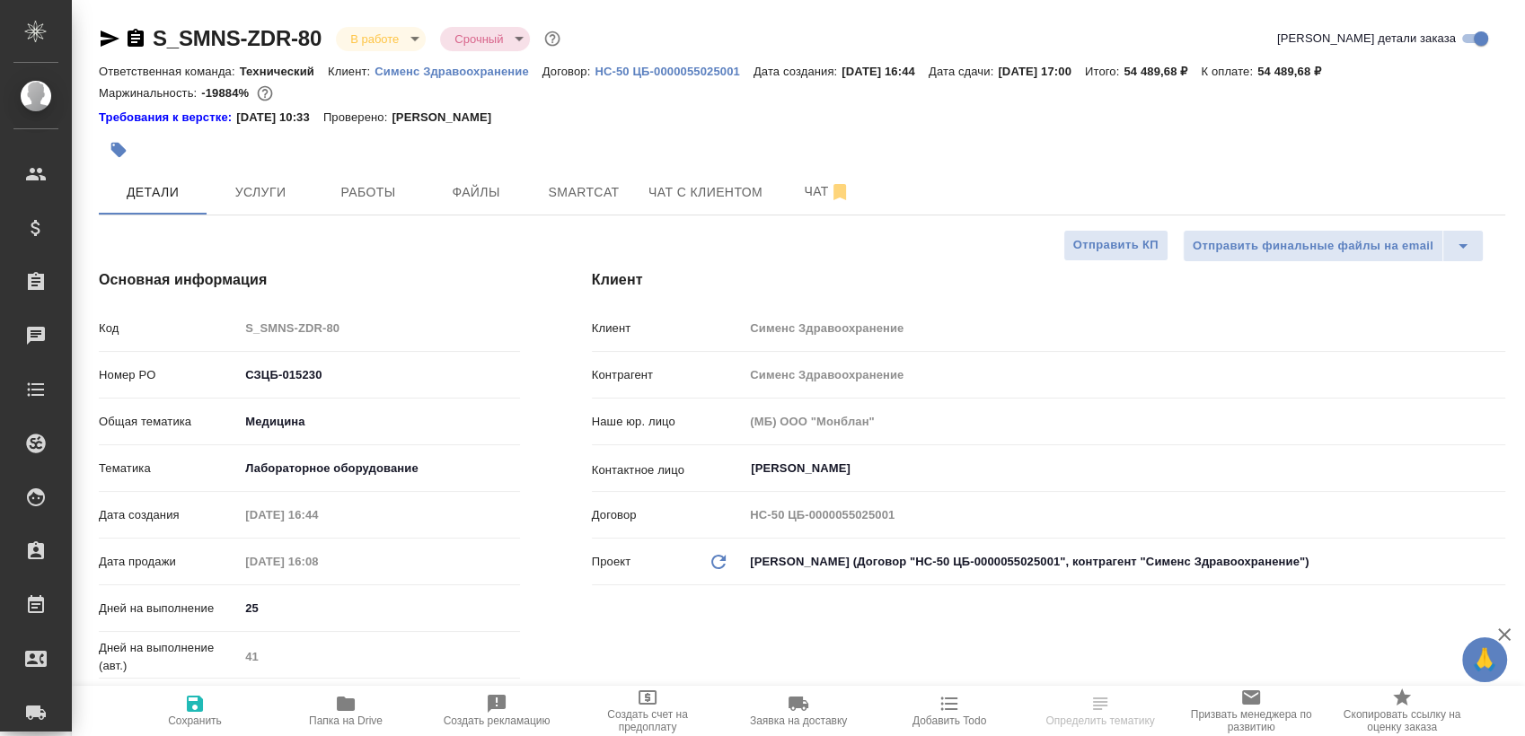
type textarea "x"
click at [359, 191] on span "Работы" at bounding box center [368, 192] width 86 height 22
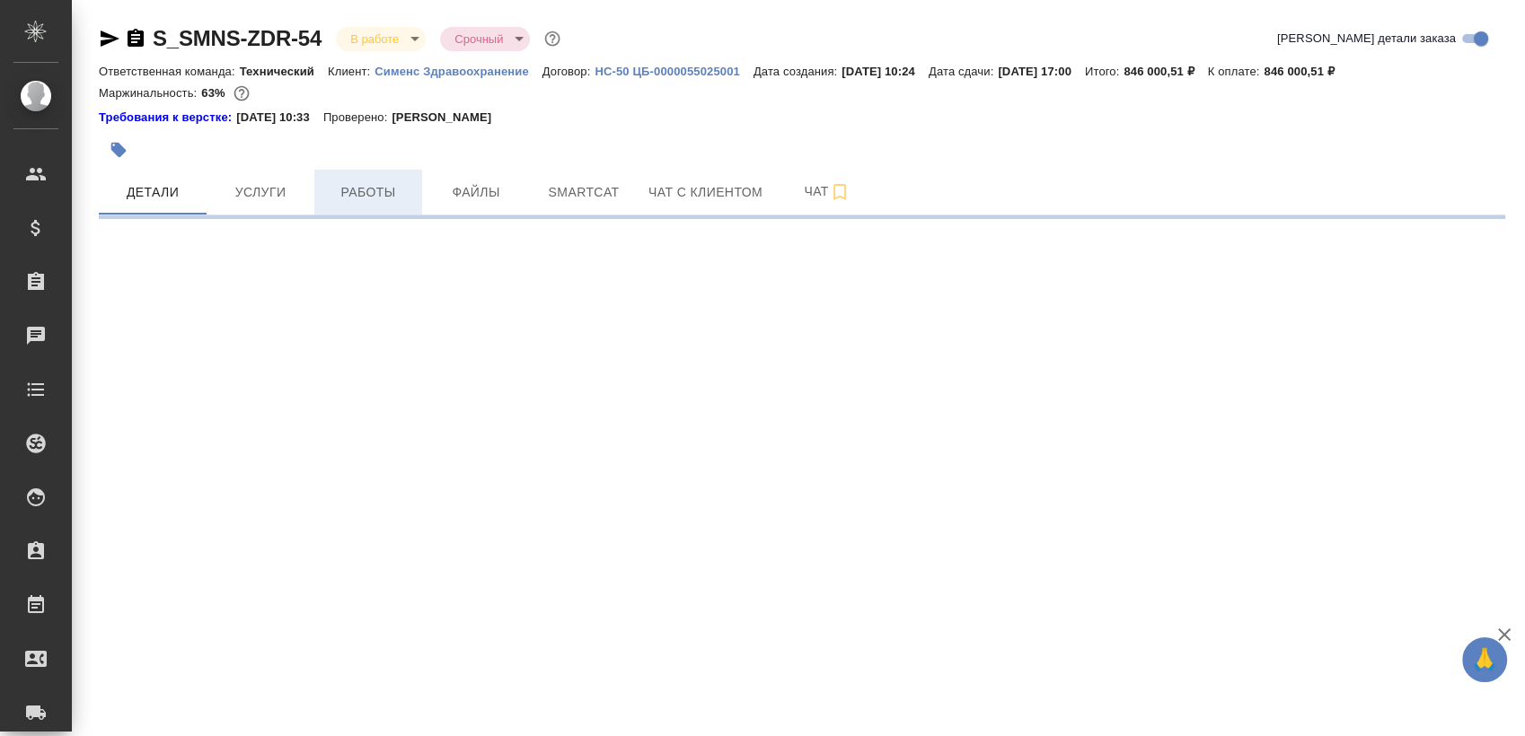
select select "RU"
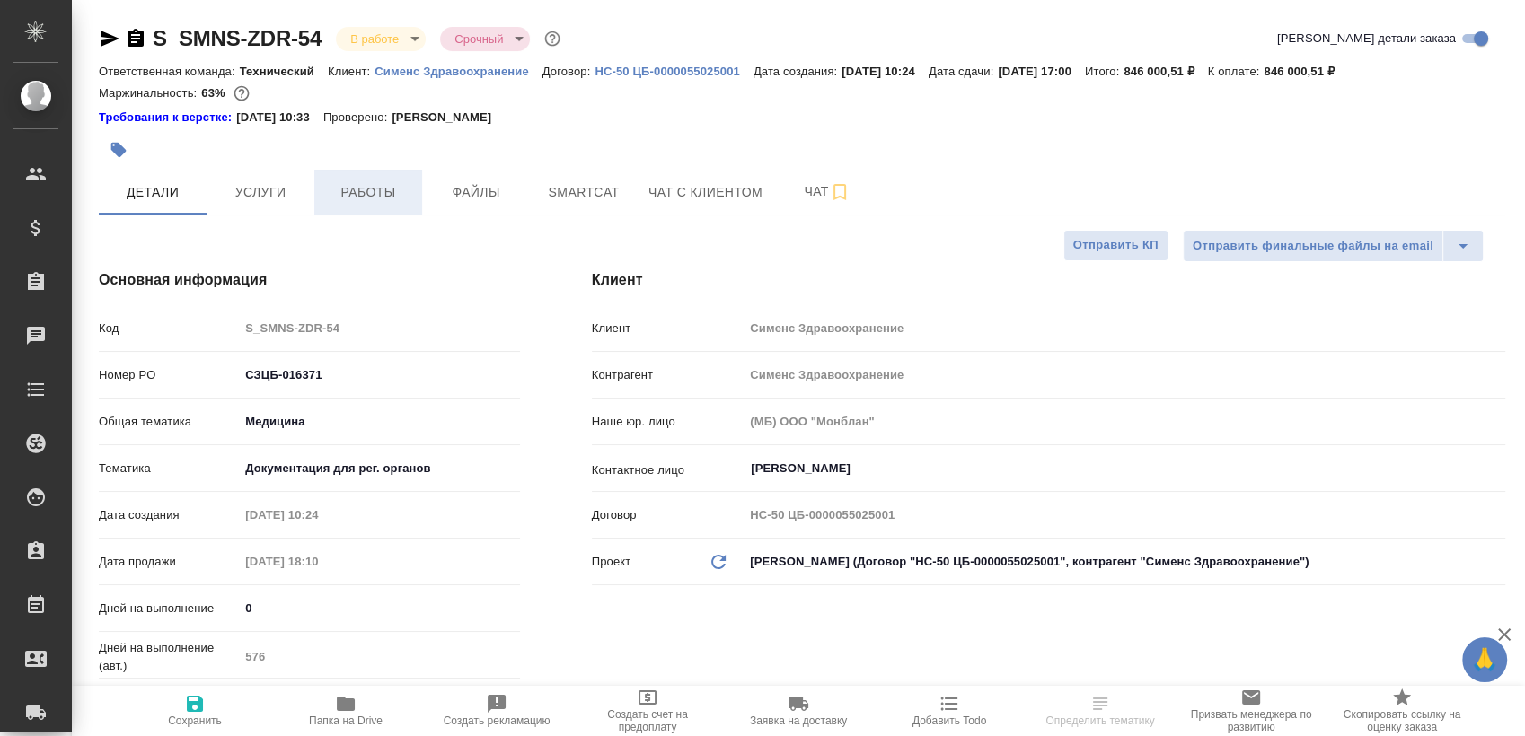
type textarea "x"
click at [341, 188] on span "Работы" at bounding box center [368, 192] width 86 height 22
type textarea "x"
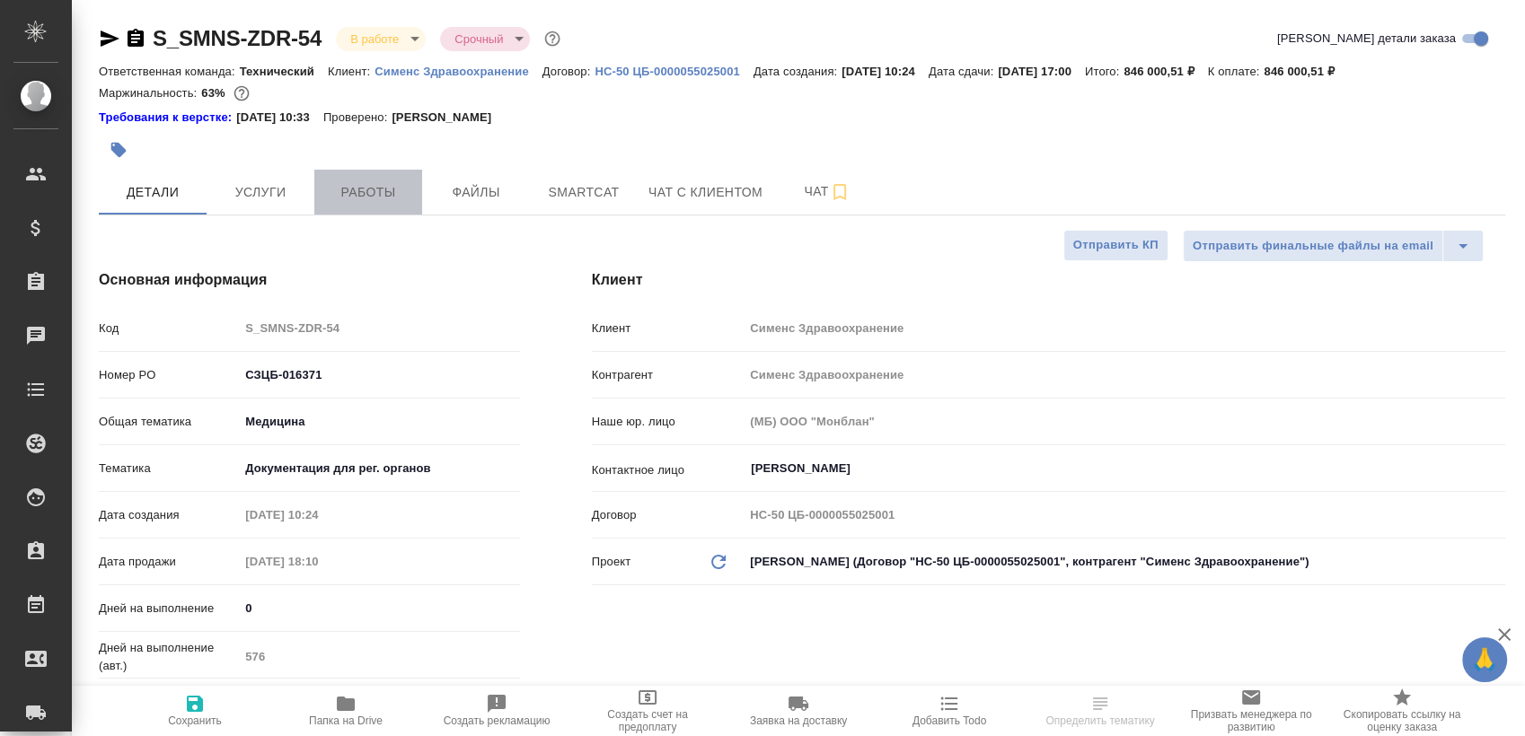
type textarea "x"
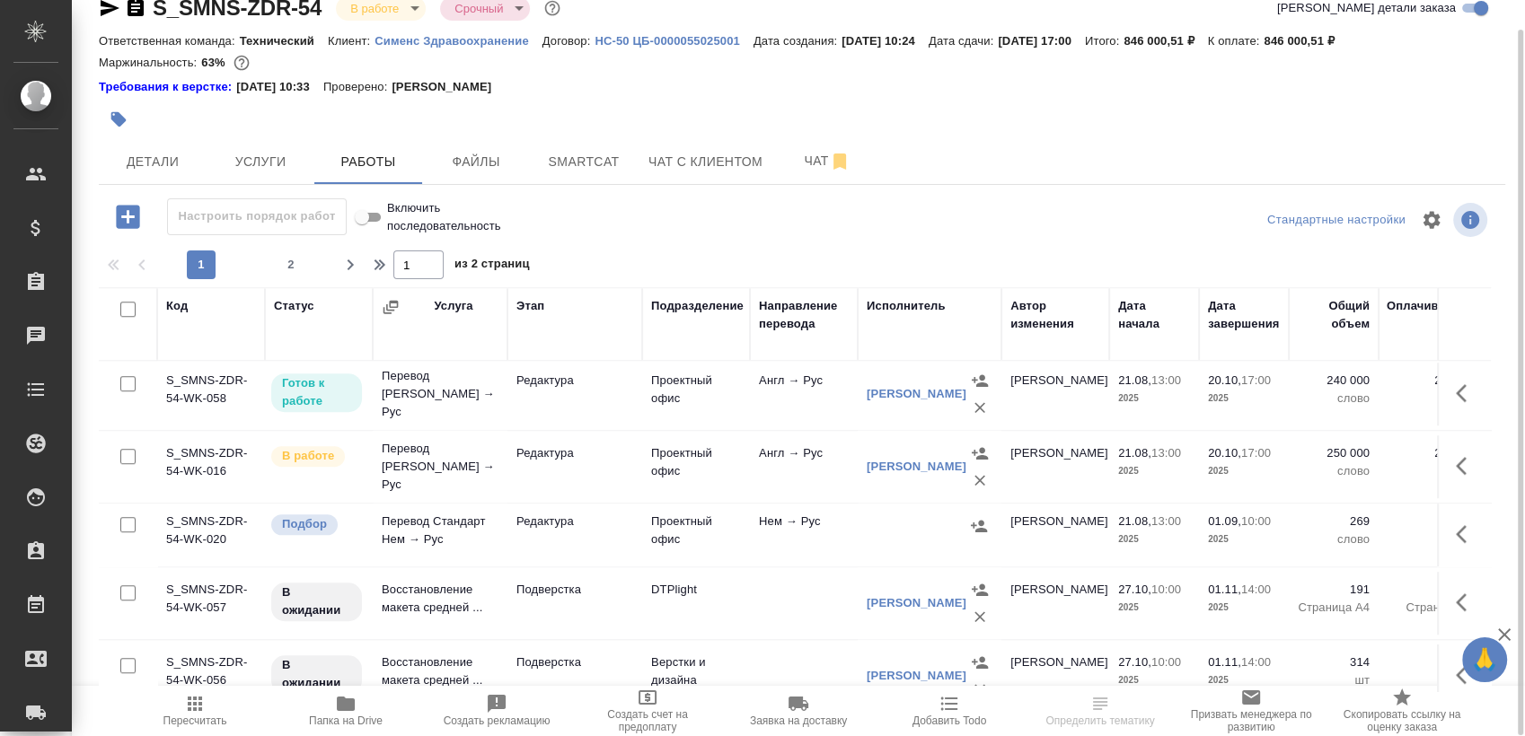
scroll to position [1492, 0]
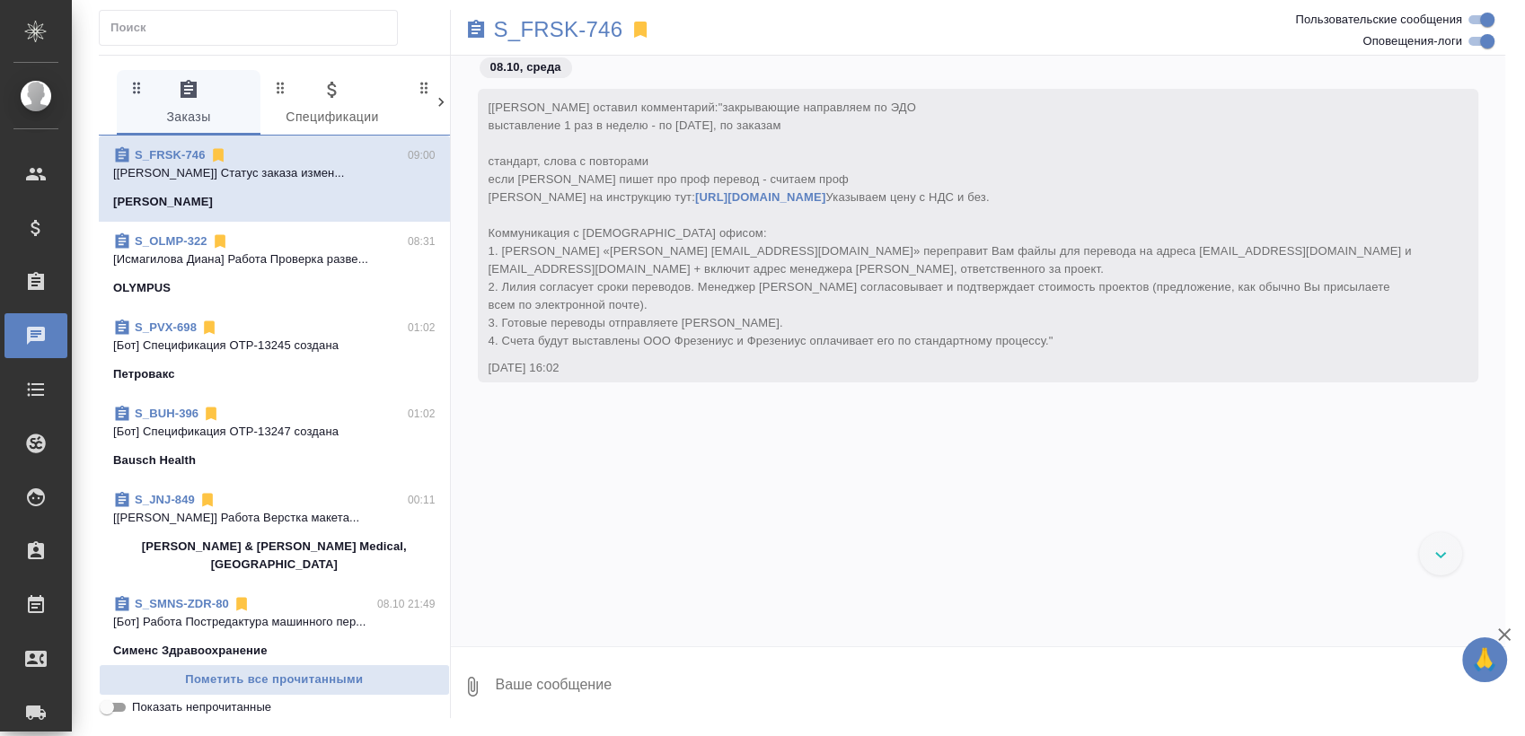
scroll to position [5731, 0]
